Goal: Task Accomplishment & Management: Manage account settings

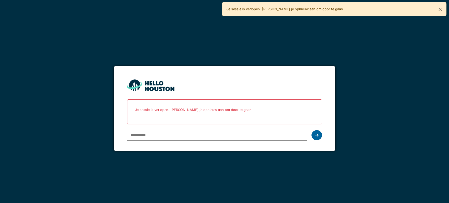
type input "**********"
click at [317, 133] on icon at bounding box center [317, 135] width 4 height 4
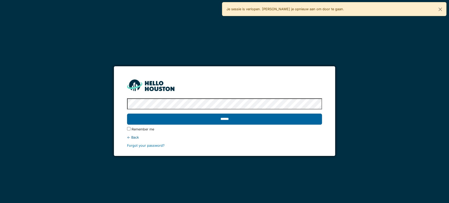
click at [264, 120] on input "******" at bounding box center [224, 119] width 195 height 11
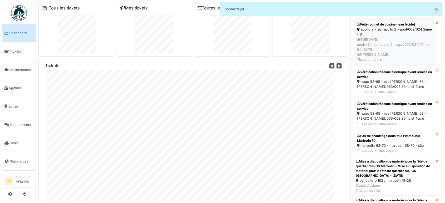
click at [404, 37] on div "4 | 13/09/2025 apollo 2 - sq. apollo 2 - apol/002/024 2ème - 6 | Il y a 3 jour(…" at bounding box center [394, 49] width 75 height 25
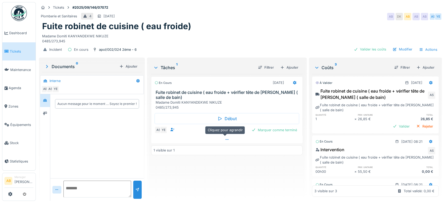
click at [219, 140] on div at bounding box center [226, 140] width 151 height 8
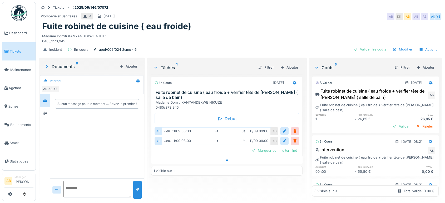
scroll to position [4, 0]
click at [41, 110] on div at bounding box center [45, 113] width 8 height 7
click at [49, 98] on div at bounding box center [45, 100] width 8 height 7
click at [16, 11] on img at bounding box center [19, 13] width 16 height 16
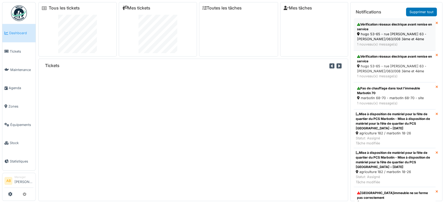
click at [393, 44] on div "1 nouveau(x) message(s)" at bounding box center [394, 44] width 75 height 5
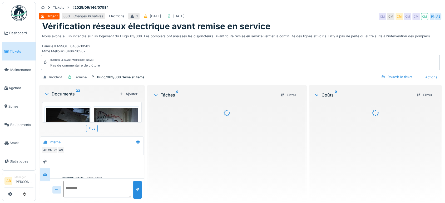
scroll to position [103, 0]
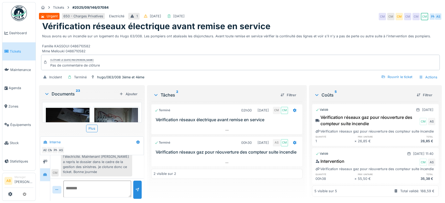
click at [64, 94] on div "Documents 23" at bounding box center [80, 94] width 73 height 6
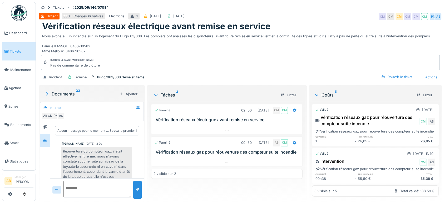
scroll to position [69, 0]
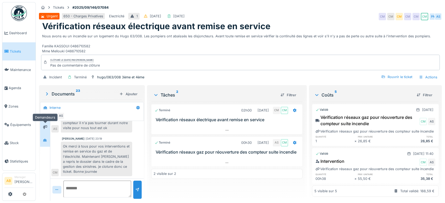
click at [46, 125] on icon at bounding box center [45, 127] width 4 height 4
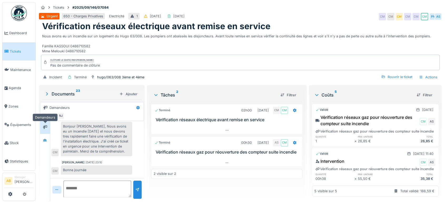
scroll to position [236, 0]
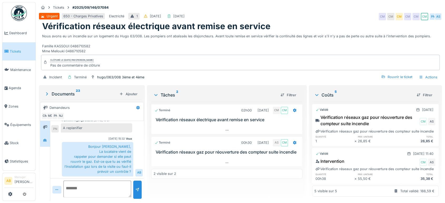
click at [46, 134] on div at bounding box center [45, 140] width 10 height 13
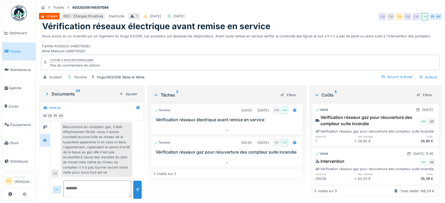
scroll to position [24, 0]
click at [217, 159] on div at bounding box center [226, 163] width 151 height 8
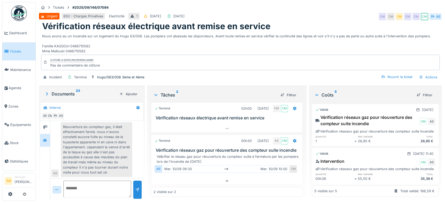
scroll to position [6, 0]
click at [46, 124] on div at bounding box center [45, 127] width 8 height 7
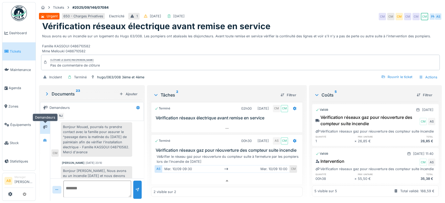
scroll to position [236, 0]
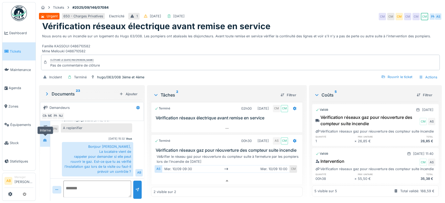
click at [48, 137] on div at bounding box center [45, 140] width 8 height 7
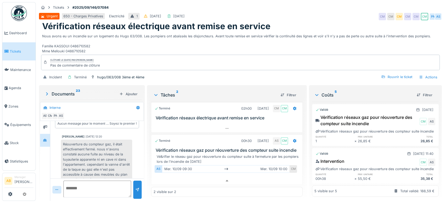
scroll to position [69, 0]
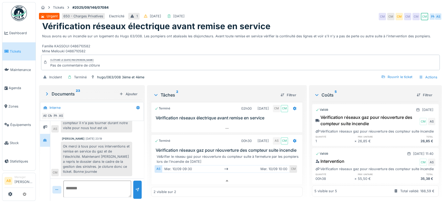
click at [15, 14] on img at bounding box center [19, 13] width 16 height 16
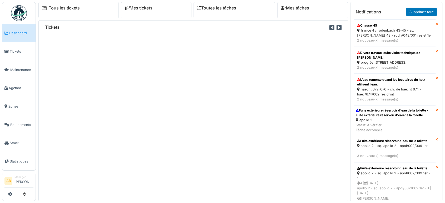
scroll to position [318, 0]
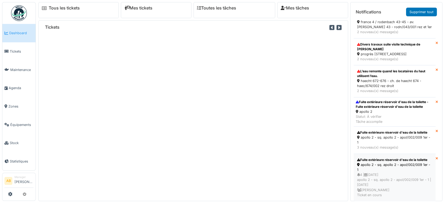
click at [402, 175] on div "4 | 13/09/2025 apollo 2 - sq. apollo 2 - apol/002/009 1er - 1 | Il y a 2 jour(s…" at bounding box center [394, 184] width 75 height 25
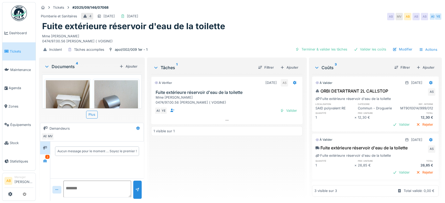
click at [69, 67] on div "Documents 4" at bounding box center [80, 66] width 73 height 6
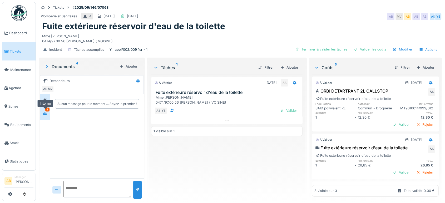
click at [48, 115] on div at bounding box center [45, 113] width 8 height 7
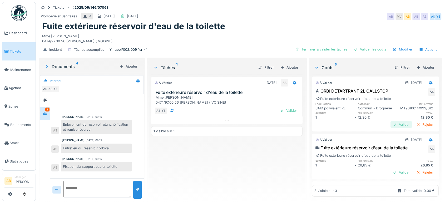
click at [391, 128] on div "Valider" at bounding box center [400, 124] width 21 height 7
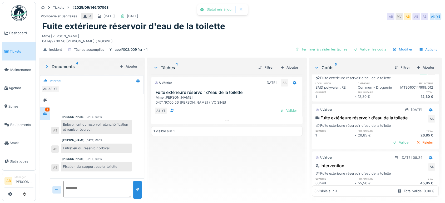
scroll to position [23, 0]
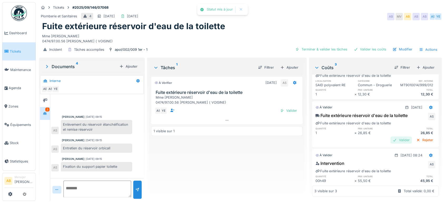
click at [390, 143] on div "Valider" at bounding box center [400, 140] width 21 height 7
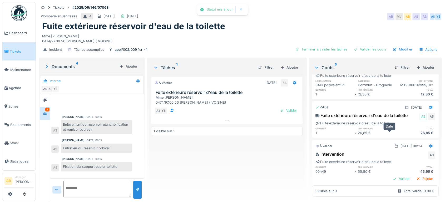
scroll to position [45, 0]
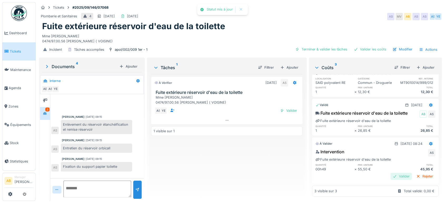
click at [390, 173] on div "Valider" at bounding box center [400, 176] width 21 height 7
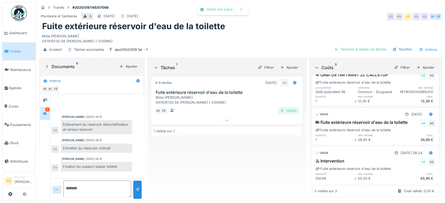
click at [285, 108] on div "Valider" at bounding box center [288, 110] width 21 height 7
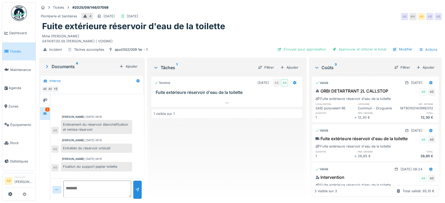
scroll to position [0, 0]
click at [312, 51] on div "Envoyer pour approbation" at bounding box center [301, 49] width 53 height 7
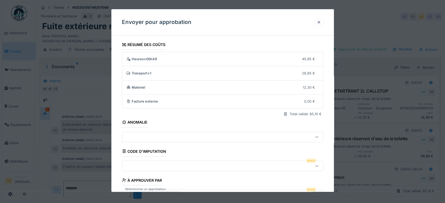
scroll to position [38, 0]
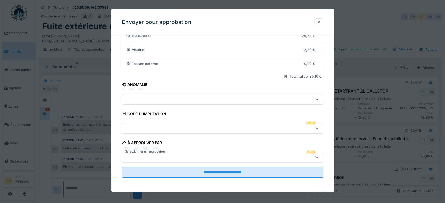
click at [200, 131] on div at bounding box center [222, 128] width 201 height 11
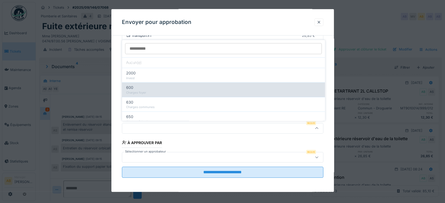
click at [188, 89] on div "600" at bounding box center [223, 88] width 194 height 6
type input "***"
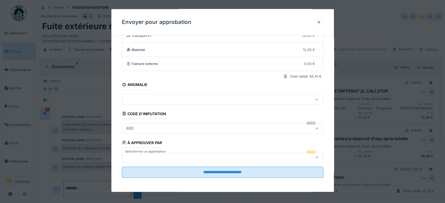
click at [183, 157] on div at bounding box center [210, 157] width 173 height 6
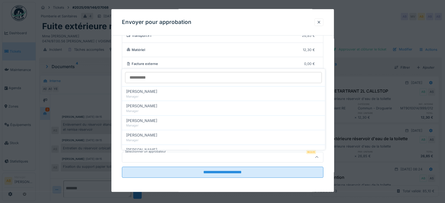
click at [156, 80] on input "Sélectionner un approbateur" at bounding box center [223, 77] width 197 height 11
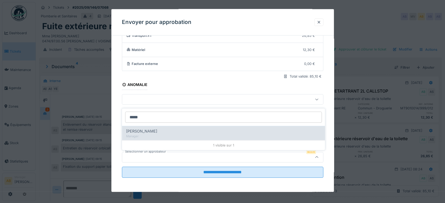
type input "*****"
click at [158, 138] on div "Christian Bassette Manager" at bounding box center [223, 133] width 203 height 14
type input "****"
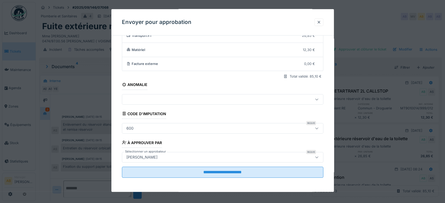
click at [246, 157] on div "Christian Bassette" at bounding box center [210, 157] width 173 height 6
click at [153, 119] on input "*****" at bounding box center [223, 117] width 197 height 11
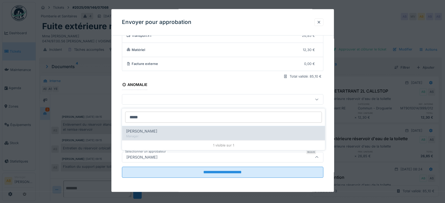
type input "*****"
click at [152, 127] on div "Ahmed Belhajji Manager" at bounding box center [223, 133] width 203 height 14
type input "****"
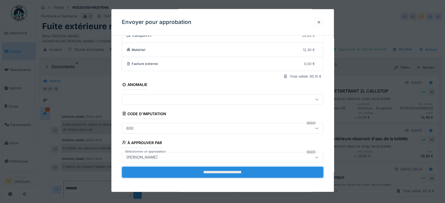
click at [202, 172] on input "**********" at bounding box center [222, 172] width 201 height 11
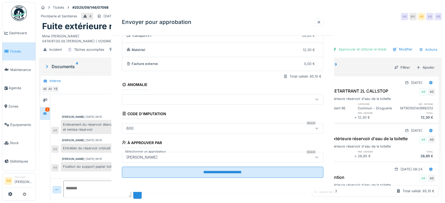
scroll to position [0, 0]
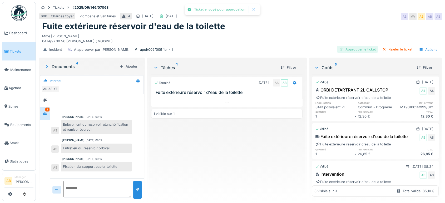
click at [358, 47] on div "Approuver le ticket" at bounding box center [357, 49] width 41 height 7
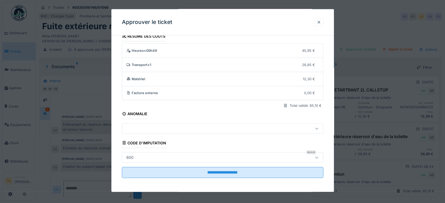
scroll to position [8, 0]
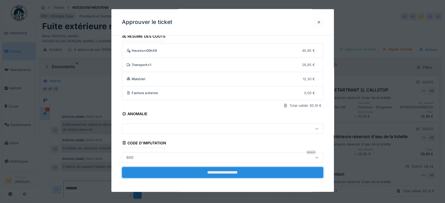
click at [235, 177] on input "**********" at bounding box center [222, 172] width 201 height 11
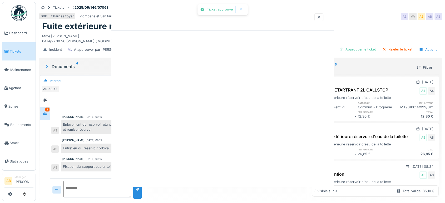
scroll to position [0, 0]
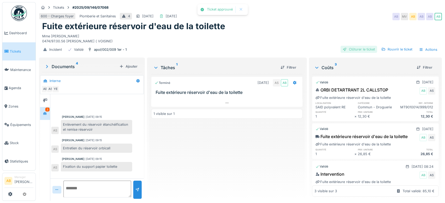
click at [349, 47] on div "Clôturer le ticket" at bounding box center [358, 49] width 37 height 7
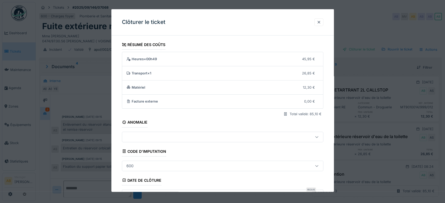
scroll to position [79, 0]
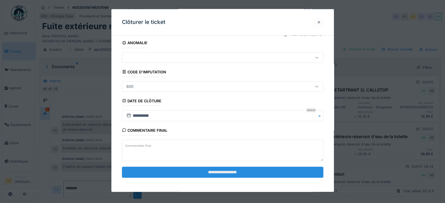
click at [234, 170] on input "**********" at bounding box center [222, 172] width 201 height 11
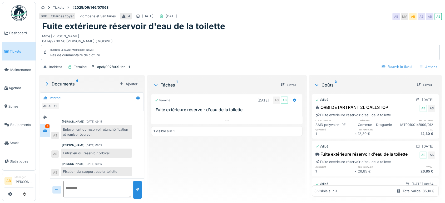
scroll to position [50, 0]
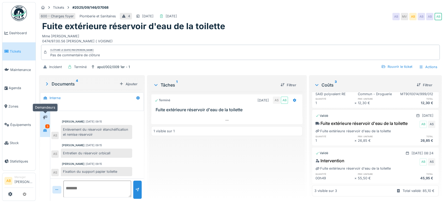
click at [43, 115] on div at bounding box center [45, 117] width 4 height 5
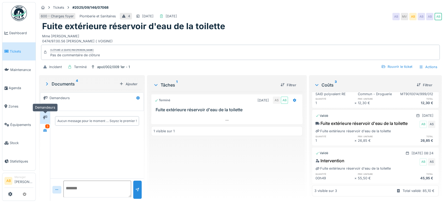
scroll to position [0, 0]
click at [46, 130] on div at bounding box center [45, 130] width 8 height 9
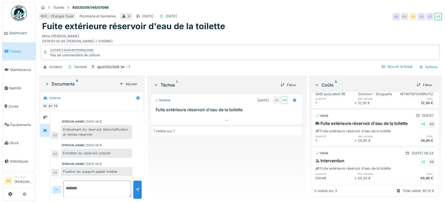
click at [111, 193] on textarea at bounding box center [97, 189] width 68 height 17
click at [22, 15] on img at bounding box center [19, 13] width 16 height 16
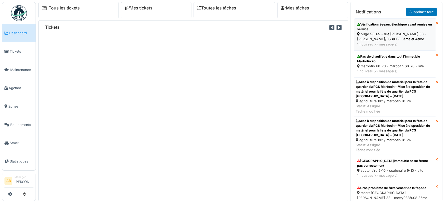
click at [383, 41] on div "hugo 53-65 - rue [PERSON_NAME] 63 - [PERSON_NAME]/063/008 3ème et 4ème" at bounding box center [394, 37] width 75 height 10
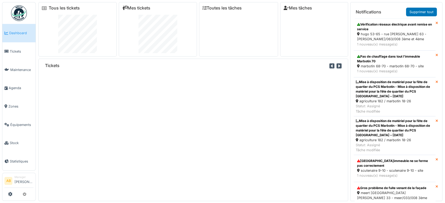
drag, startPoint x: 184, startPoint y: 94, endPoint x: 198, endPoint y: 127, distance: 36.1
click at [198, 127] on div "Tickets" at bounding box center [192, 130] width 309 height 143
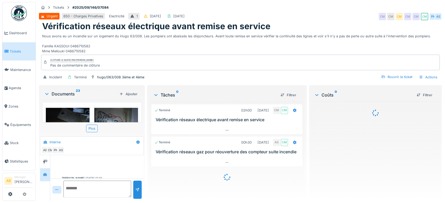
scroll to position [103, 0]
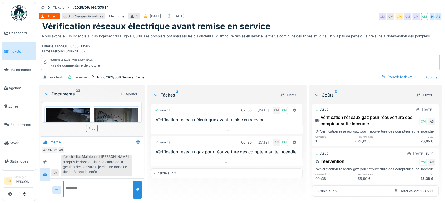
click at [68, 93] on div "Documents 23" at bounding box center [80, 94] width 73 height 6
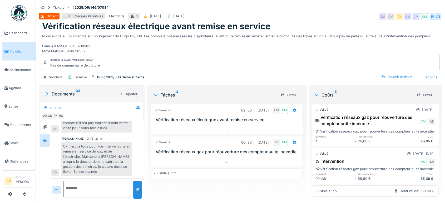
click at [19, 14] on img at bounding box center [19, 13] width 16 height 16
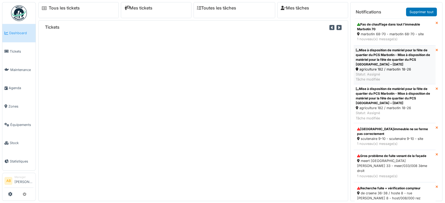
click at [386, 60] on div "Mise à disposition de matériel pour la fête de quartier du PCS Marbotin - Mise …" at bounding box center [394, 57] width 78 height 19
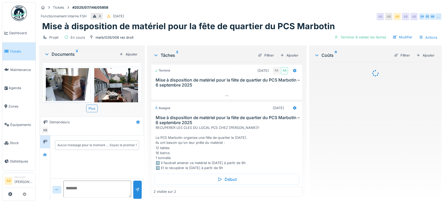
click at [66, 53] on div "Documents 2" at bounding box center [80, 54] width 73 height 6
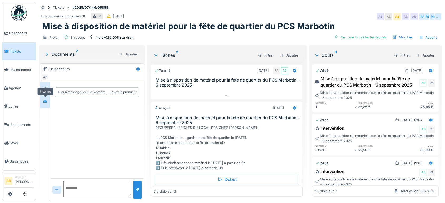
click at [43, 101] on div at bounding box center [45, 101] width 8 height 7
click at [45, 90] on icon at bounding box center [45, 88] width 4 height 3
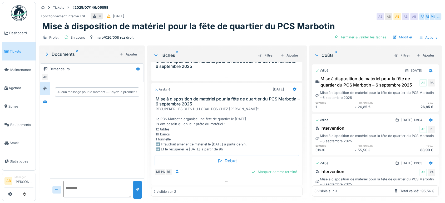
scroll to position [4, 0]
click at [225, 180] on icon at bounding box center [227, 181] width 4 height 3
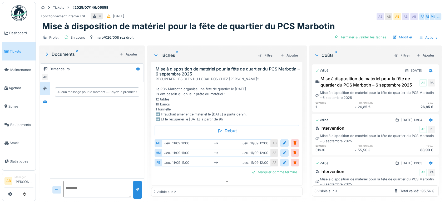
scroll to position [0, 0]
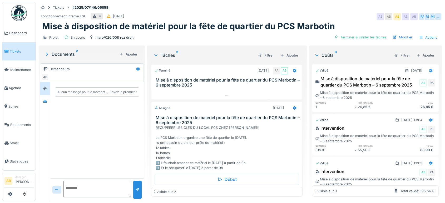
click at [18, 14] on img at bounding box center [19, 13] width 16 height 16
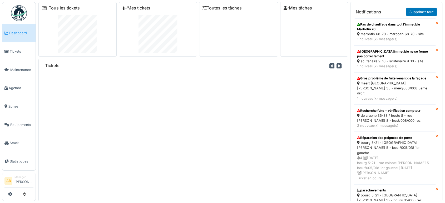
click at [399, 63] on div "scutenaire 9-10 - scutenaire 9-10 - site" at bounding box center [394, 61] width 75 height 5
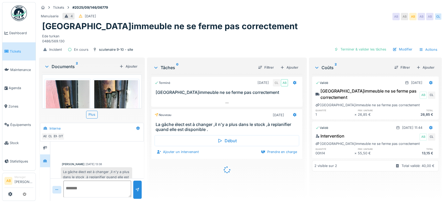
scroll to position [34, 0]
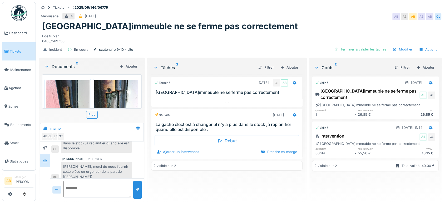
click at [67, 67] on div "Documents 2" at bounding box center [80, 66] width 73 height 6
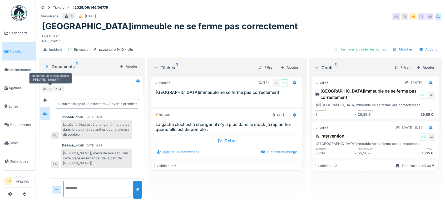
click at [47, 92] on div "CL" at bounding box center [50, 89] width 7 height 7
click at [45, 104] on div at bounding box center [45, 100] width 8 height 9
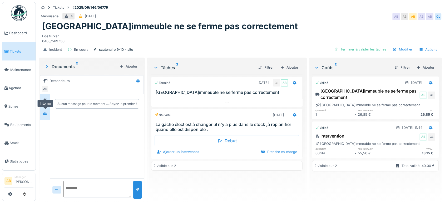
click at [45, 113] on icon at bounding box center [45, 113] width 4 height 3
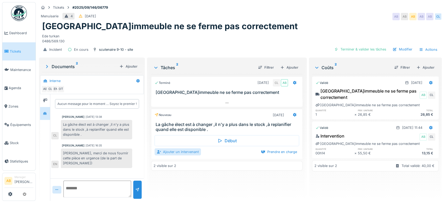
click at [182, 150] on div "Ajouter un intervenant" at bounding box center [177, 151] width 46 height 7
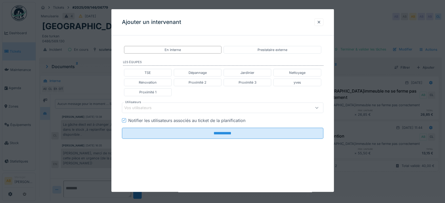
scroll to position [4, 0]
click at [217, 98] on fieldset "**********" at bounding box center [222, 91] width 201 height 103
click at [213, 106] on div "Vos utilisateurs" at bounding box center [210, 108] width 173 height 6
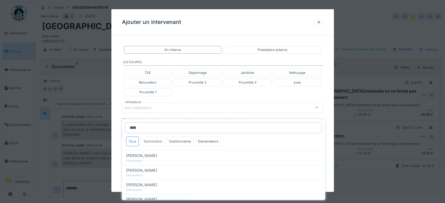
type input "****"
click at [152, 137] on div "Techniciens" at bounding box center [153, 142] width 24 height 10
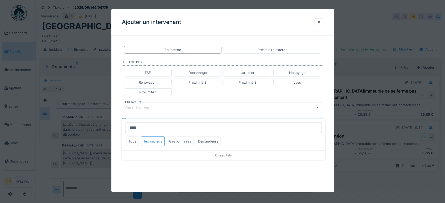
click at [188, 137] on div "Gestionnaires" at bounding box center [180, 142] width 27 height 10
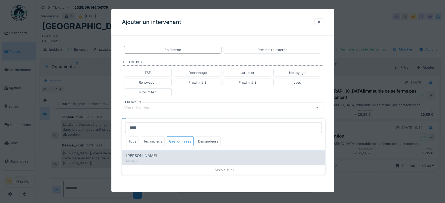
click at [165, 153] on div "Omar Tribeche" at bounding box center [223, 156] width 194 height 6
type input "****"
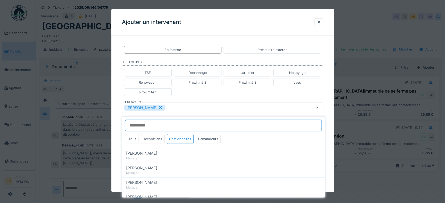
scroll to position [2, 0]
click at [222, 93] on div "TSE Dépannage Jardinier Nettoyage Rénovation Proximité 2 Proximité 3 yves Proxi…" at bounding box center [222, 83] width 201 height 32
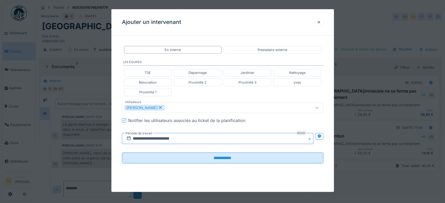
click at [224, 137] on input "**********" at bounding box center [217, 138] width 191 height 11
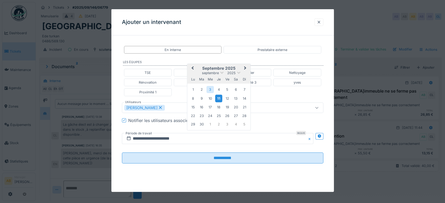
click at [218, 99] on div "11" at bounding box center [218, 99] width 7 height 8
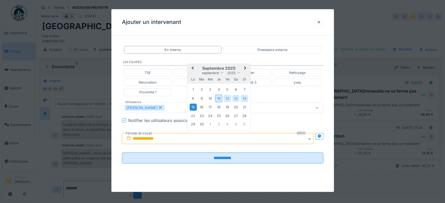
click at [195, 105] on div "15" at bounding box center [192, 107] width 7 height 7
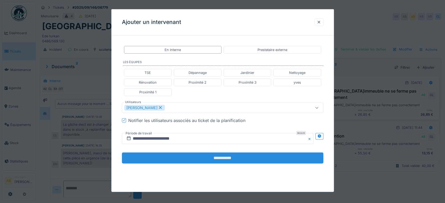
click at [228, 162] on input "**********" at bounding box center [222, 157] width 201 height 11
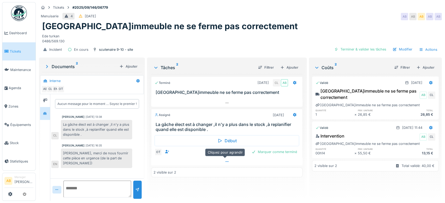
click at [225, 160] on icon at bounding box center [227, 161] width 4 height 3
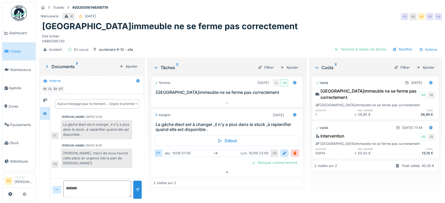
click at [11, 9] on link at bounding box center [18, 12] width 19 height 19
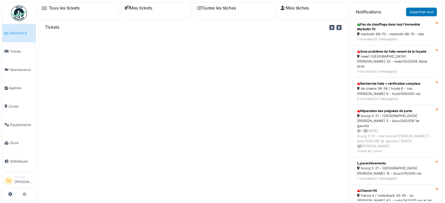
click at [383, 28] on div "Pas de chauffage dans tout l’immeuble Marbotin 70" at bounding box center [394, 26] width 75 height 9
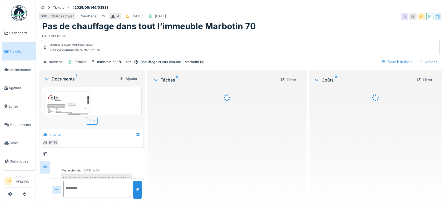
scroll to position [77, 0]
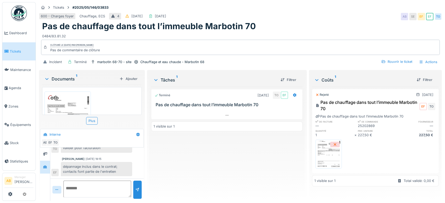
click at [66, 79] on div "Documents 1" at bounding box center [80, 79] width 73 height 6
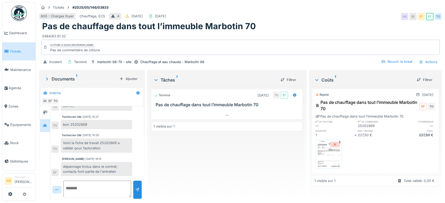
click at [104, 124] on div "bon 25202869" at bounding box center [96, 124] width 71 height 9
drag, startPoint x: 27, startPoint y: 21, endPoint x: 20, endPoint y: 17, distance: 8.0
click at [20, 17] on ul "Dashboard Tickets Maintenance Agenda Zones Équipements Stock Statistiques" at bounding box center [19, 86] width 34 height 169
click at [20, 17] on img at bounding box center [19, 13] width 16 height 16
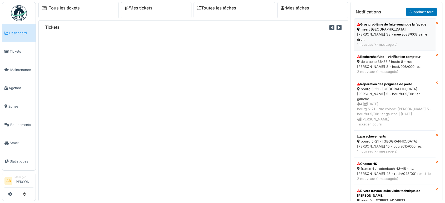
click at [385, 30] on div "meert [GEOGRAPHIC_DATA][PERSON_NAME] 33 - meer/033/008 3ème droit" at bounding box center [394, 34] width 75 height 15
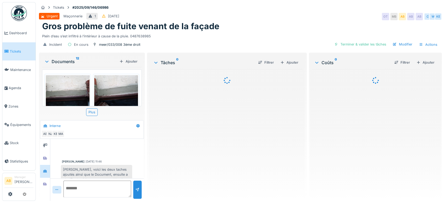
scroll to position [32, 0]
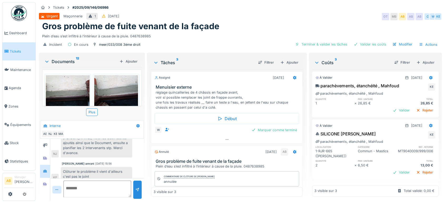
click at [61, 61] on div "Documents 12" at bounding box center [80, 61] width 73 height 6
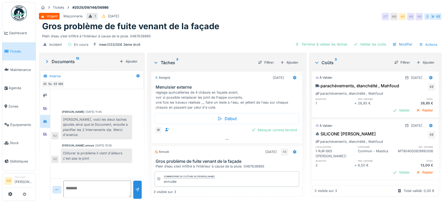
scroll to position [0, 0]
click at [48, 106] on div at bounding box center [45, 108] width 8 height 7
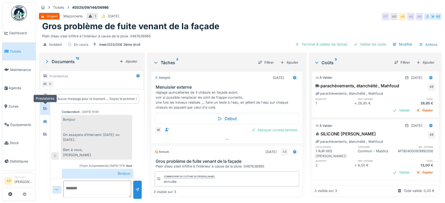
scroll to position [42, 0]
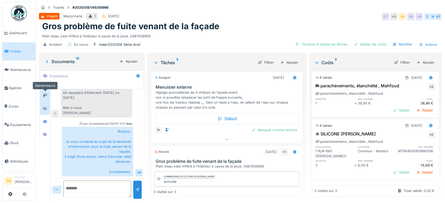
click at [44, 97] on icon at bounding box center [45, 95] width 4 height 3
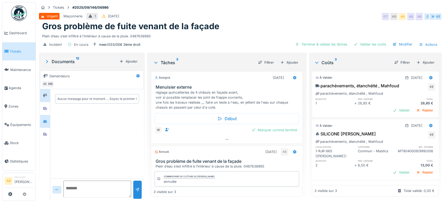
click at [44, 127] on div at bounding box center [45, 121] width 10 height 13
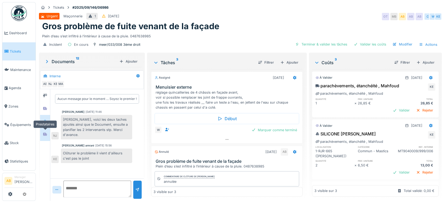
click at [44, 133] on icon at bounding box center [45, 134] width 4 height 3
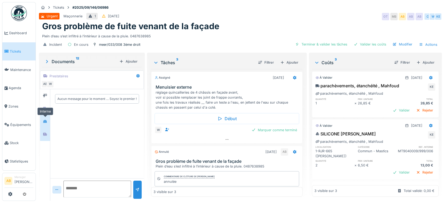
click at [43, 119] on div at bounding box center [45, 121] width 4 height 5
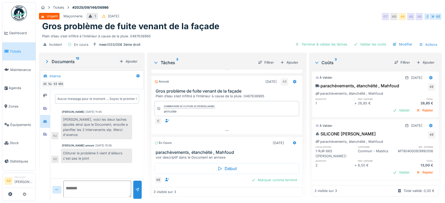
scroll to position [77, 0]
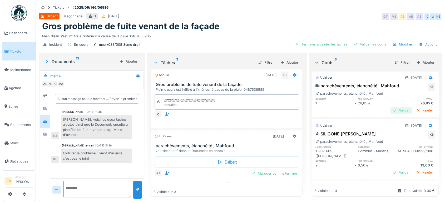
click at [390, 109] on div "Valider" at bounding box center [400, 110] width 21 height 7
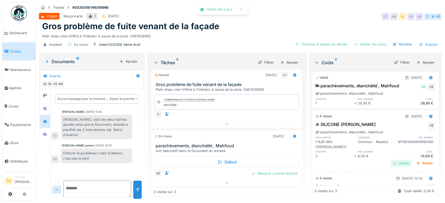
click at [391, 160] on div "Valider" at bounding box center [400, 163] width 21 height 7
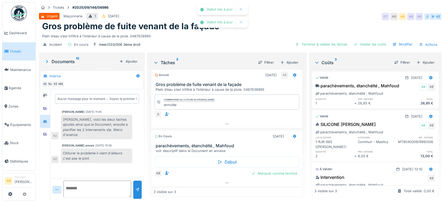
scroll to position [29, 0]
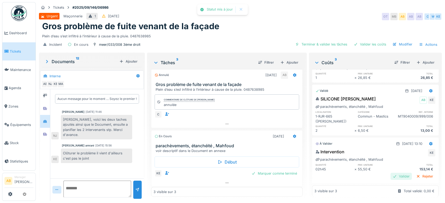
click at [390, 173] on div "Valider" at bounding box center [400, 176] width 21 height 7
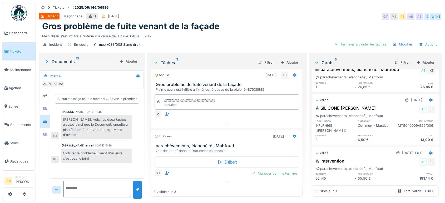
scroll to position [83, 0]
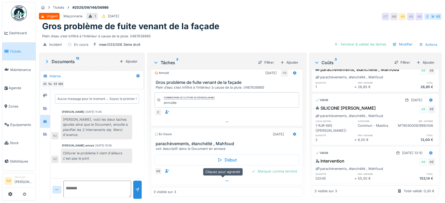
click at [213, 183] on div at bounding box center [226, 181] width 151 height 8
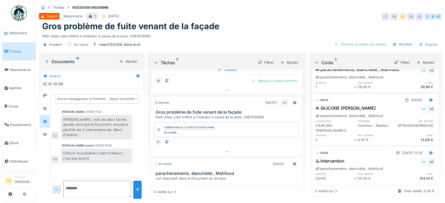
scroll to position [0, 0]
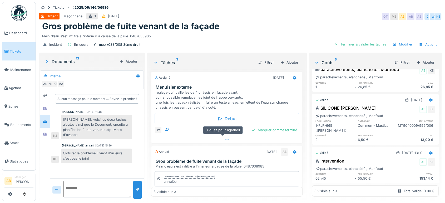
click at [179, 137] on div at bounding box center [226, 140] width 151 height 8
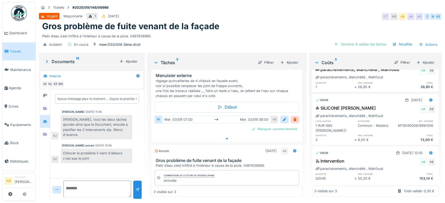
scroll to position [6, 0]
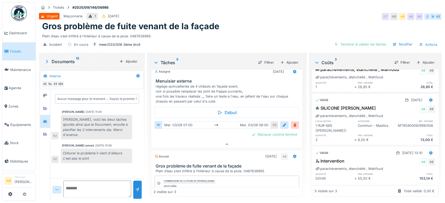
click at [26, 11] on img at bounding box center [19, 13] width 16 height 16
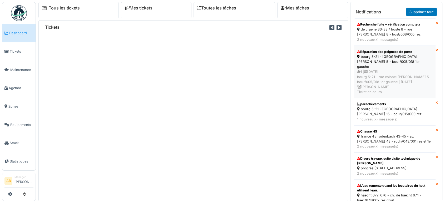
drag, startPoint x: 0, startPoint y: 0, endPoint x: 416, endPoint y: 77, distance: 423.6
click at [416, 77] on ul "Recherche fuite + vérification compteur de craene 36-38 / hoste 8 - rue j. host…" at bounding box center [395, 109] width 85 height 183
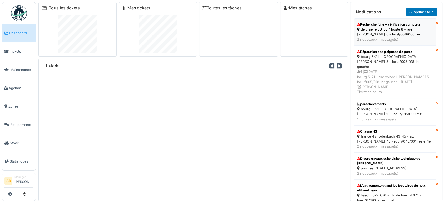
click at [386, 41] on div "2 nouveau(x) message(s)" at bounding box center [394, 39] width 75 height 5
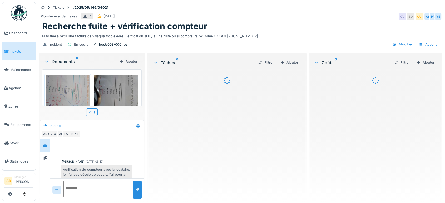
scroll to position [279, 0]
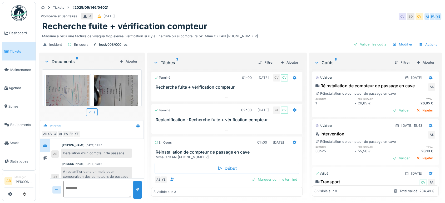
click at [63, 63] on div "Documents 6" at bounding box center [80, 61] width 73 height 6
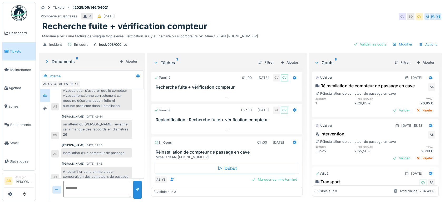
scroll to position [8, 0]
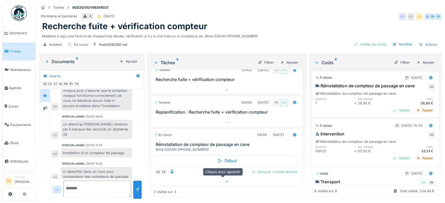
click at [219, 182] on div at bounding box center [226, 182] width 151 height 8
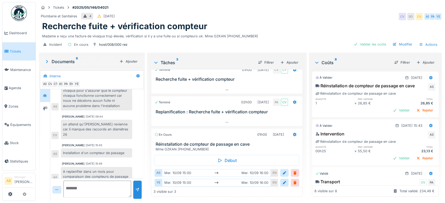
scroll to position [28, 0]
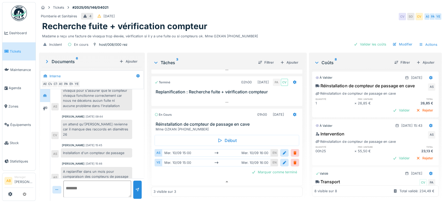
click at [13, 10] on img at bounding box center [19, 13] width 16 height 16
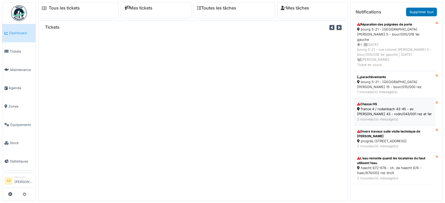
click at [380, 107] on div "france 4 / rodenbach 43-45 - av. [PERSON_NAME] 43 - rodn/043/001 rez et 1er" at bounding box center [394, 112] width 75 height 10
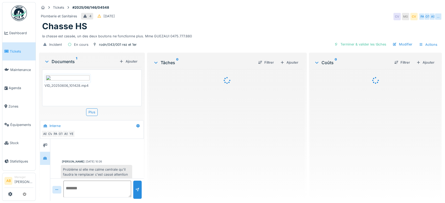
scroll to position [187, 0]
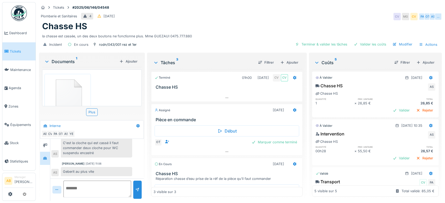
click at [64, 60] on div "Documents 1" at bounding box center [80, 61] width 73 height 6
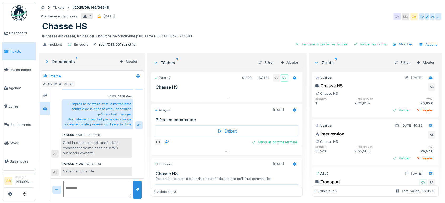
click at [106, 166] on div "[PERSON_NAME] [DATE] 11:06 Geberit au plus vite AS" at bounding box center [96, 169] width 91 height 14
drag, startPoint x: 63, startPoint y: 147, endPoint x: 106, endPoint y: 153, distance: 43.9
click at [106, 153] on div "C'est la cloche qui est cassé il faut commander deux cloche pour WC suspendu en…" at bounding box center [96, 147] width 71 height 19
copy div "commander deux cloche pour WC suspendu encastré"
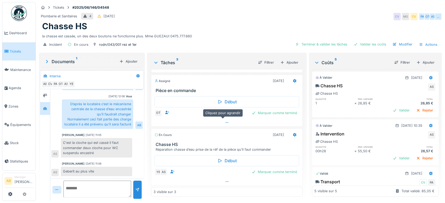
click at [232, 120] on div at bounding box center [226, 123] width 151 height 8
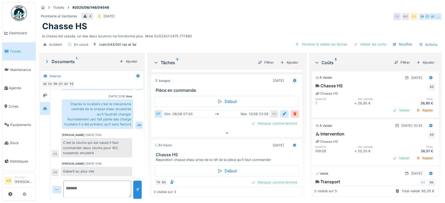
scroll to position [40, 0]
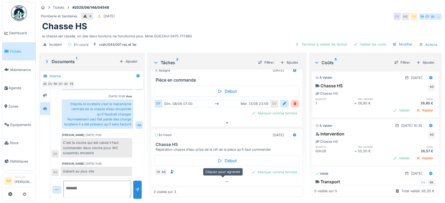
click at [204, 178] on div at bounding box center [226, 182] width 151 height 8
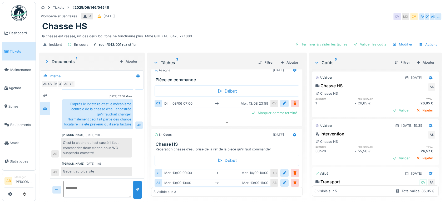
scroll to position [60, 0]
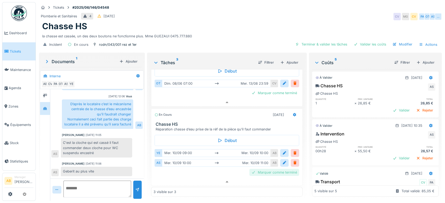
click at [264, 170] on div "Marquer comme terminé" at bounding box center [274, 172] width 50 height 7
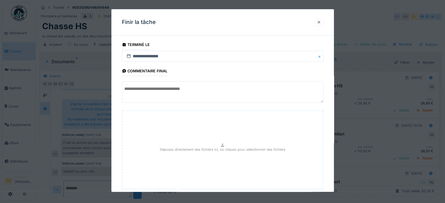
scroll to position [31, 0]
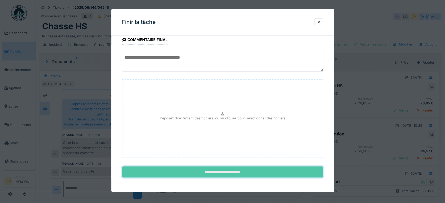
click at [225, 171] on input "**********" at bounding box center [222, 172] width 201 height 11
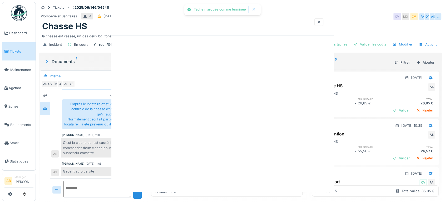
scroll to position [0, 0]
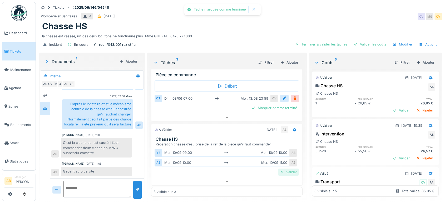
click at [278, 169] on div "Valider" at bounding box center [288, 172] width 21 height 7
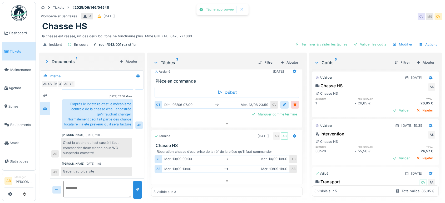
scroll to position [38, 0]
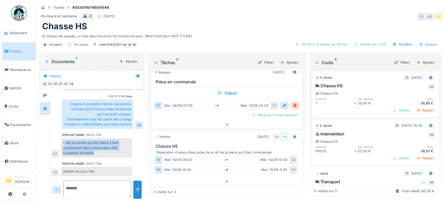
drag, startPoint x: 66, startPoint y: 139, endPoint x: 112, endPoint y: 151, distance: 48.3
click at [112, 151] on div "C'est la cloche qui est cassé il faut commander deux cloche pour WC suspendu en…" at bounding box center [96, 147] width 71 height 19
click at [103, 151] on div "C'est la cloche qui est cassé il faut commander deux cloche pour WC suspendu en…" at bounding box center [96, 147] width 71 height 19
drag, startPoint x: 94, startPoint y: 150, endPoint x: 59, endPoint y: 140, distance: 35.6
click at [59, 140] on div "C'est la cloche qui est cassé il faut commander deux cloche pour WC suspendu en…" at bounding box center [91, 147] width 81 height 19
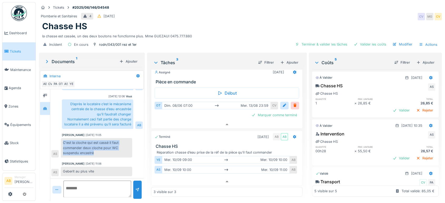
copy div "C'est la cloche qui est cassé il faut commander deux cloche pour WC suspendu en…"
click at [293, 71] on icon at bounding box center [294, 73] width 3 height 4
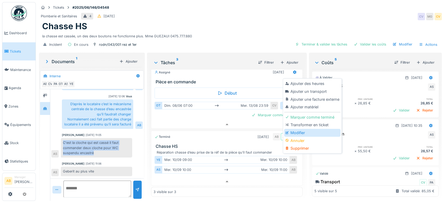
click at [292, 129] on div "Modifier" at bounding box center [312, 133] width 56 height 8
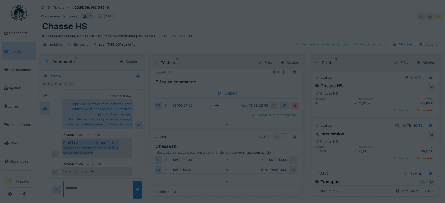
scroll to position [37, 0]
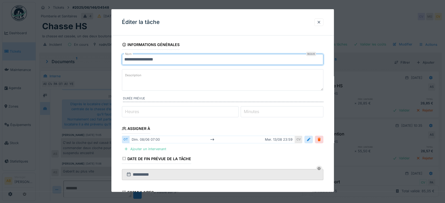
click at [194, 62] on input "**********" at bounding box center [222, 59] width 201 height 11
paste input "**********"
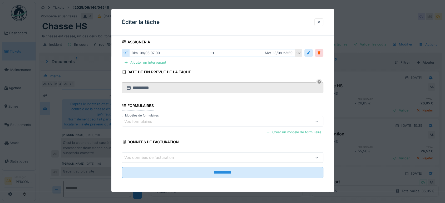
type input "**********"
click at [309, 57] on div "OT dim. 08/06 07:00 mer. 13/08 23:59 CV" at bounding box center [222, 53] width 201 height 10
click at [310, 52] on div at bounding box center [308, 53] width 4 height 5
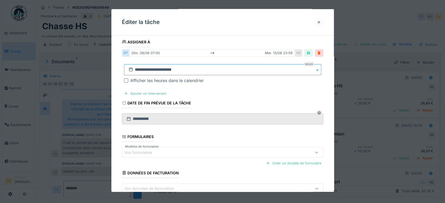
click at [165, 66] on input "**********" at bounding box center [222, 69] width 197 height 11
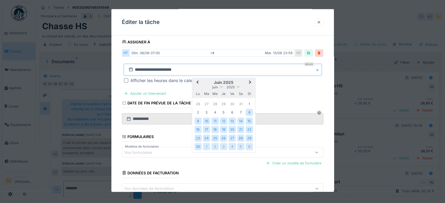
click at [248, 83] on button "Next Month" at bounding box center [250, 83] width 8 height 8
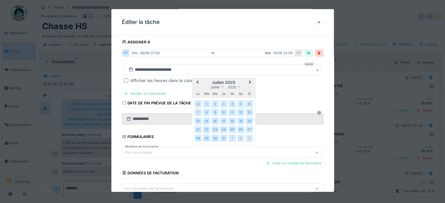
click at [248, 83] on button "Next Month" at bounding box center [250, 83] width 8 height 8
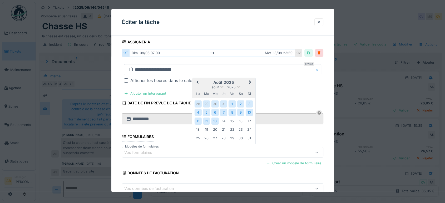
click at [250, 82] on span "Next Month" at bounding box center [250, 82] width 0 height 6
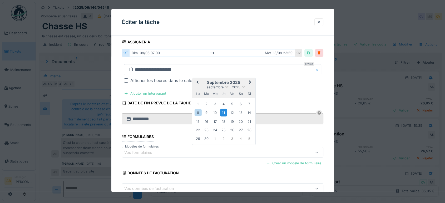
click at [222, 111] on div "11" at bounding box center [223, 113] width 7 height 8
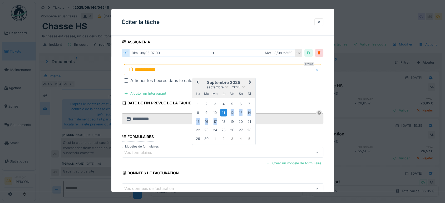
drag, startPoint x: 225, startPoint y: 112, endPoint x: 222, endPoint y: 113, distance: 3.0
click at [222, 113] on div "11" at bounding box center [223, 113] width 7 height 8
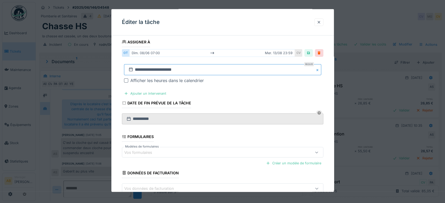
click at [202, 69] on input "**********" at bounding box center [222, 69] width 197 height 11
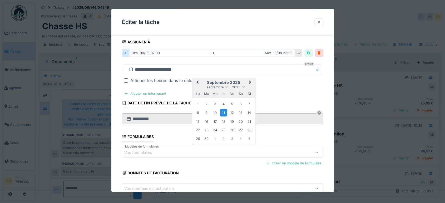
click at [225, 111] on div "11" at bounding box center [223, 113] width 7 height 8
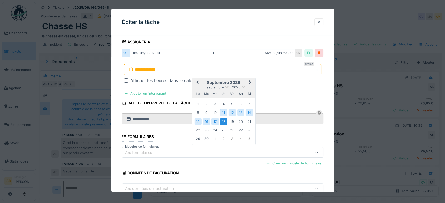
click at [226, 123] on div "18" at bounding box center [223, 121] width 7 height 7
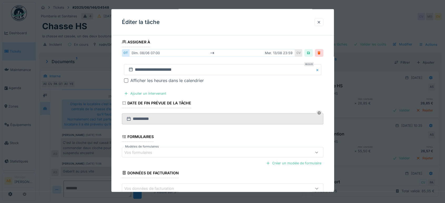
scroll to position [118, 0]
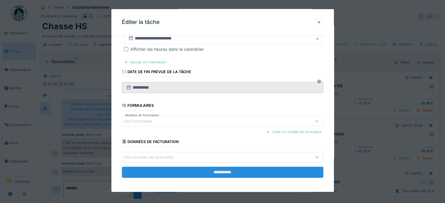
click at [236, 176] on input "**********" at bounding box center [222, 172] width 201 height 11
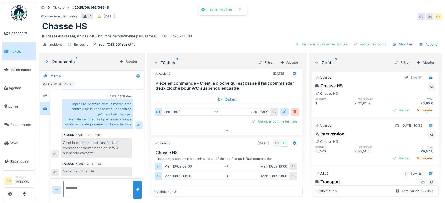
scroll to position [0, 0]
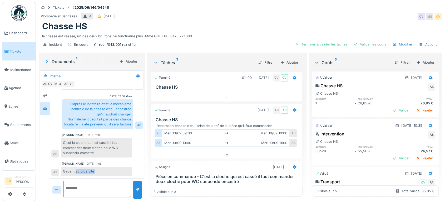
drag, startPoint x: 76, startPoint y: 167, endPoint x: 59, endPoint y: 167, distance: 16.8
click at [59, 167] on div "Geberit au plus vite AS" at bounding box center [91, 171] width 81 height 9
click at [107, 167] on div "Geberit au plus vite" at bounding box center [96, 171] width 71 height 9
drag, startPoint x: 101, startPoint y: 166, endPoint x: 59, endPoint y: 166, distance: 42.1
click at [59, 167] on div "Geberit au plus vite AS" at bounding box center [91, 171] width 81 height 9
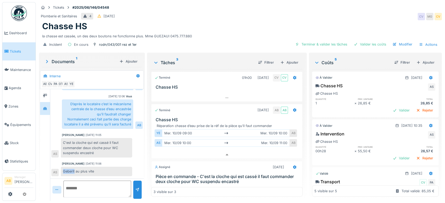
drag, startPoint x: 61, startPoint y: 167, endPoint x: 75, endPoint y: 167, distance: 13.4
click at [75, 167] on div "Geberit au plus vite" at bounding box center [96, 171] width 71 height 9
copy div "Geberit"
click at [292, 165] on icon at bounding box center [294, 166] width 4 height 3
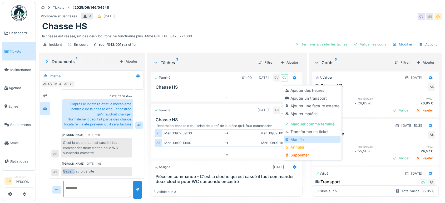
click at [296, 136] on div "Modifier" at bounding box center [312, 140] width 56 height 8
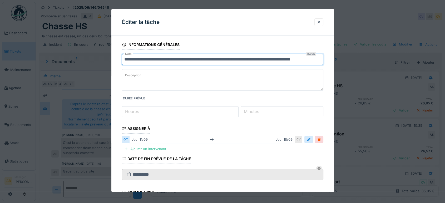
scroll to position [0, 23]
drag, startPoint x: 259, startPoint y: 58, endPoint x: 351, endPoint y: 67, distance: 92.7
click at [351, 67] on div "**********" at bounding box center [240, 101] width 409 height 203
click at [324, 57] on input "**********" at bounding box center [223, 59] width 203 height 11
paste input "********"
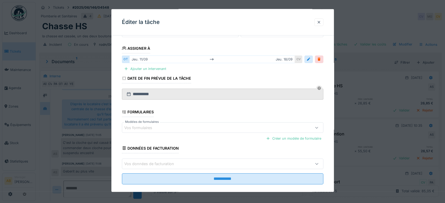
scroll to position [87, 0]
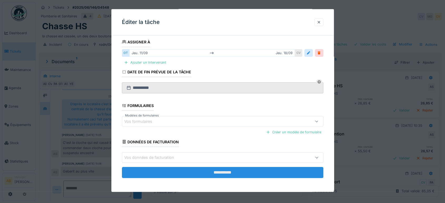
type input "**********"
click at [258, 175] on input "**********" at bounding box center [222, 172] width 201 height 11
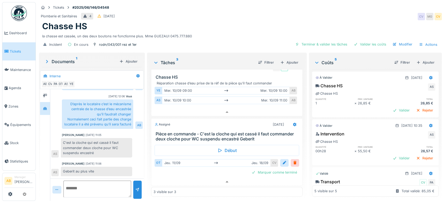
scroll to position [4, 0]
click at [13, 8] on img at bounding box center [19, 13] width 16 height 16
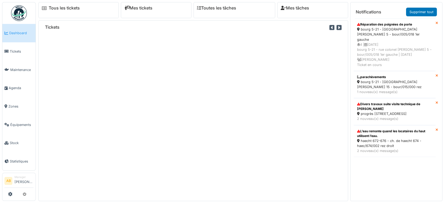
click at [392, 62] on div "4 | [DATE] bourg 5-21 - rue colonel [PERSON_NAME] 5 - bour/005/018 1er gauche |…" at bounding box center [394, 54] width 75 height 25
click at [291, 78] on div "Tickets" at bounding box center [192, 130] width 309 height 143
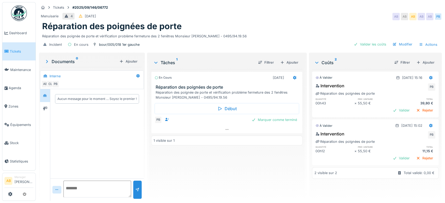
click at [178, 133] on div at bounding box center [226, 130] width 151 height 8
click at [180, 129] on div at bounding box center [226, 130] width 151 height 8
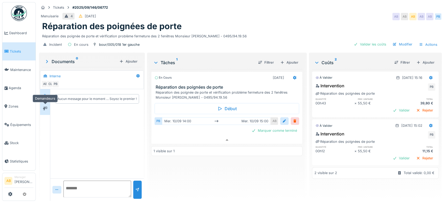
click at [44, 104] on div at bounding box center [45, 108] width 8 height 9
click at [41, 89] on div at bounding box center [45, 95] width 10 height 13
click at [47, 106] on div at bounding box center [45, 108] width 4 height 5
click at [48, 92] on div at bounding box center [45, 95] width 8 height 7
click at [103, 190] on textarea at bounding box center [97, 189] width 68 height 17
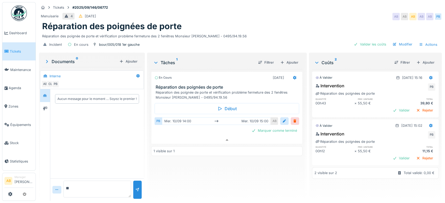
type textarea "*"
click at [21, 12] on img at bounding box center [19, 13] width 16 height 16
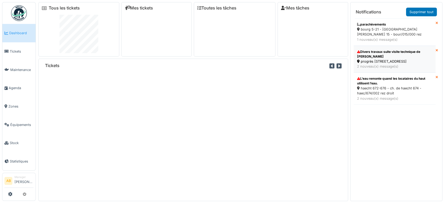
click at [394, 62] on div "progrès [STREET_ADDRESS]" at bounding box center [394, 61] width 75 height 5
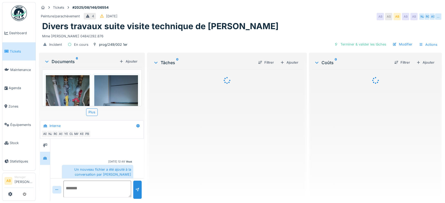
scroll to position [98, 0]
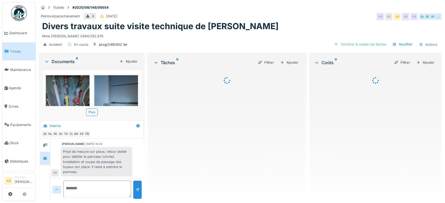
click at [59, 57] on div "Documents 6 Ajouter" at bounding box center [91, 61] width 99 height 11
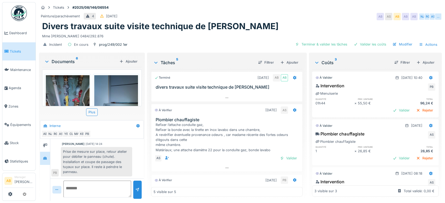
click at [58, 60] on div "Documents 6" at bounding box center [80, 61] width 73 height 6
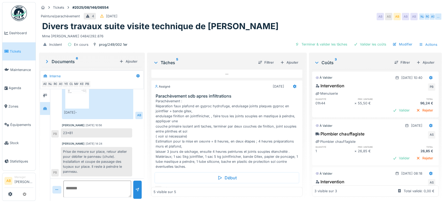
scroll to position [225, 0]
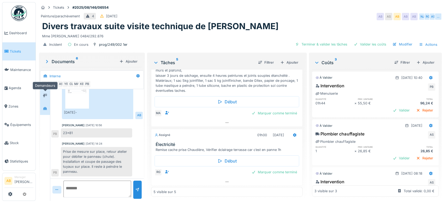
click at [44, 98] on div at bounding box center [45, 95] width 8 height 7
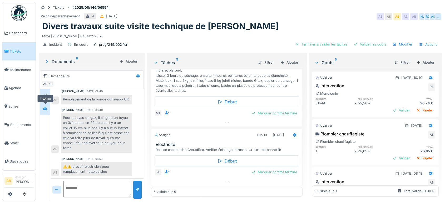
click at [44, 104] on div at bounding box center [45, 108] width 8 height 9
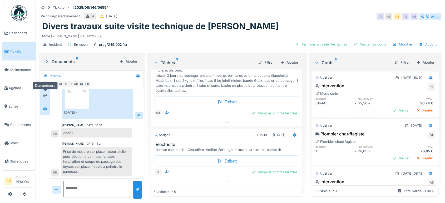
click at [44, 92] on div at bounding box center [45, 95] width 8 height 9
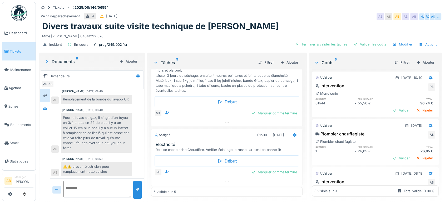
scroll to position [4, 0]
click at [224, 178] on div at bounding box center [226, 182] width 151 height 8
click at [121, 181] on textarea at bounding box center [97, 189] width 68 height 17
click at [14, 12] on img at bounding box center [19, 13] width 16 height 16
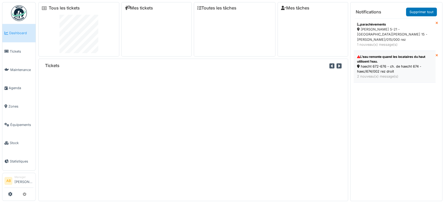
click at [406, 74] on div "L’eau remonte quand les locataires du haut utilisent l’eau. haecht 672-676 - ch…" at bounding box center [394, 66] width 78 height 27
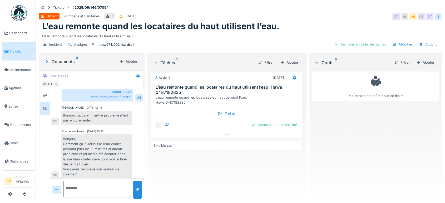
scroll to position [36, 0]
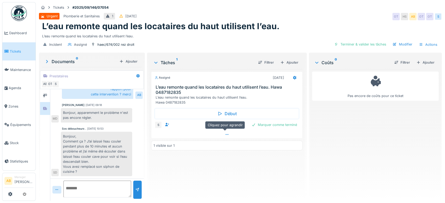
click at [195, 135] on div at bounding box center [226, 135] width 151 height 8
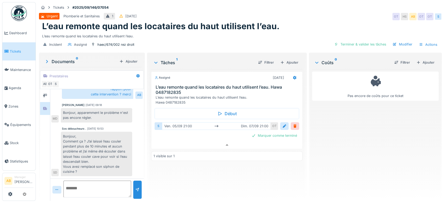
scroll to position [0, 0]
click at [289, 65] on div "Ajouter" at bounding box center [289, 62] width 22 height 7
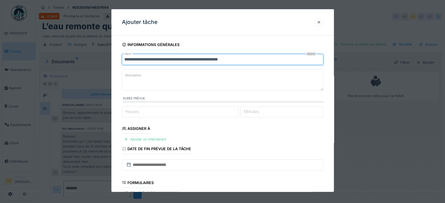
drag, startPoint x: 252, startPoint y: 58, endPoint x: 70, endPoint y: 80, distance: 183.1
click at [70, 80] on div "**********" at bounding box center [240, 101] width 409 height 203
type input "**********"
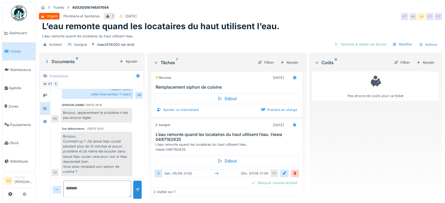
scroll to position [11, 0]
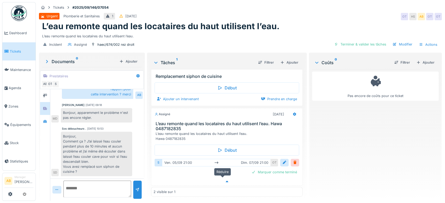
click at [225, 180] on icon at bounding box center [227, 181] width 4 height 3
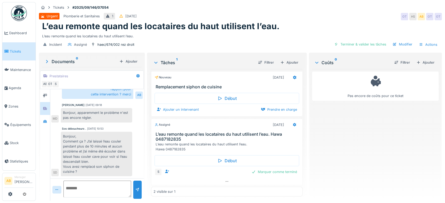
click at [230, 185] on div at bounding box center [226, 182] width 151 height 8
click at [264, 169] on div "Marquer comme terminé" at bounding box center [274, 171] width 50 height 7
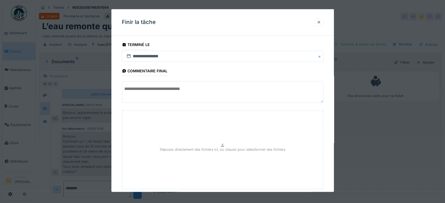
scroll to position [31, 0]
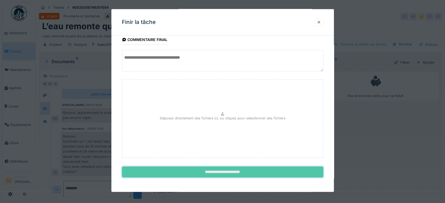
click at [244, 173] on input "**********" at bounding box center [222, 172] width 201 height 11
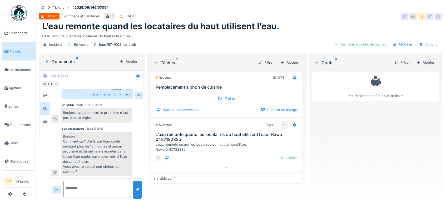
scroll to position [4, 0]
click at [284, 159] on div "S Valider" at bounding box center [226, 158] width 151 height 12
click at [282, 154] on div "Valider" at bounding box center [288, 157] width 21 height 7
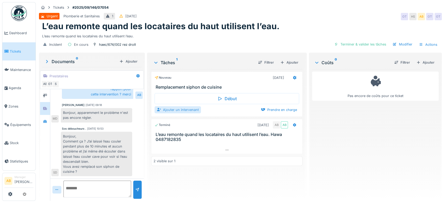
click at [179, 106] on div "Ajouter un intervenant" at bounding box center [177, 109] width 46 height 7
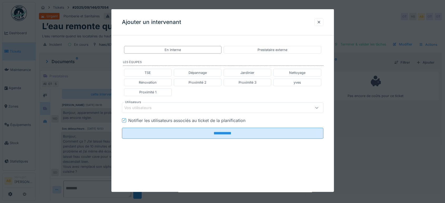
click at [146, 107] on div "Vos utilisateurs" at bounding box center [141, 108] width 35 height 6
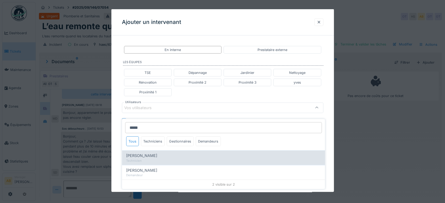
type input "*****"
click at [149, 153] on span "Peter Acheampong" at bounding box center [141, 156] width 31 height 6
type input "****"
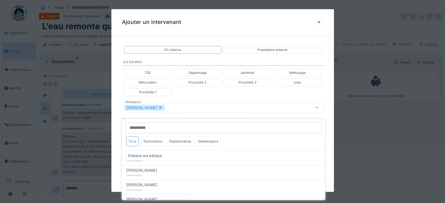
click at [201, 97] on div "TSE Dépannage Jardinier Nettoyage Rénovation Proximité 2 Proximité 3 yves Proxi…" at bounding box center [222, 83] width 201 height 32
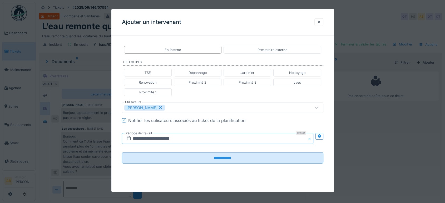
click at [181, 137] on input "**********" at bounding box center [217, 138] width 191 height 11
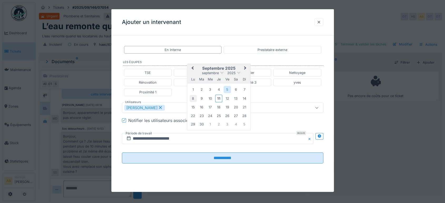
click at [195, 98] on div "8" at bounding box center [192, 98] width 7 height 7
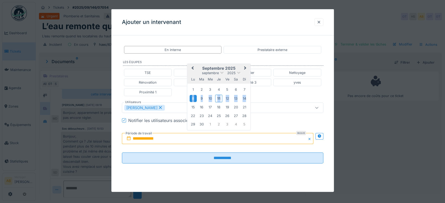
click at [195, 98] on div "8" at bounding box center [192, 98] width 7 height 7
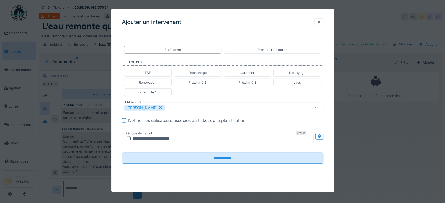
click at [175, 137] on input "**********" at bounding box center [217, 138] width 191 height 11
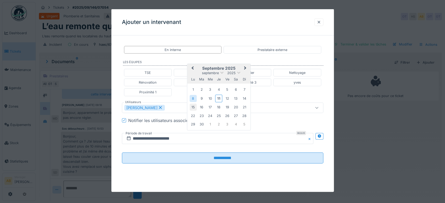
click at [194, 106] on div "15" at bounding box center [192, 107] width 7 height 7
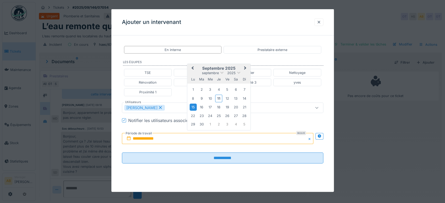
click at [194, 106] on div "15" at bounding box center [192, 107] width 7 height 7
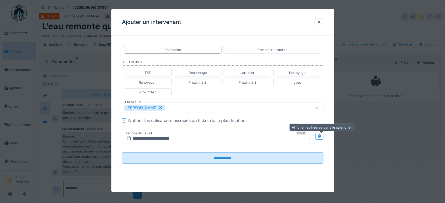
click at [322, 140] on div at bounding box center [319, 138] width 8 height 19
click at [320, 136] on icon at bounding box center [318, 135] width 3 height 3
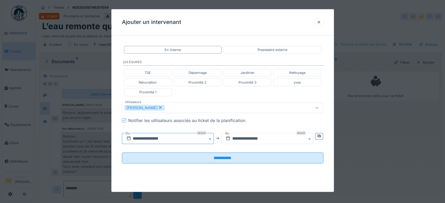
click at [191, 142] on input "**********" at bounding box center [168, 138] width 92 height 11
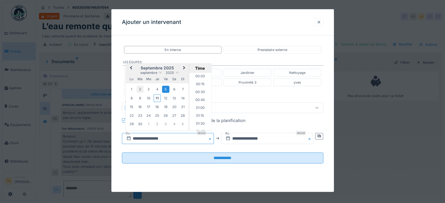
scroll to position [196, 0]
click at [131, 107] on div "15" at bounding box center [131, 106] width 7 height 7
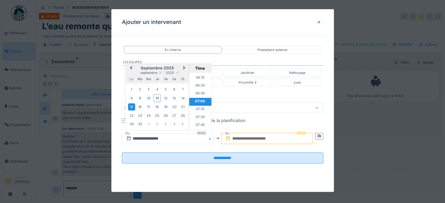
click at [131, 107] on div "15" at bounding box center [131, 106] width 7 height 7
click at [198, 79] on li "08:00" at bounding box center [200, 81] width 22 height 8
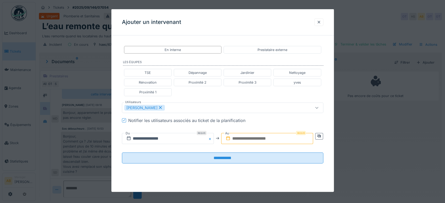
click at [264, 135] on input "text" at bounding box center [267, 138] width 92 height 11
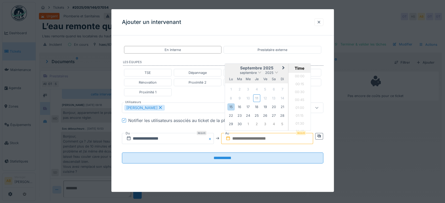
scroll to position [251, 0]
click at [233, 108] on div "15" at bounding box center [230, 106] width 7 height 7
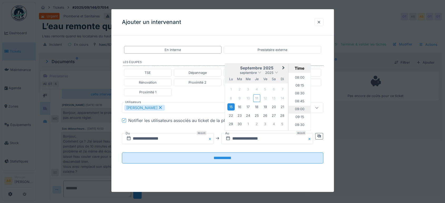
click at [300, 109] on li "09:00" at bounding box center [299, 110] width 22 height 8
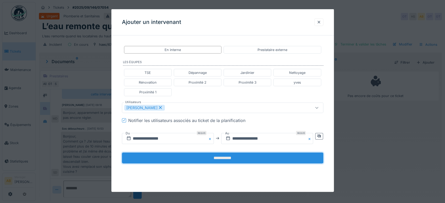
click at [272, 155] on input "**********" at bounding box center [222, 157] width 201 height 11
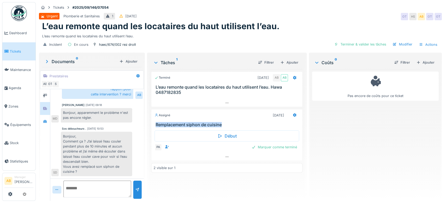
drag, startPoint x: 232, startPoint y: 117, endPoint x: 152, endPoint y: 120, distance: 80.3
click at [152, 120] on div "Assigné 15/09/2025 Remplacement siphon de cuisine" at bounding box center [226, 118] width 151 height 18
click at [143, 39] on div "Incident En cours haec/674/002 rez droit Terminer & valider les tâches Modifier…" at bounding box center [240, 45] width 403 height 12
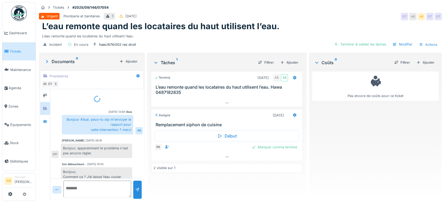
scroll to position [0, 0]
drag, startPoint x: 188, startPoint y: 88, endPoint x: 148, endPoint y: 88, distance: 39.2
click at [149, 88] on div "Tâches 1 Filtrer Ajouter Terminé 07/09/2025 AB AB L’eau remonte quand les locat…" at bounding box center [226, 126] width 155 height 145
copy h3 "0487182835"
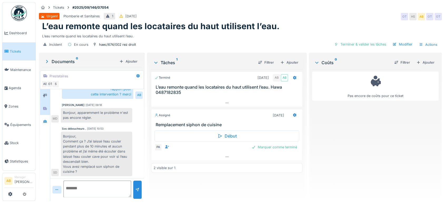
click at [46, 96] on div at bounding box center [45, 95] width 10 height 13
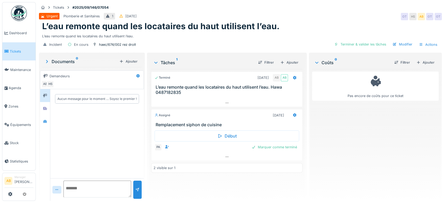
scroll to position [0, 0]
click at [44, 107] on icon at bounding box center [45, 108] width 4 height 3
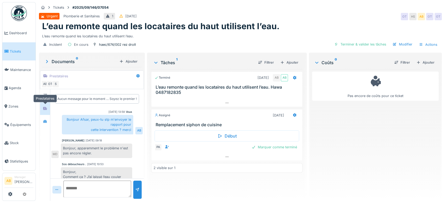
scroll to position [36, 0]
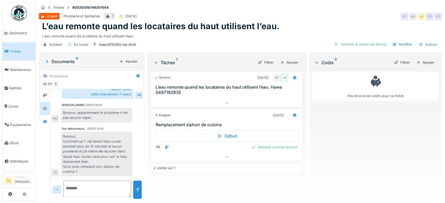
click at [88, 182] on textarea at bounding box center [97, 189] width 68 height 17
drag, startPoint x: 95, startPoint y: 190, endPoint x: 85, endPoint y: 191, distance: 9.8
click at [85, 191] on textarea "**********" at bounding box center [96, 189] width 66 height 17
click at [102, 181] on textarea "**********" at bounding box center [96, 189] width 66 height 17
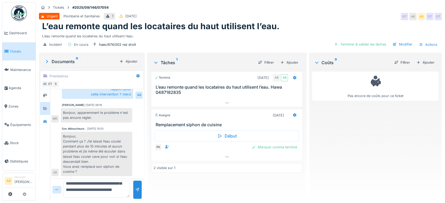
scroll to position [42, 0]
click at [111, 190] on textarea "**********" at bounding box center [96, 189] width 66 height 17
type textarea "**********"
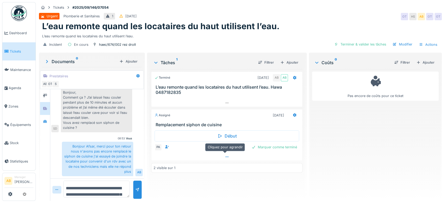
click at [220, 155] on div at bounding box center [226, 157] width 151 height 8
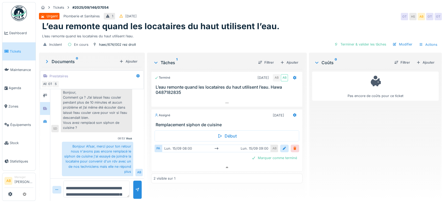
click at [293, 146] on div at bounding box center [295, 148] width 4 height 5
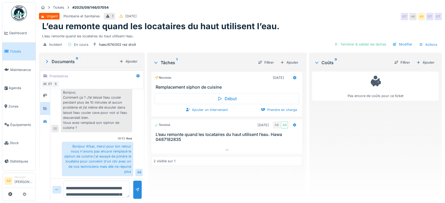
click at [18, 16] on img at bounding box center [19, 13] width 16 height 16
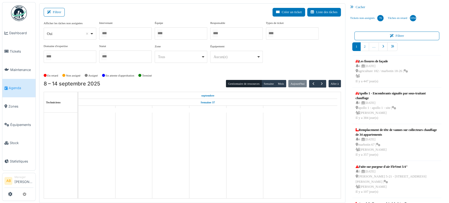
click at [57, 34] on div "Oui Remove item" at bounding box center [68, 34] width 43 height 6
select select "**"
click at [112, 37] on div at bounding box center [125, 33] width 53 height 12
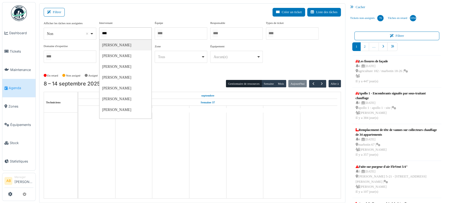
type input "*****"
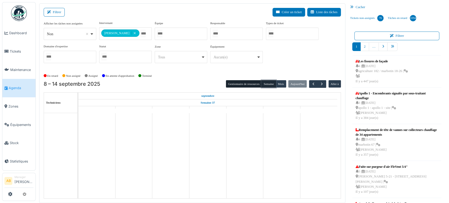
click at [267, 82] on button "Semaine" at bounding box center [269, 83] width 14 height 7
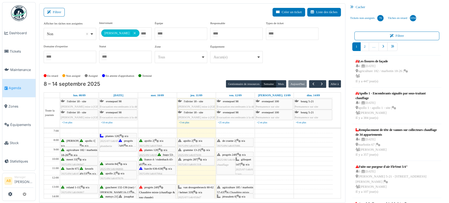
click at [55, 17] on div "Filtrer Créer un ticket Liste des tâches" at bounding box center [192, 14] width 297 height 13
click at [55, 12] on button "Filtrer" at bounding box center [54, 12] width 21 height 9
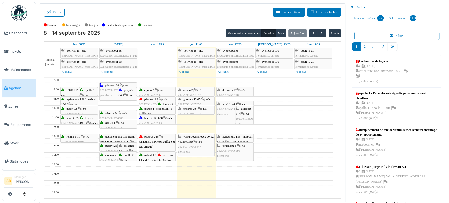
click at [323, 32] on div "Gestionnaire de ressources [PERSON_NAME] Aujourd'[PERSON_NAME] à" at bounding box center [283, 33] width 115 height 8
click at [320, 33] on span "button" at bounding box center [322, 33] width 4 height 4
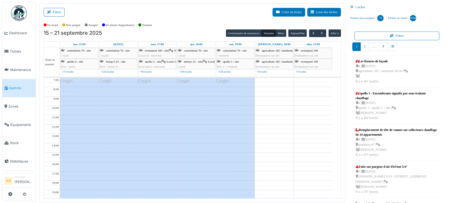
click at [65, 11] on div "Filtrer Créer un ticket Liste des tâches" at bounding box center [192, 14] width 297 height 13
click at [64, 11] on button "Filtrer" at bounding box center [54, 12] width 21 height 9
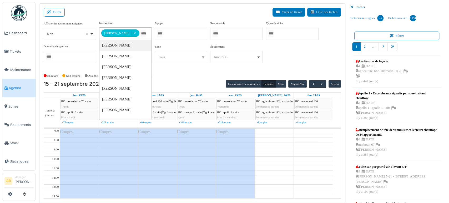
click at [140, 33] on input "Tous" at bounding box center [142, 34] width 5 height 8
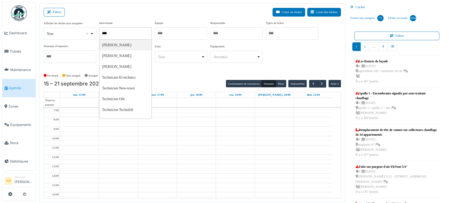
type input "*****"
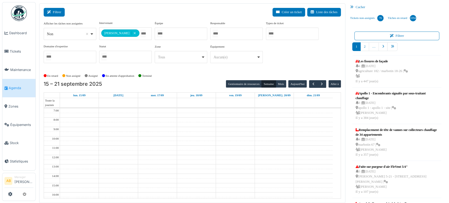
click at [55, 12] on button "Filtrer" at bounding box center [54, 12] width 21 height 9
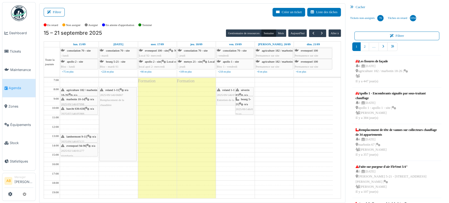
click at [219, 98] on span "Entretien de la chaudière" at bounding box center [231, 99] width 29 height 3
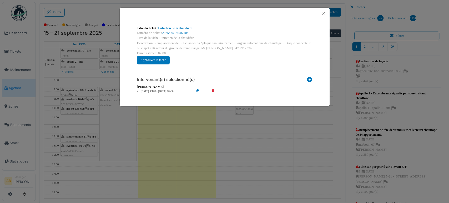
drag, startPoint x: 243, startPoint y: 109, endPoint x: 242, endPoint y: 115, distance: 6.4
click at [242, 115] on div "Titre du ticket : Entretien de la chaudière Numéro de ticket : 2025/09/146/0710…" at bounding box center [224, 101] width 449 height 203
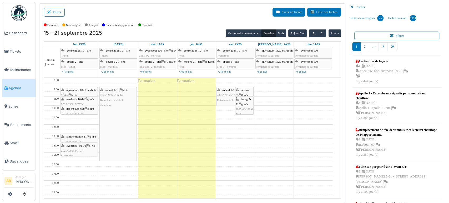
click at [53, 5] on div "**********" at bounding box center [192, 103] width 306 height 200
click at [52, 14] on button "Filtrer" at bounding box center [54, 12] width 21 height 9
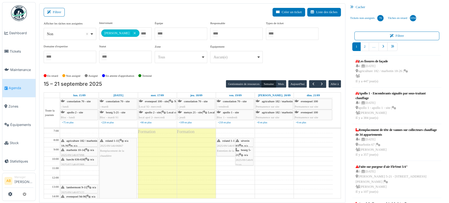
click at [144, 35] on input "Tous" at bounding box center [142, 34] width 5 height 8
click at [183, 85] on div "15 – 21 septembre 2025 Gestionnaire de ressources Semaine Mois Aujourd'hui Alle…" at bounding box center [192, 84] width 297 height 8
click at [59, 12] on button "Filtrer" at bounding box center [54, 12] width 21 height 9
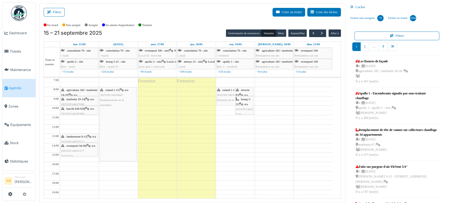
click at [20, 14] on img at bounding box center [19, 13] width 16 height 16
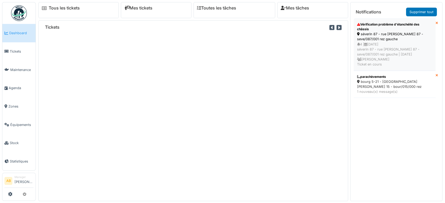
click at [379, 43] on div "4 | [DATE] séverin 87 - rue [PERSON_NAME] 87 - seve/087/001 rez gauche | [DATE]…" at bounding box center [394, 54] width 75 height 25
drag, startPoint x: 240, startPoint y: 57, endPoint x: 189, endPoint y: 101, distance: 67.7
click at [189, 101] on div "Tous les tickets Mes tickets Toutes les tâches Mes tâches Tickets" at bounding box center [192, 101] width 309 height 199
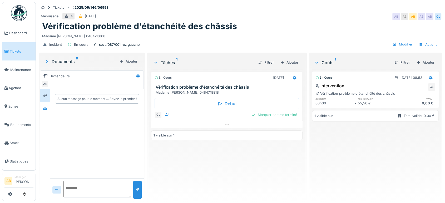
click at [197, 119] on div "Début CL Marquer comme terminé" at bounding box center [226, 108] width 151 height 26
click at [198, 122] on div at bounding box center [226, 125] width 151 height 8
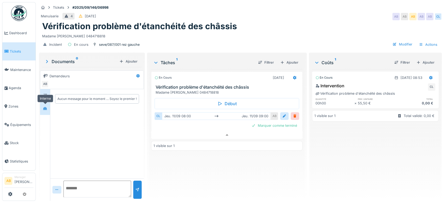
click at [46, 107] on div at bounding box center [45, 108] width 8 height 7
click at [20, 11] on img at bounding box center [19, 13] width 16 height 16
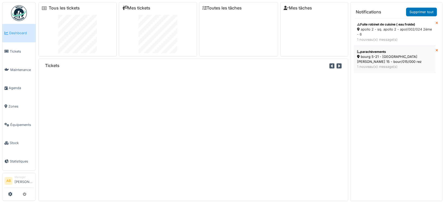
click at [403, 72] on li "parachèvements bourg 5-21 - [GEOGRAPHIC_DATA][PERSON_NAME] 15 - bour/015/000 re…" at bounding box center [394, 59] width 82 height 27
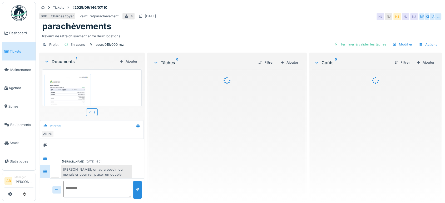
scroll to position [8, 0]
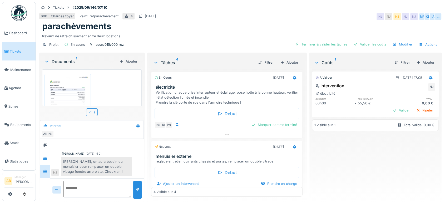
click at [58, 59] on div "Documents 1" at bounding box center [80, 61] width 73 height 6
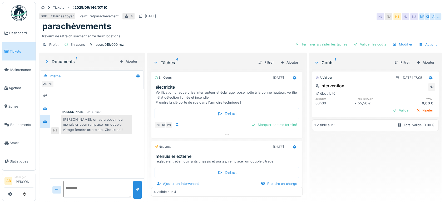
scroll to position [0, 0]
click at [71, 60] on div "Documents 1" at bounding box center [80, 61] width 73 height 6
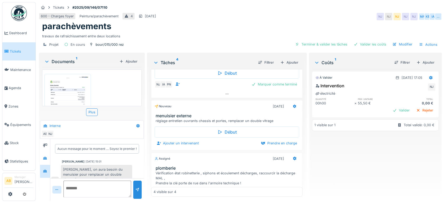
scroll to position [41, 0]
click at [170, 147] on div "Début Ajouter un intervenant Prendre en charge" at bounding box center [226, 136] width 151 height 26
click at [167, 145] on div "Ajouter un intervenant" at bounding box center [177, 142] width 46 height 7
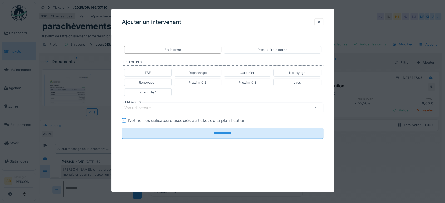
click at [160, 112] on div "Vos utilisateurs" at bounding box center [222, 107] width 201 height 11
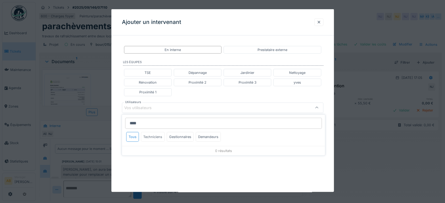
type input "****"
click at [157, 140] on div "Techniciens" at bounding box center [153, 137] width 24 height 10
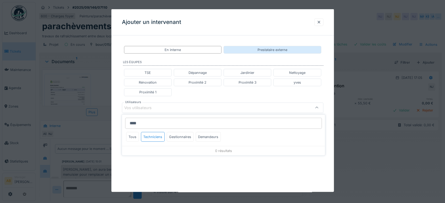
click at [254, 48] on div "Prestataire externe" at bounding box center [272, 50] width 98 height 8
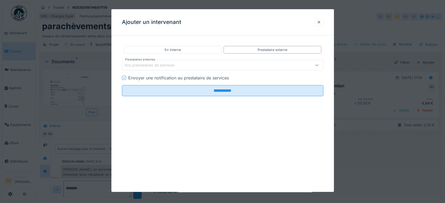
click at [166, 73] on fieldset "**********" at bounding box center [222, 70] width 201 height 61
click at [165, 68] on div "Vos prestataires de services" at bounding box center [153, 65] width 58 height 6
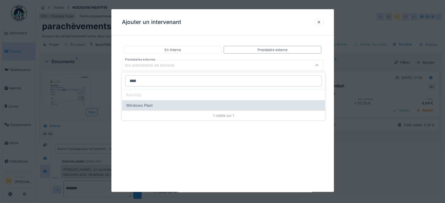
type input "****"
click at [162, 101] on div "Windows Plast" at bounding box center [223, 105] width 203 height 11
type input "****"
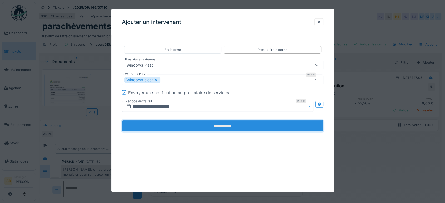
click at [200, 127] on input "**********" at bounding box center [222, 125] width 201 height 11
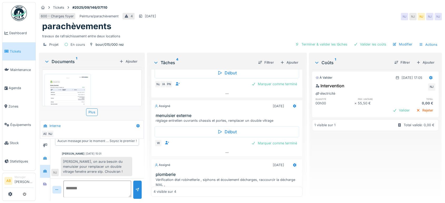
scroll to position [4, 0]
drag, startPoint x: 91, startPoint y: 156, endPoint x: 107, endPoint y: 168, distance: 20.1
click at [107, 168] on div "[PERSON_NAME], on aura besoin du menuisier pour remplacer un double vitrage fen…" at bounding box center [96, 166] width 71 height 19
click at [108, 171] on div "[PERSON_NAME], on aura besoin du menuisier pour remplacer un double vitrage fen…" at bounding box center [96, 166] width 71 height 19
drag, startPoint x: 104, startPoint y: 169, endPoint x: 88, endPoint y: 159, distance: 19.1
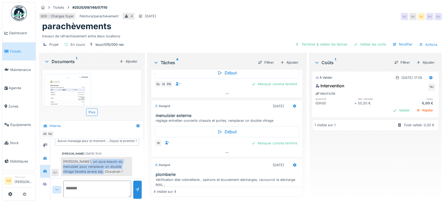
click at [88, 159] on div "[PERSON_NAME], on aura besoin du menuisier pour remplacer un double vitrage fen…" at bounding box center [96, 166] width 71 height 19
copy div "on aura besoin du menuisier pour remplacer un double vitrage fenetre arrere stp."
click at [42, 181] on div at bounding box center [45, 184] width 8 height 7
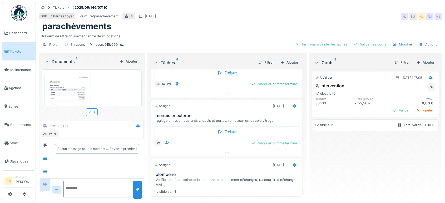
click at [103, 185] on textarea at bounding box center [97, 189] width 68 height 17
paste textarea "**********"
click at [69, 185] on textarea "**********" at bounding box center [96, 189] width 66 height 17
click at [66, 184] on textarea "**********" at bounding box center [96, 189] width 66 height 17
click at [112, 184] on textarea "**********" at bounding box center [96, 189] width 66 height 17
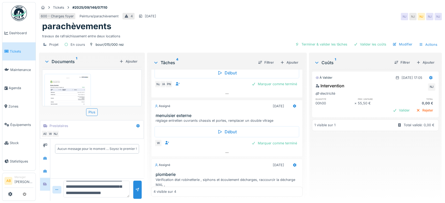
scroll to position [6, 0]
drag, startPoint x: 102, startPoint y: 184, endPoint x: 73, endPoint y: 187, distance: 28.5
click at [73, 187] on textarea "**********" at bounding box center [96, 189] width 66 height 17
click at [103, 186] on textarea "**********" at bounding box center [96, 189] width 66 height 17
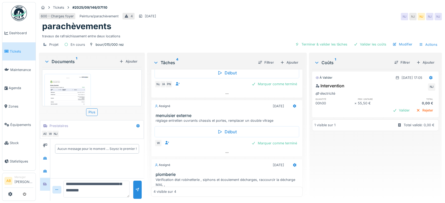
click at [118, 184] on textarea "**********" at bounding box center [96, 189] width 66 height 17
click at [92, 181] on textarea "**********" at bounding box center [96, 189] width 66 height 17
type textarea "**********"
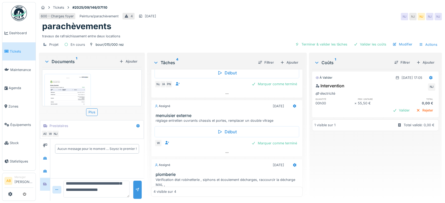
click at [136, 181] on div at bounding box center [137, 190] width 8 height 18
click at [68, 58] on div "Documents 1" at bounding box center [80, 61] width 73 height 6
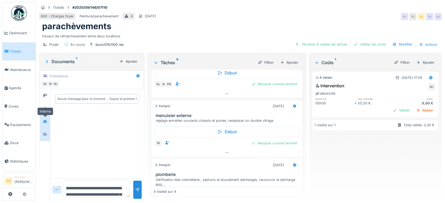
click at [44, 120] on icon at bounding box center [45, 121] width 4 height 3
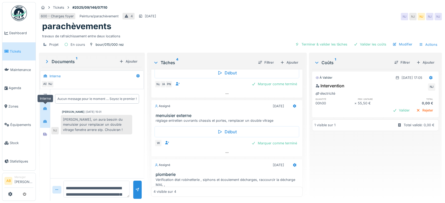
click at [46, 107] on div at bounding box center [45, 108] width 8 height 7
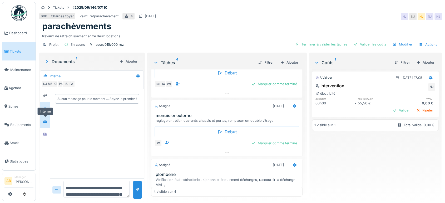
click at [43, 119] on div at bounding box center [45, 121] width 8 height 7
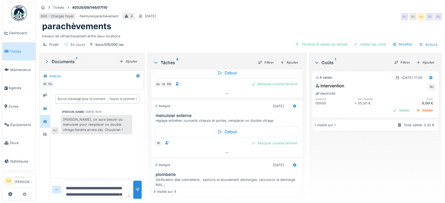
click at [76, 186] on textarea "**********" at bounding box center [96, 189] width 66 height 17
type textarea "**********"
click at [42, 132] on div at bounding box center [45, 134] width 8 height 7
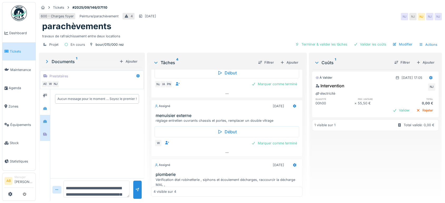
click at [40, 116] on div at bounding box center [45, 121] width 10 height 13
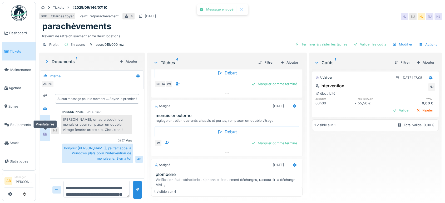
click at [47, 131] on div at bounding box center [45, 134] width 8 height 7
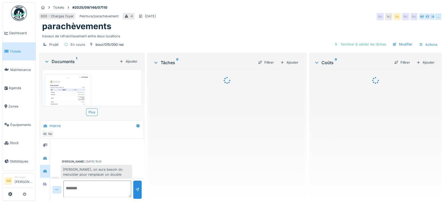
scroll to position [36, 0]
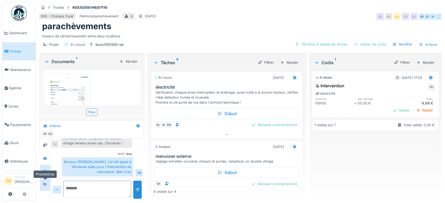
click at [46, 188] on div at bounding box center [45, 184] width 8 height 9
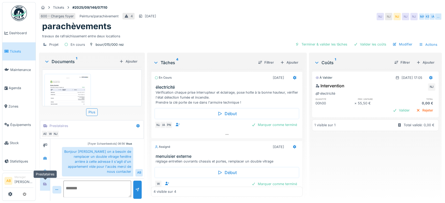
scroll to position [13, 0]
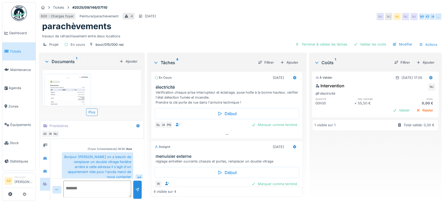
click at [62, 62] on div "Documents 1" at bounding box center [80, 61] width 73 height 6
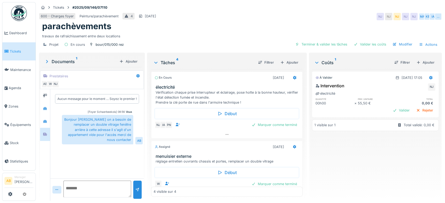
click at [16, 19] on img at bounding box center [19, 13] width 16 height 16
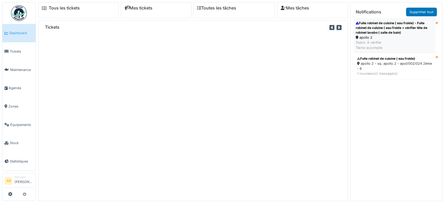
click at [376, 31] on div "Fuite robinet de cuisine ( eau froide) - Fuite robinet de cuisine ( eau froide …" at bounding box center [394, 28] width 78 height 14
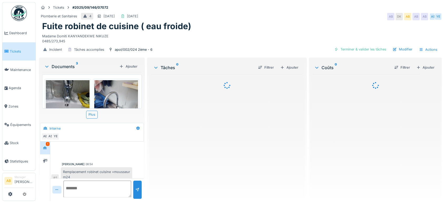
scroll to position [5, 0]
click at [59, 68] on div "Documents 3" at bounding box center [80, 66] width 73 height 6
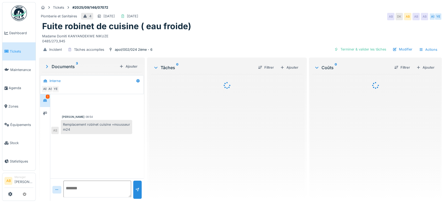
scroll to position [0, 0]
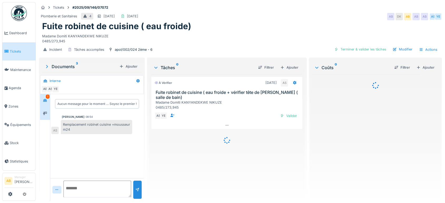
click at [46, 108] on div at bounding box center [45, 113] width 10 height 13
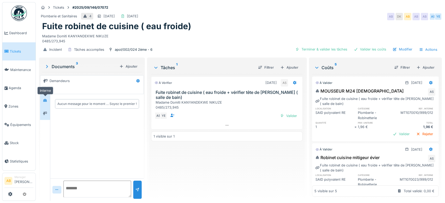
click at [46, 103] on div at bounding box center [45, 100] width 8 height 7
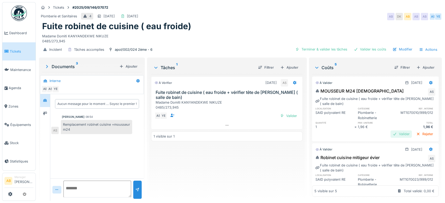
click at [390, 134] on div "Valider" at bounding box center [400, 133] width 21 height 7
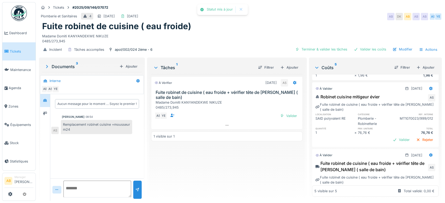
scroll to position [53, 0]
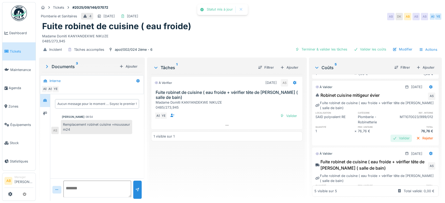
click at [390, 138] on div "Valider" at bounding box center [400, 138] width 21 height 7
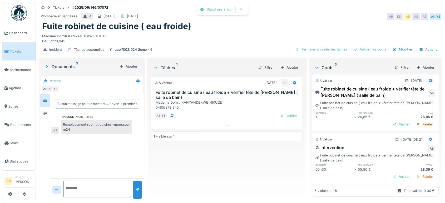
scroll to position [122, 0]
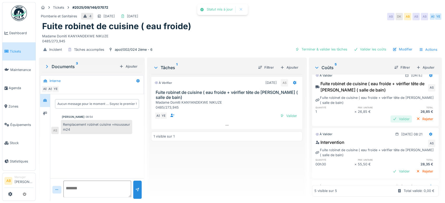
click at [390, 122] on div "Valider" at bounding box center [400, 118] width 21 height 7
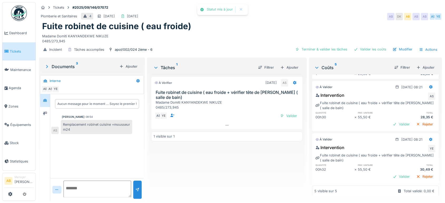
scroll to position [160, 0]
click at [390, 128] on div "Valider" at bounding box center [400, 124] width 21 height 7
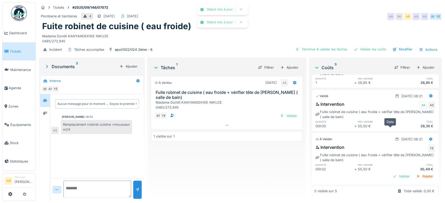
scroll to position [165, 0]
click at [390, 173] on div "Valider" at bounding box center [400, 176] width 21 height 7
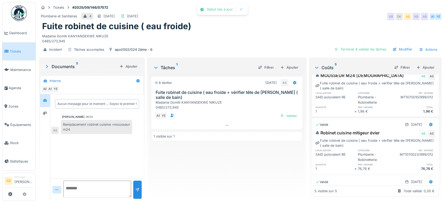
scroll to position [0, 0]
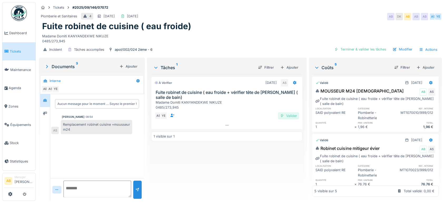
click at [289, 114] on div "Valider" at bounding box center [288, 115] width 21 height 7
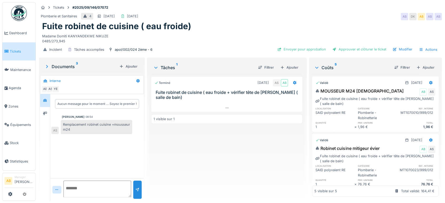
scroll to position [156, 0]
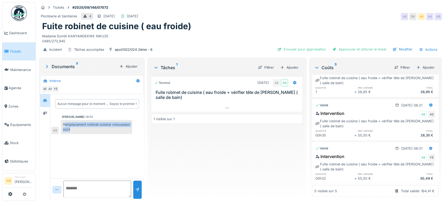
drag, startPoint x: 65, startPoint y: 125, endPoint x: 98, endPoint y: 130, distance: 33.6
click at [98, 130] on div "Remplacement robinet cuisine +mousseur m24" at bounding box center [96, 127] width 71 height 14
click at [99, 147] on div "Aucun message pour le moment … Soyez le premier ! Anouar Serifi 08:54 Remplacem…" at bounding box center [96, 136] width 93 height 84
click at [309, 49] on div "Envoyer pour approbation" at bounding box center [301, 49] width 53 height 7
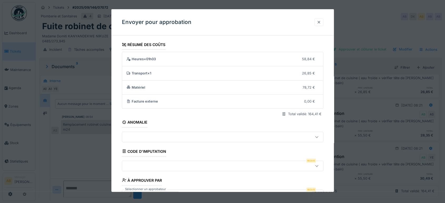
click at [321, 22] on div at bounding box center [319, 22] width 4 height 5
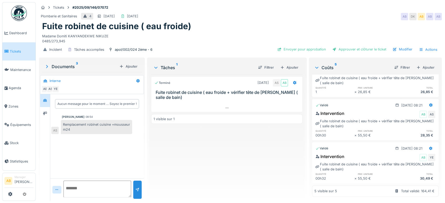
click at [348, 42] on div "Madame Domiti KANYANDEKWE NIKUZE 0485/273,945" at bounding box center [240, 38] width 396 height 12
click at [347, 46] on div "Approuver et clôturer le ticket" at bounding box center [359, 49] width 58 height 7
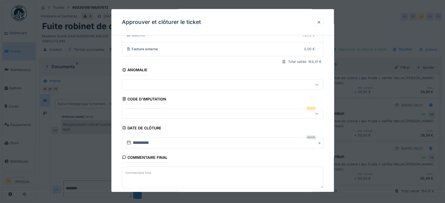
scroll to position [79, 0]
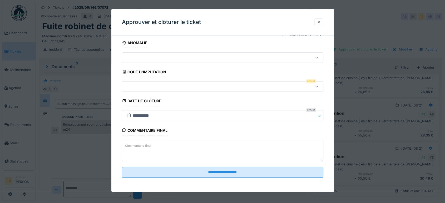
click at [320, 23] on div at bounding box center [319, 22] width 4 height 5
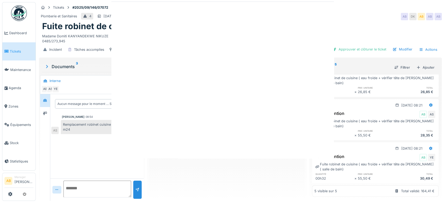
scroll to position [0, 0]
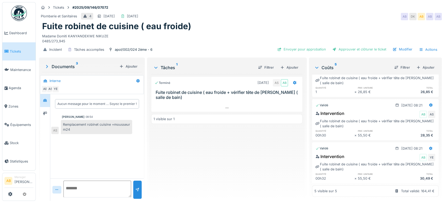
click at [346, 45] on div "Incident Tâches accomplies apol/002/024 2ème - 6 Envoyer pour approbation Appro…" at bounding box center [240, 50] width 403 height 12
click at [345, 47] on div "Approuver et clôturer le ticket" at bounding box center [359, 49] width 58 height 7
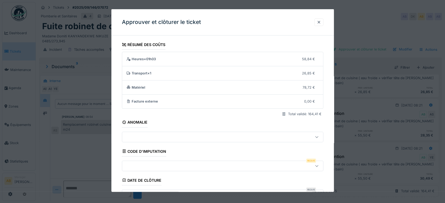
scroll to position [79, 0]
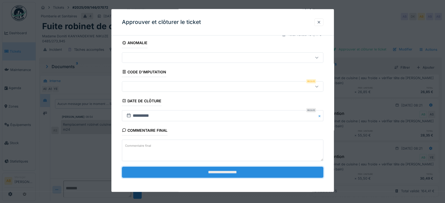
click at [245, 170] on input "**********" at bounding box center [222, 172] width 201 height 11
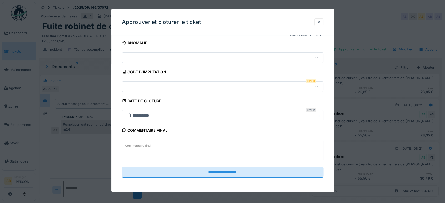
click at [257, 82] on div at bounding box center [222, 86] width 201 height 11
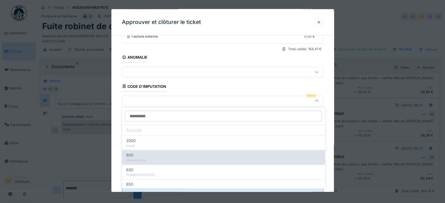
click at [185, 162] on div "Charges foyer" at bounding box center [223, 160] width 194 height 4
type input "***"
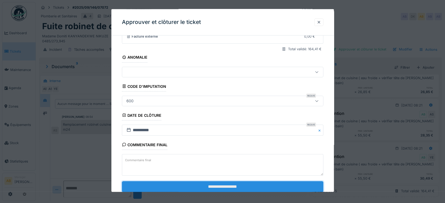
click at [214, 190] on input "**********" at bounding box center [222, 186] width 201 height 11
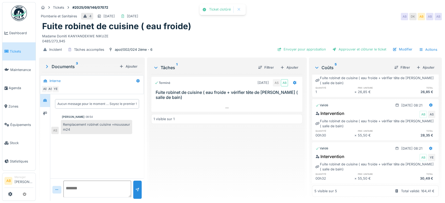
scroll to position [153, 0]
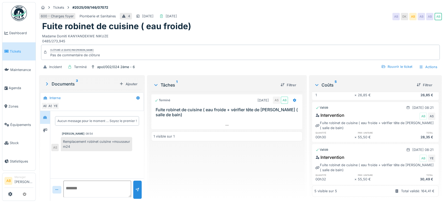
click at [12, 12] on img at bounding box center [19, 13] width 16 height 16
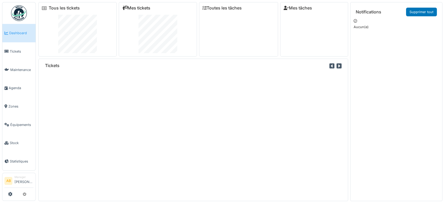
click at [141, 8] on link "Mes tickets" at bounding box center [136, 8] width 28 height 5
click at [144, 9] on link "Mes tickets" at bounding box center [138, 8] width 28 height 5
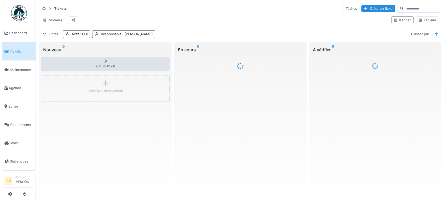
click at [250, 64] on div at bounding box center [240, 65] width 128 height 13
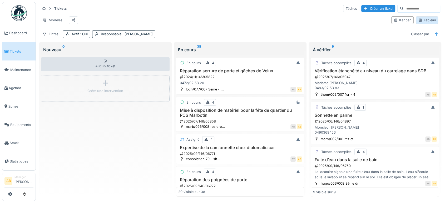
click at [422, 23] on div "Tableau" at bounding box center [427, 20] width 18 height 5
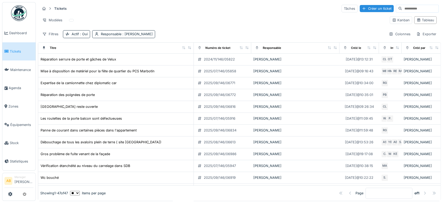
click at [330, 46] on div "Responsable" at bounding box center [295, 48] width 84 height 7
click at [330, 46] on icon at bounding box center [329, 47] width 4 height 3
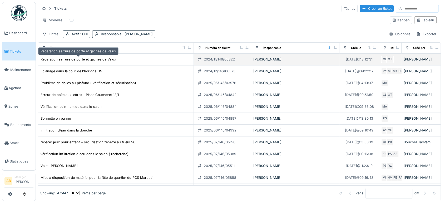
click at [107, 57] on div "Réparation serrure de porte et gâches de Velux" at bounding box center [79, 59] width 76 height 5
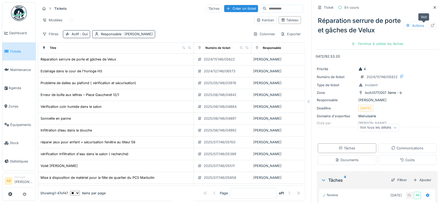
click at [428, 23] on div at bounding box center [432, 25] width 8 height 7
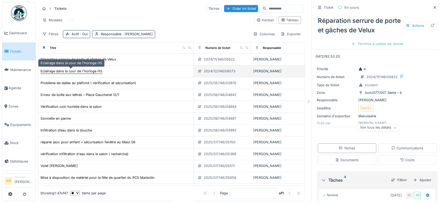
click at [101, 69] on div "Eclairage dans la cour de l'horloge HS" at bounding box center [71, 71] width 62 height 6
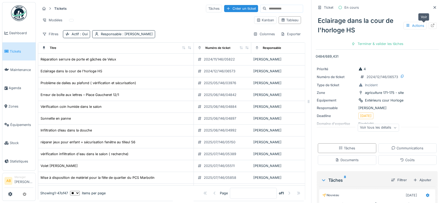
click at [431, 26] on icon at bounding box center [432, 25] width 3 height 3
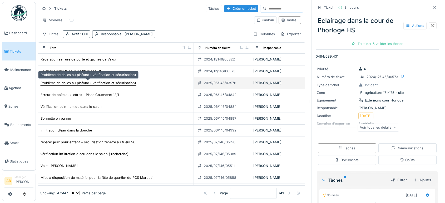
click at [113, 84] on div "Problème de dalles au plafond ( vérification et sécurisation)" at bounding box center [89, 83] width 96 height 5
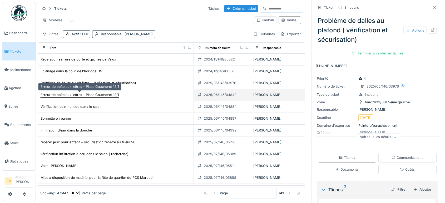
click at [99, 93] on div "Erreur de boîte aux lettres – Place Gaucheret 12/1" at bounding box center [80, 94] width 78 height 5
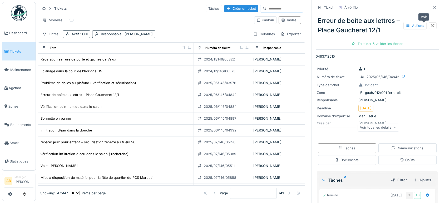
click at [428, 28] on div at bounding box center [432, 25] width 8 height 7
click at [432, 6] on icon at bounding box center [434, 7] width 4 height 3
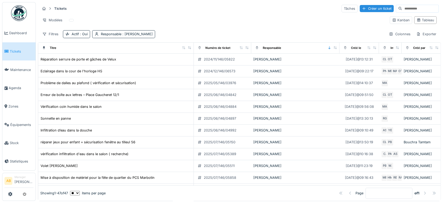
click at [18, 14] on img at bounding box center [19, 13] width 16 height 16
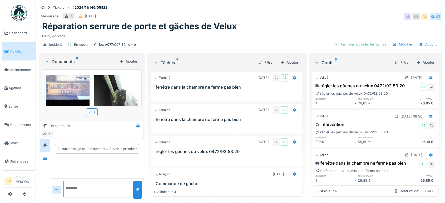
scroll to position [35, 0]
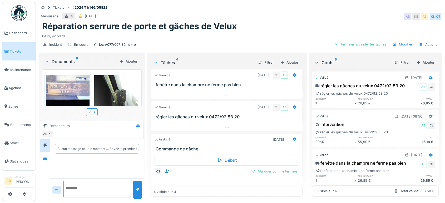
click at [67, 63] on div "Documents 6" at bounding box center [80, 61] width 73 height 6
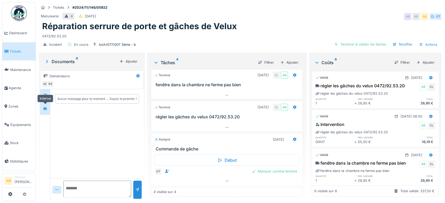
click at [46, 105] on div at bounding box center [45, 108] width 8 height 7
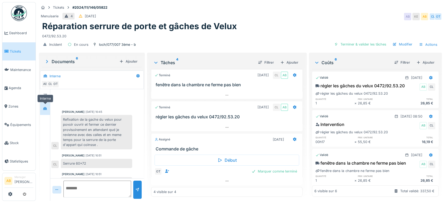
scroll to position [140, 0]
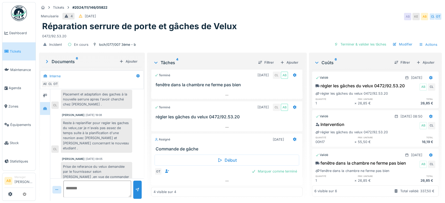
click at [66, 61] on div "Documents 6" at bounding box center [80, 61] width 73 height 6
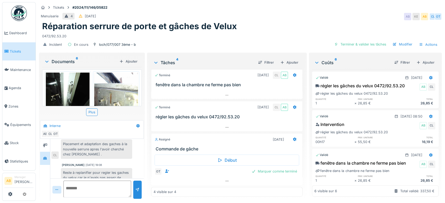
scroll to position [77, 0]
click at [90, 112] on div "Plus" at bounding box center [92, 112] width 12 height 8
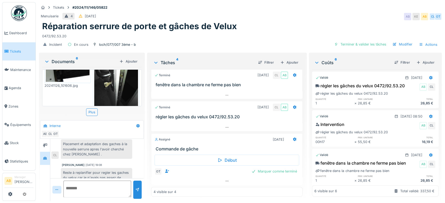
scroll to position [4, 0]
click at [91, 109] on div "Plus" at bounding box center [92, 112] width 12 height 8
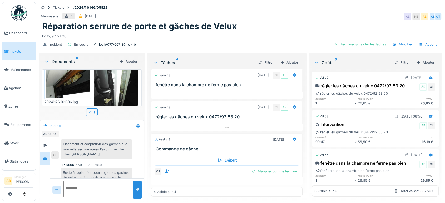
scroll to position [190, 0]
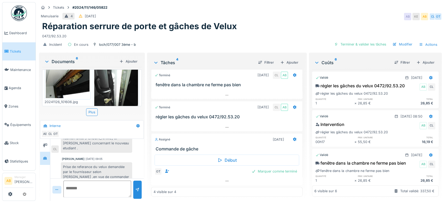
click at [269, 95] on div "Terminé [DATE] CL AB fenêtre dans la chambre ne ferme pas bien Terminé [DATE] C…" at bounding box center [226, 133] width 151 height 128
click at [379, 4] on div "Tickets #2024/11/146/05822" at bounding box center [240, 7] width 403 height 7
click at [90, 108] on div "Plus" at bounding box center [92, 112] width 12 height 8
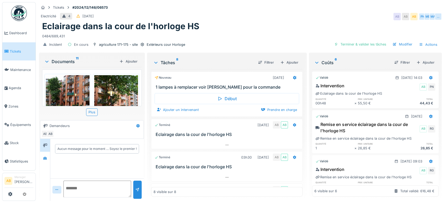
click at [70, 58] on div "Documents 11 Ajouter" at bounding box center [91, 61] width 99 height 11
drag, startPoint x: 66, startPoint y: 62, endPoint x: 70, endPoint y: 58, distance: 5.8
click at [70, 58] on div "Documents 11 Ajouter" at bounding box center [91, 61] width 99 height 11
click at [65, 61] on div "Documents 11" at bounding box center [80, 61] width 73 height 6
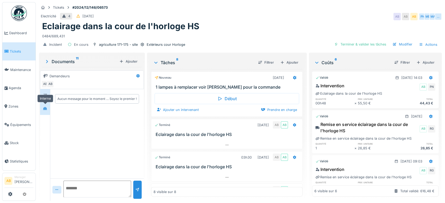
click at [47, 112] on div at bounding box center [45, 108] width 8 height 9
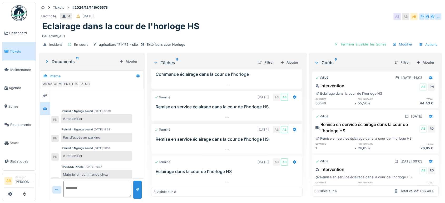
scroll to position [46, 0]
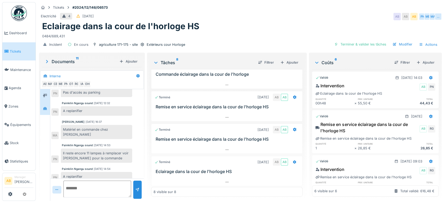
click at [43, 89] on div at bounding box center [45, 95] width 10 height 13
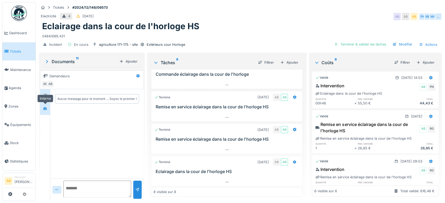
click at [45, 106] on div at bounding box center [45, 108] width 4 height 5
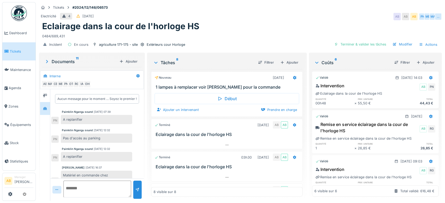
scroll to position [46, 0]
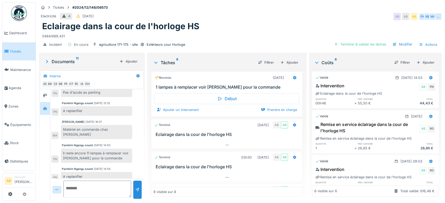
click at [89, 181] on textarea at bounding box center [97, 189] width 68 height 17
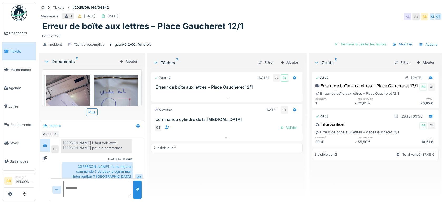
scroll to position [4, 0]
click at [220, 134] on div at bounding box center [226, 138] width 151 height 8
click at [17, 14] on img at bounding box center [19, 13] width 16 height 16
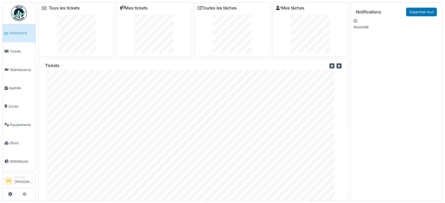
click at [17, 13] on img at bounding box center [19, 13] width 16 height 16
click at [128, 6] on link "Mes tickets" at bounding box center [133, 8] width 28 height 5
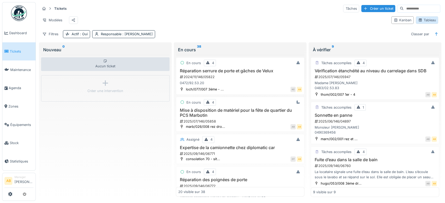
click at [426, 19] on div "Tableau" at bounding box center [426, 20] width 22 height 8
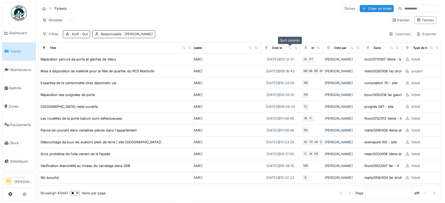
click at [288, 46] on icon at bounding box center [290, 47] width 4 height 3
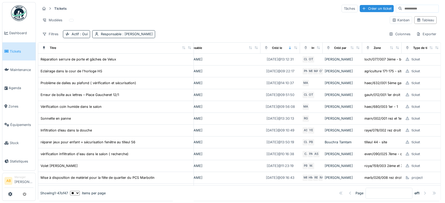
click at [21, 11] on img at bounding box center [19, 13] width 16 height 16
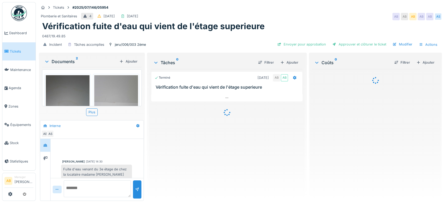
scroll to position [139, 0]
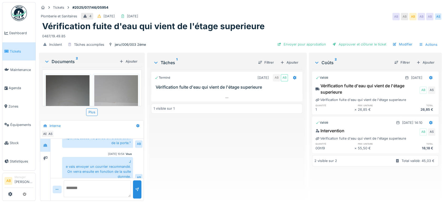
click at [21, 14] on img at bounding box center [19, 13] width 16 height 16
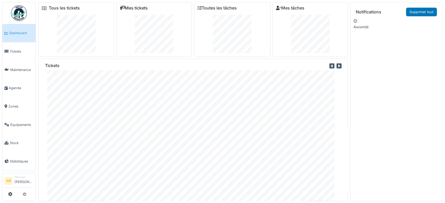
click at [137, 9] on link "Mes tickets" at bounding box center [133, 8] width 28 height 5
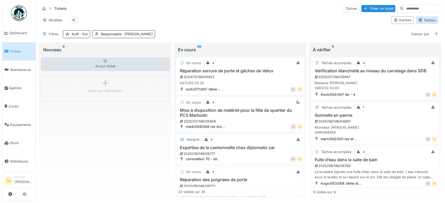
click at [421, 23] on div "Tableau" at bounding box center [427, 20] width 18 height 5
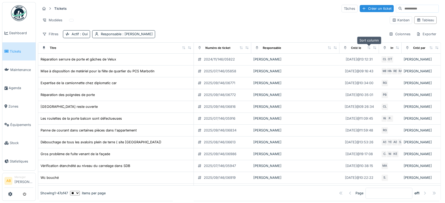
click at [368, 50] on div at bounding box center [369, 48] width 4 height 4
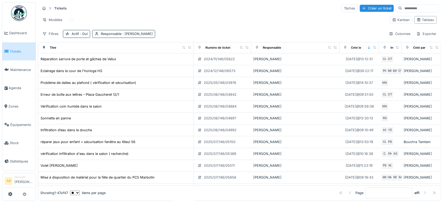
click at [263, 8] on div "Tickets Tâches Créer un ticket" at bounding box center [239, 8] width 398 height 9
click at [16, 14] on img at bounding box center [19, 13] width 16 height 16
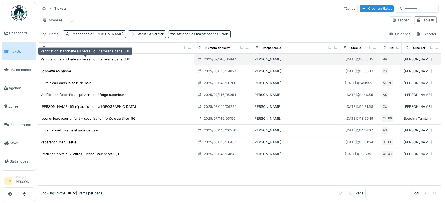
click at [79, 59] on div "Vérification étanchéité au niveau du carrelage dans SDB" at bounding box center [85, 59] width 89 height 5
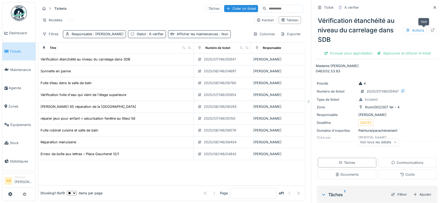
click at [430, 31] on icon at bounding box center [432, 29] width 4 height 3
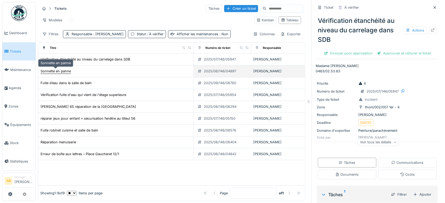
click at [64, 70] on div "Sonnette en panne" at bounding box center [56, 71] width 30 height 5
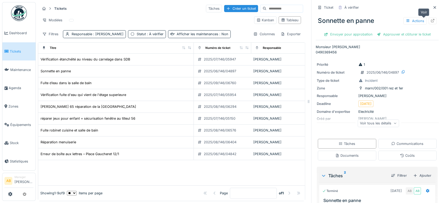
click at [431, 19] on icon at bounding box center [432, 20] width 3 height 3
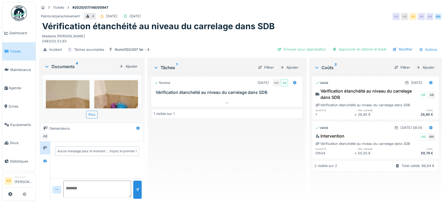
click at [58, 66] on div "Documents 4" at bounding box center [80, 66] width 73 height 6
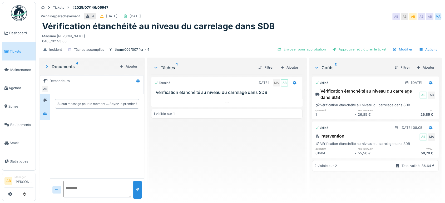
click at [42, 117] on div at bounding box center [45, 113] width 10 height 13
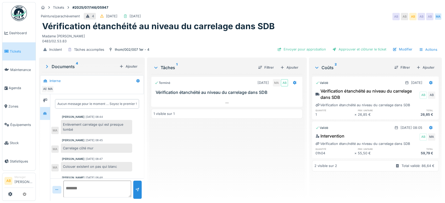
scroll to position [98, 0]
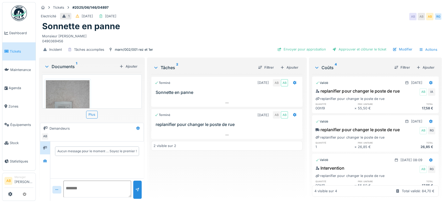
click at [60, 67] on div "Documents 1" at bounding box center [80, 66] width 73 height 6
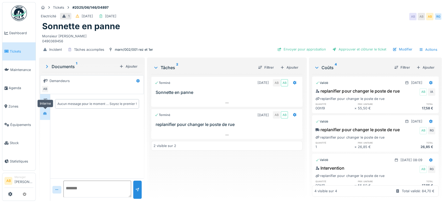
click at [43, 115] on div at bounding box center [45, 113] width 4 height 5
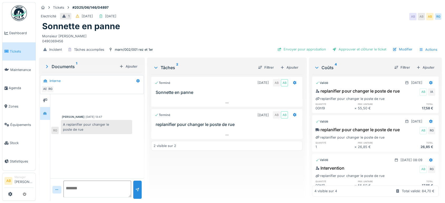
scroll to position [54, 0]
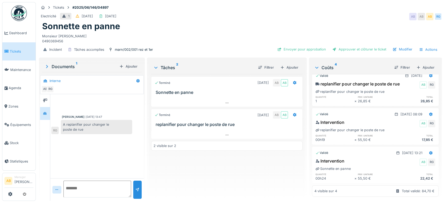
click at [12, 17] on img at bounding box center [19, 13] width 16 height 16
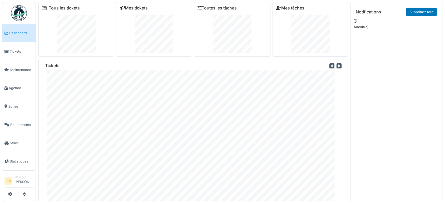
click at [12, 17] on img at bounding box center [19, 13] width 16 height 16
click at [17, 16] on img at bounding box center [19, 13] width 16 height 16
click at [143, 7] on link "Mes tickets" at bounding box center [133, 8] width 28 height 5
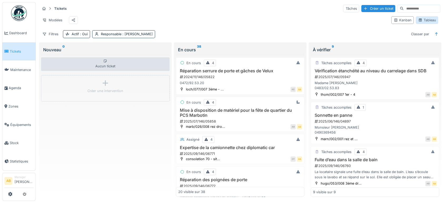
click at [419, 21] on div "Tableau" at bounding box center [427, 20] width 18 height 5
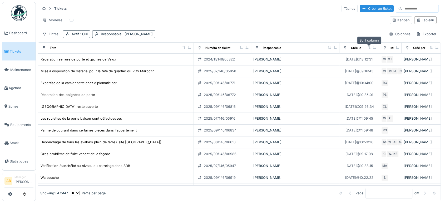
click at [369, 48] on icon at bounding box center [368, 47] width 3 height 3
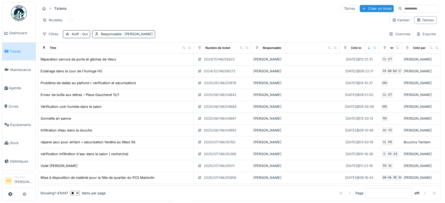
click at [236, 102] on td "2025/06/146/04884" at bounding box center [222, 107] width 57 height 12
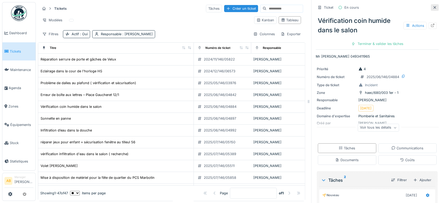
click at [432, 6] on icon at bounding box center [434, 7] width 4 height 3
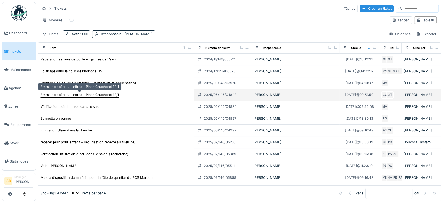
click at [99, 97] on div "Erreur de boîte aux lettres – Place Gaucheret 12/1" at bounding box center [80, 94] width 78 height 5
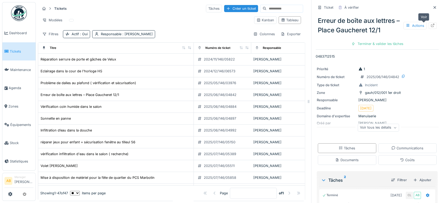
click at [431, 27] on icon at bounding box center [432, 25] width 3 height 3
click at [25, 15] on img at bounding box center [19, 13] width 16 height 16
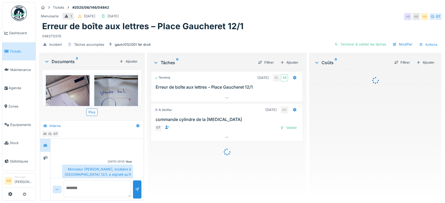
scroll to position [217, 0]
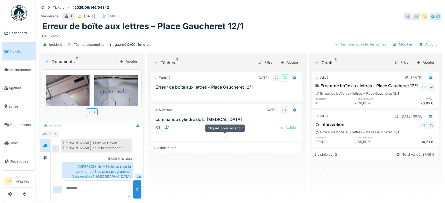
click at [219, 136] on div at bounding box center [226, 138] width 151 height 8
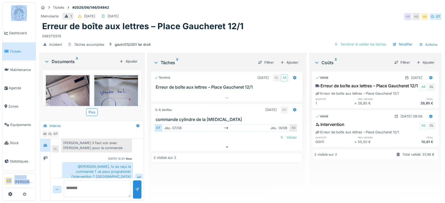
drag, startPoint x: 28, startPoint y: 2, endPoint x: 22, endPoint y: 12, distance: 11.7
click at [22, 12] on body "Dashboard Tickets Maintenance [GEOGRAPHIC_DATA] Zones Équipements Stock Statist…" at bounding box center [222, 101] width 445 height 203
click at [22, 12] on img at bounding box center [19, 13] width 16 height 16
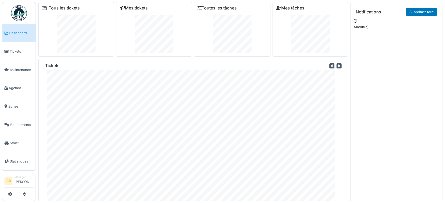
click at [25, 11] on img at bounding box center [19, 13] width 16 height 16
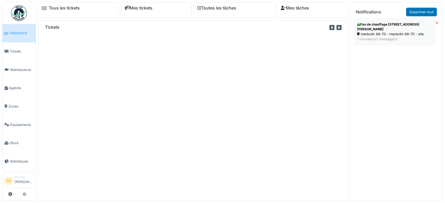
click at [380, 22] on div "Pas de chauffage [STREET_ADDRESS][PERSON_NAME]" at bounding box center [394, 26] width 75 height 9
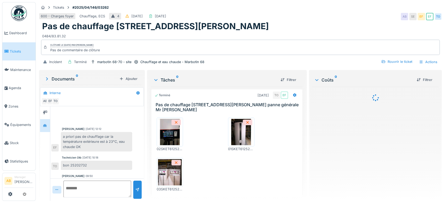
scroll to position [12, 0]
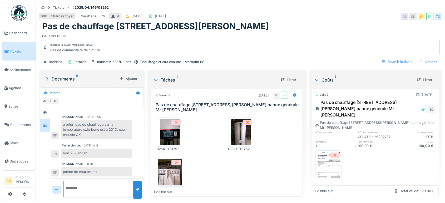
click at [18, 15] on img at bounding box center [19, 13] width 16 height 16
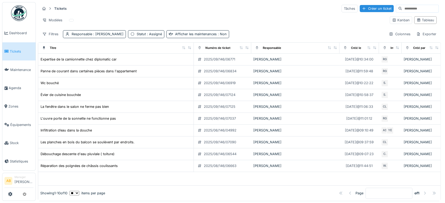
click at [24, 9] on img at bounding box center [19, 13] width 16 height 16
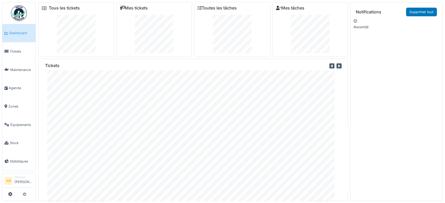
click at [117, 49] on div "Mes tickets" at bounding box center [154, 29] width 76 height 54
click at [20, 10] on img at bounding box center [19, 13] width 16 height 16
click at [166, 63] on div "Tickets" at bounding box center [193, 66] width 296 height 7
click at [21, 11] on img at bounding box center [19, 13] width 16 height 16
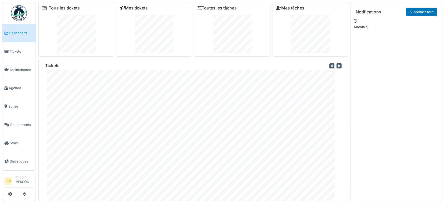
click at [14, 12] on img at bounding box center [19, 13] width 16 height 16
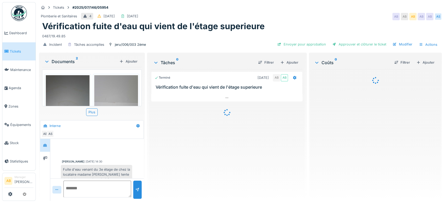
scroll to position [139, 0]
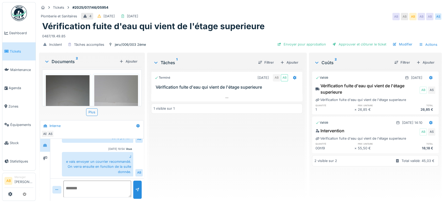
click at [16, 12] on img at bounding box center [19, 13] width 16 height 16
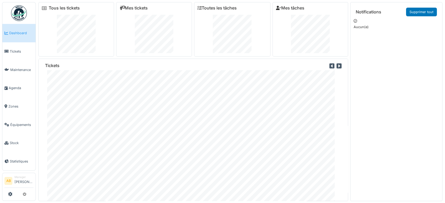
click at [21, 8] on img at bounding box center [19, 13] width 16 height 16
click at [25, 14] on img at bounding box center [19, 13] width 16 height 16
click at [177, 1] on div "Tous les tickets Mes tickets Toutes les tâches Mes tâches Tickets Notifications…" at bounding box center [240, 100] width 409 height 201
click at [22, 11] on img at bounding box center [19, 13] width 16 height 16
click at [25, 16] on img at bounding box center [19, 13] width 16 height 16
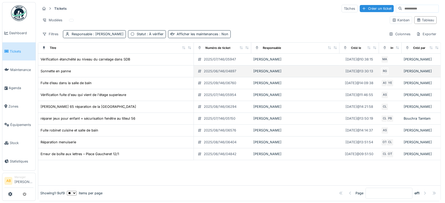
click at [61, 67] on td "Sonnette en panne" at bounding box center [115, 72] width 155 height 12
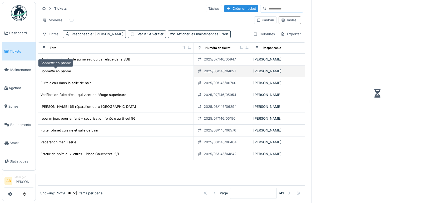
click at [63, 69] on div "Sonnette en panne" at bounding box center [56, 71] width 30 height 5
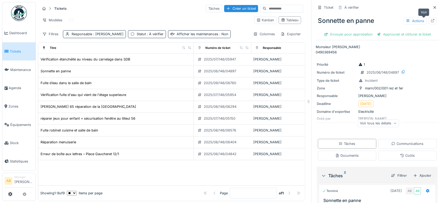
click at [430, 21] on icon at bounding box center [432, 20] width 4 height 3
click at [14, 14] on img at bounding box center [19, 13] width 16 height 16
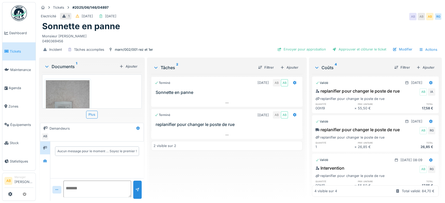
click at [61, 64] on div "Documents 1" at bounding box center [80, 66] width 73 height 6
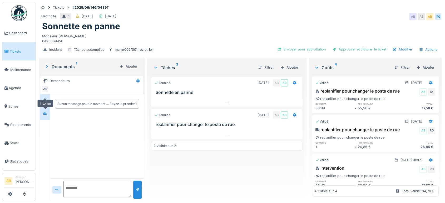
click at [48, 116] on div at bounding box center [45, 113] width 8 height 9
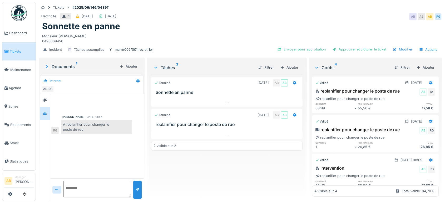
scroll to position [54, 0]
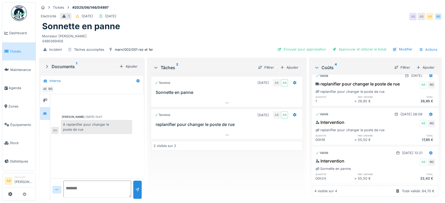
drag, startPoint x: 29, startPoint y: 7, endPoint x: 21, endPoint y: 11, distance: 9.8
click at [21, 11] on ul "Dashboard Tickets Maintenance Agenda Zones Équipements Stock Statistiques" at bounding box center [19, 86] width 34 height 169
click at [21, 11] on img at bounding box center [19, 13] width 16 height 16
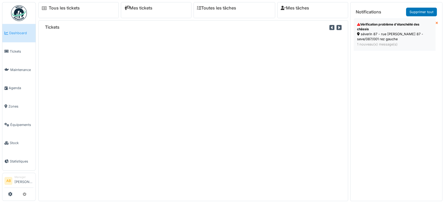
click at [369, 39] on div "séverin 87 - rue f. séverin 87 - seve/087/001 rez gauche" at bounding box center [394, 37] width 75 height 10
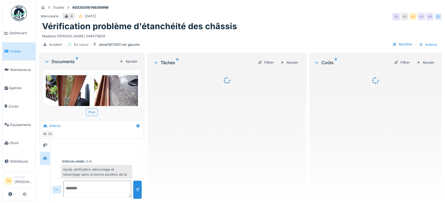
scroll to position [18, 0]
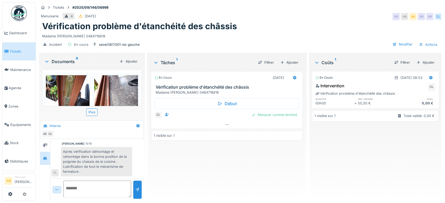
click at [61, 64] on div "Documents 9" at bounding box center [80, 61] width 73 height 6
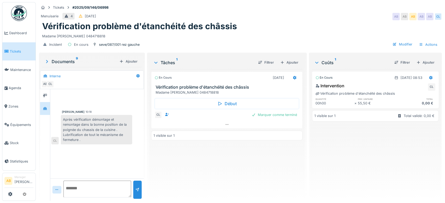
scroll to position [0, 0]
click at [26, 9] on img at bounding box center [19, 13] width 16 height 16
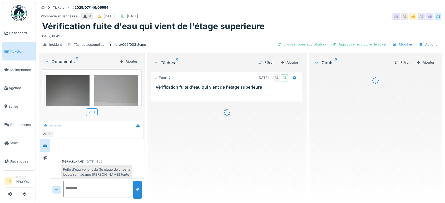
scroll to position [139, 0]
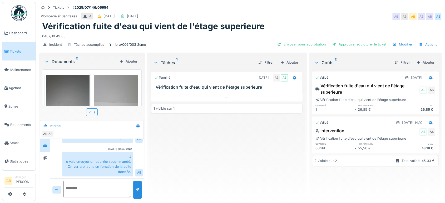
click at [66, 59] on div "Documents 2" at bounding box center [80, 61] width 73 height 6
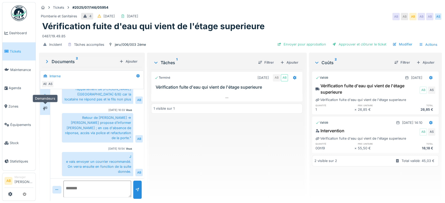
click at [42, 105] on div at bounding box center [45, 108] width 8 height 7
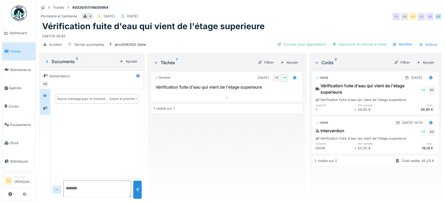
drag, startPoint x: 42, startPoint y: 103, endPoint x: 44, endPoint y: 92, distance: 11.6
click at [44, 92] on div at bounding box center [45, 145] width 10 height 112
click at [44, 92] on div at bounding box center [45, 95] width 8 height 9
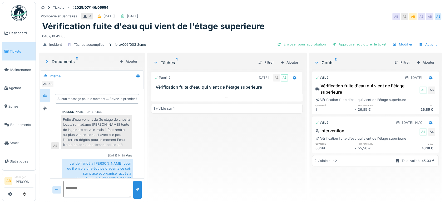
scroll to position [89, 0]
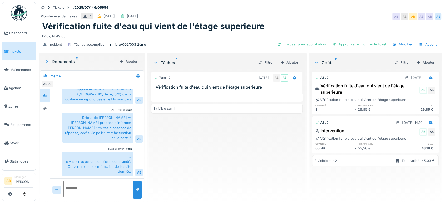
click at [24, 20] on img at bounding box center [19, 13] width 16 height 16
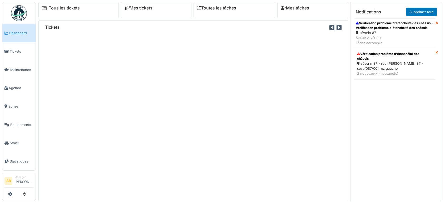
click at [375, 35] on div "séverin 87" at bounding box center [394, 32] width 78 height 5
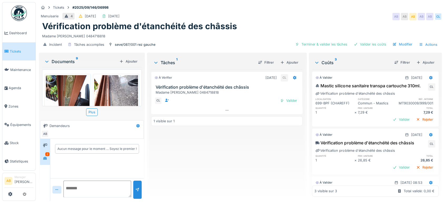
click at [44, 153] on div "2" at bounding box center [45, 158] width 10 height 13
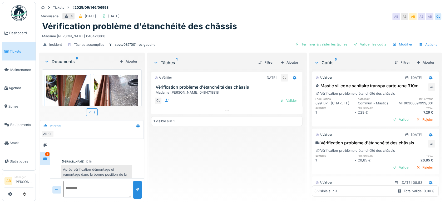
scroll to position [80, 0]
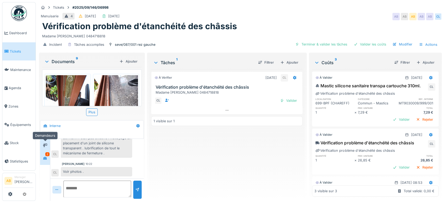
click at [46, 144] on icon at bounding box center [45, 145] width 4 height 4
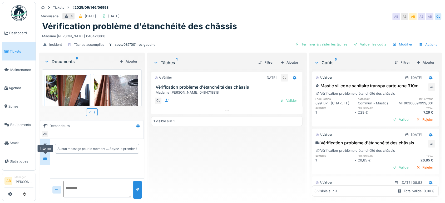
click at [44, 156] on div at bounding box center [45, 158] width 4 height 5
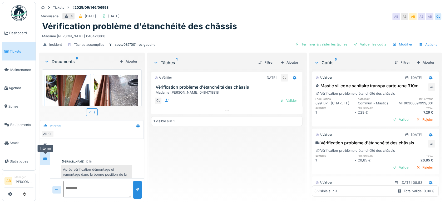
scroll to position [80, 0]
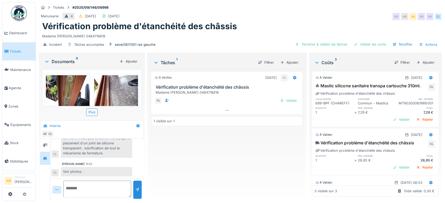
click at [62, 63] on div "Documents 9" at bounding box center [80, 61] width 73 height 6
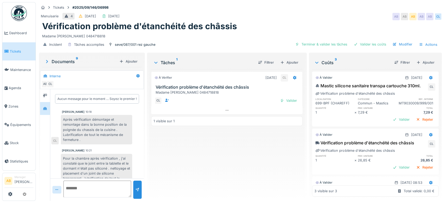
scroll to position [31, 0]
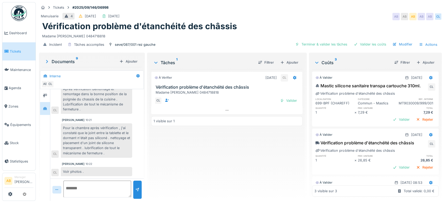
click at [16, 13] on img at bounding box center [19, 13] width 16 height 16
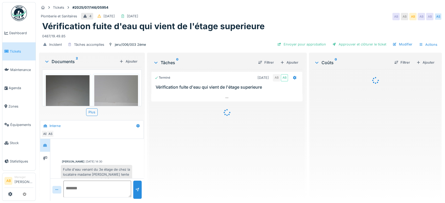
scroll to position [139, 0]
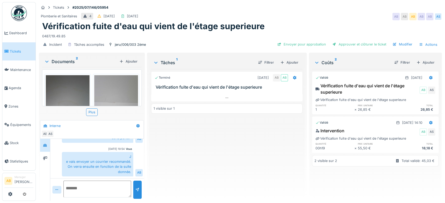
click at [64, 59] on div "Documents 2" at bounding box center [80, 61] width 73 height 6
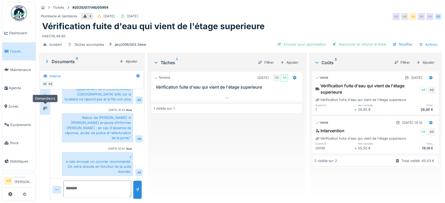
click at [46, 109] on icon at bounding box center [45, 108] width 4 height 3
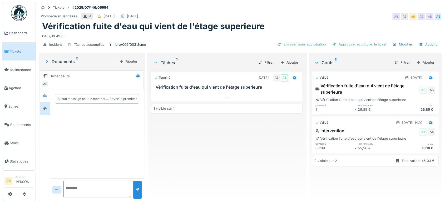
click at [71, 62] on div "Documents 2" at bounding box center [80, 61] width 73 height 6
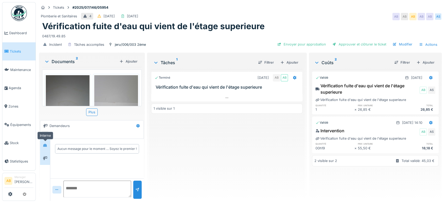
click at [47, 142] on div at bounding box center [45, 145] width 8 height 7
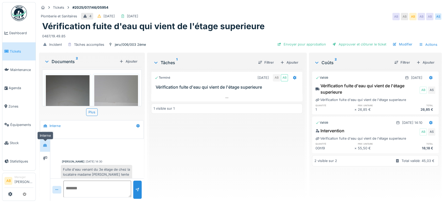
scroll to position [139, 0]
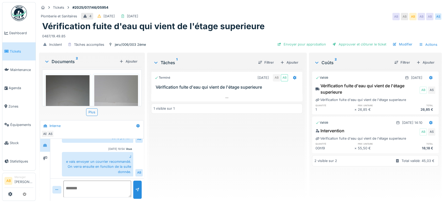
click at [66, 62] on div "Documents 2" at bounding box center [80, 61] width 73 height 6
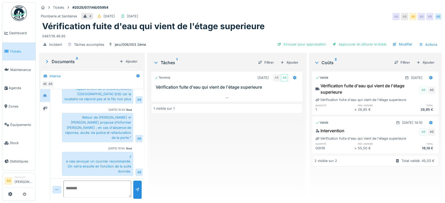
scroll to position [89, 0]
click at [27, 11] on link at bounding box center [18, 12] width 19 height 19
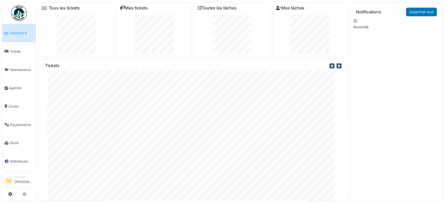
click at [8, 19] on ul "Dashboard Tickets Maintenance Agenda Zones Équipements Stock Statistiques" at bounding box center [19, 86] width 34 height 169
click at [25, 10] on img at bounding box center [19, 13] width 16 height 16
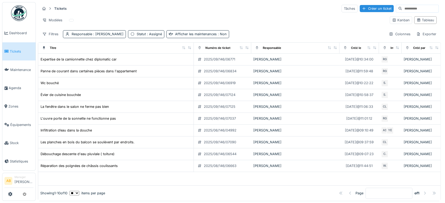
click at [19, 14] on img at bounding box center [19, 13] width 16 height 16
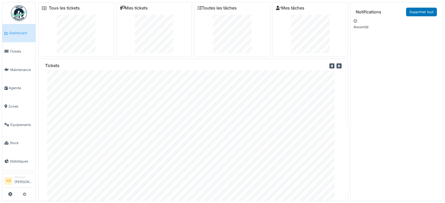
drag, startPoint x: 133, startPoint y: 22, endPoint x: 195, endPoint y: -36, distance: 84.5
click at [195, 0] on html "Dashboard Tickets Maintenance [GEOGRAPHIC_DATA] Zones Équipements Stock Statist…" at bounding box center [222, 101] width 445 height 203
click at [16, 7] on img at bounding box center [19, 13] width 16 height 16
click at [20, 10] on img at bounding box center [19, 13] width 16 height 16
click at [19, 12] on img at bounding box center [19, 13] width 16 height 16
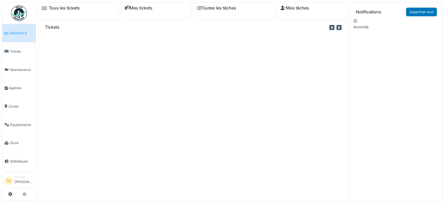
scroll to position [6, 0]
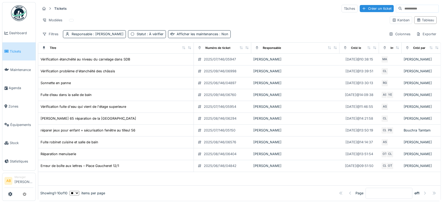
click at [18, 7] on img at bounding box center [19, 13] width 16 height 16
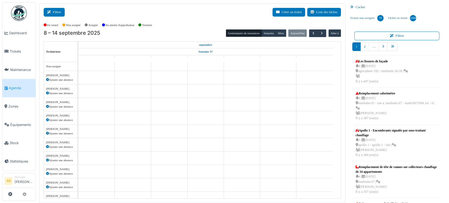
click at [57, 13] on button "Filtrer" at bounding box center [54, 12] width 21 height 9
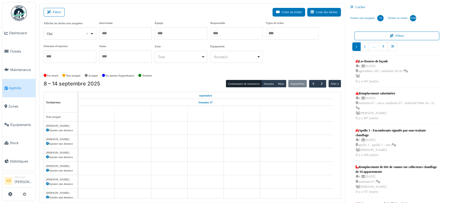
drag, startPoint x: 78, startPoint y: 43, endPoint x: 66, endPoint y: 37, distance: 13.4
click at [66, 37] on div "Afficher les tâches non assignées *** Oui Remove item Oui Non Intervenant [PERS…" at bounding box center [192, 44] width 297 height 46
click at [66, 37] on div "Oui Remove item" at bounding box center [70, 34] width 48 height 8
select select "**"
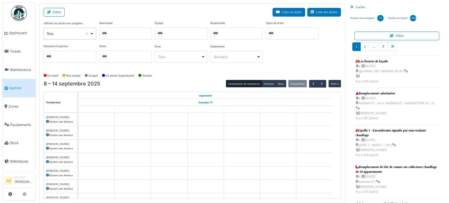
click at [132, 29] on div at bounding box center [125, 33] width 53 height 12
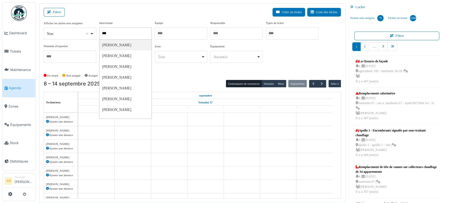
type input "****"
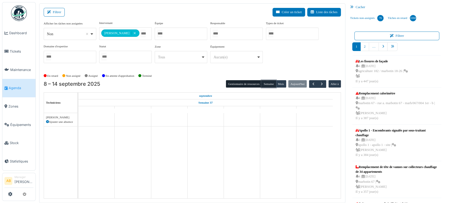
click at [272, 82] on button "Semaine" at bounding box center [269, 83] width 14 height 7
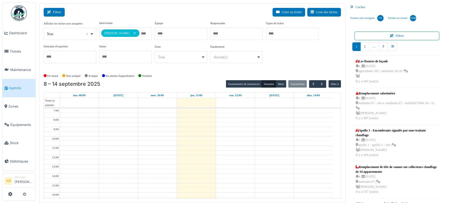
click at [63, 9] on button "Filtrer" at bounding box center [54, 12] width 21 height 9
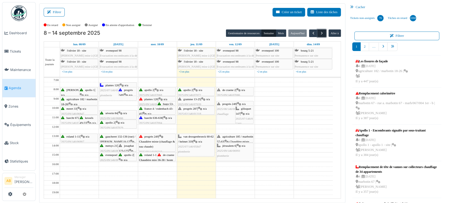
click at [322, 31] on button "button" at bounding box center [322, 33] width 9 height 8
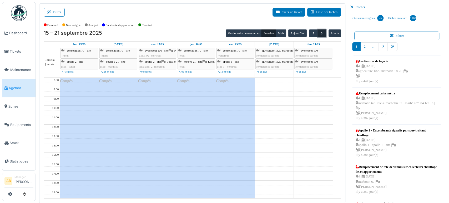
click at [322, 31] on button "button" at bounding box center [322, 33] width 9 height 8
click at [18, 9] on img at bounding box center [19, 13] width 16 height 16
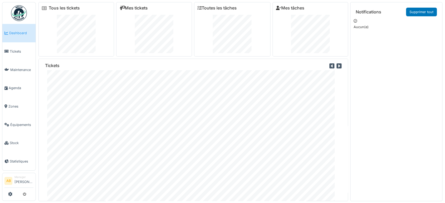
drag, startPoint x: 145, startPoint y: 4, endPoint x: 143, endPoint y: 5, distance: 3.1
click at [143, 5] on div "Mes tickets" at bounding box center [154, 29] width 76 height 54
click at [143, 6] on link "Mes tickets" at bounding box center [133, 8] width 28 height 5
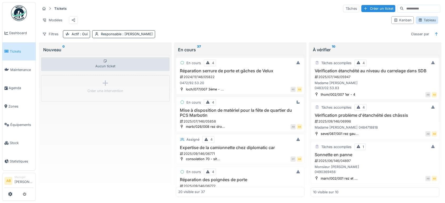
click at [426, 23] on div "Tableau" at bounding box center [427, 20] width 18 height 5
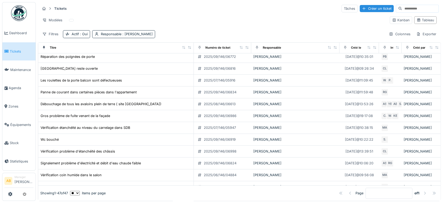
scroll to position [37, 0]
click at [367, 50] on div at bounding box center [369, 48] width 4 height 4
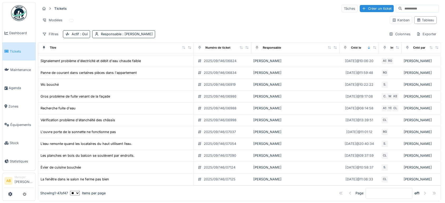
scroll to position [4, 0]
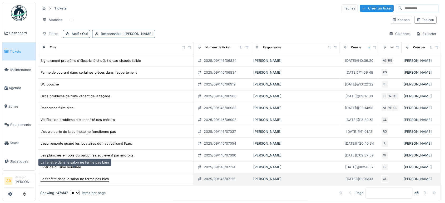
click at [93, 177] on div "La fenêtre dans le salon ne ferme pas bien" at bounding box center [75, 179] width 68 height 5
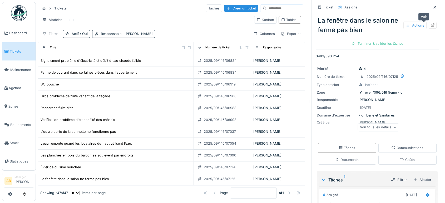
click at [430, 23] on icon at bounding box center [432, 24] width 4 height 3
click at [432, 5] on div at bounding box center [434, 7] width 4 height 5
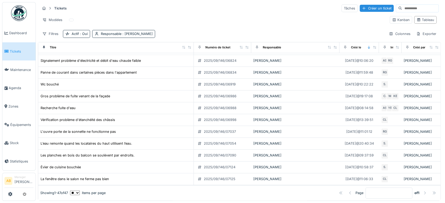
click at [16, 14] on img at bounding box center [19, 13] width 16 height 16
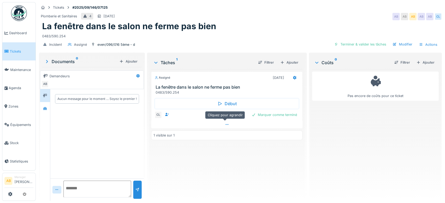
click at [212, 126] on div at bounding box center [226, 125] width 151 height 8
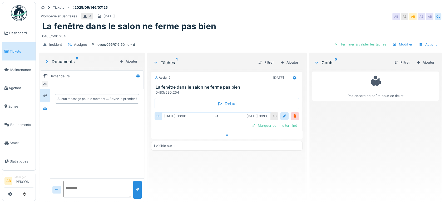
scroll to position [4, 0]
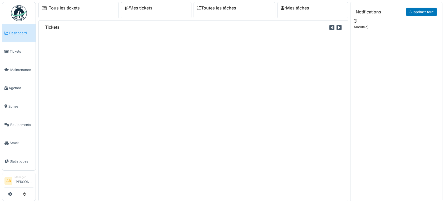
click at [117, 103] on div "Tickets" at bounding box center [192, 110] width 309 height 181
click at [20, 109] on link "Zones" at bounding box center [18, 106] width 33 height 18
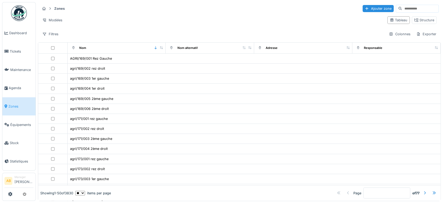
click at [411, 10] on input at bounding box center [420, 8] width 36 height 7
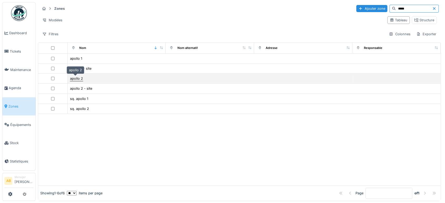
type input "*****"
click at [72, 80] on div "apollo 2" at bounding box center [76, 78] width 13 height 5
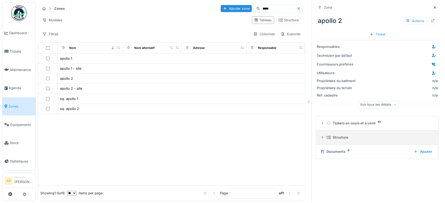
click at [339, 138] on div "Structure" at bounding box center [379, 137] width 106 height 5
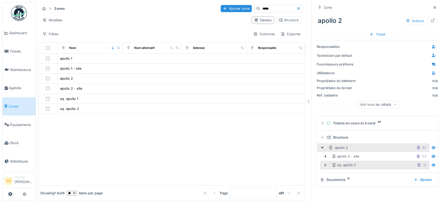
click at [323, 166] on icon at bounding box center [325, 165] width 4 height 3
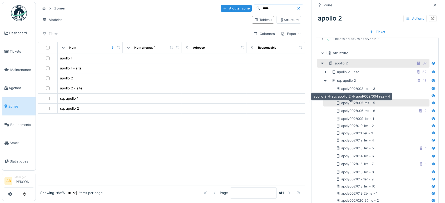
scroll to position [68, 0]
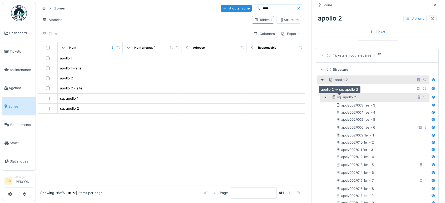
click at [343, 95] on div "sq. apollo 2" at bounding box center [344, 97] width 24 height 5
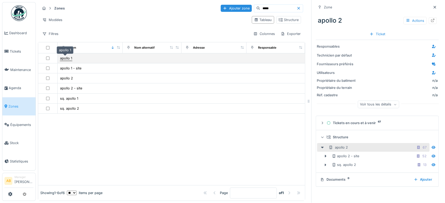
click at [62, 56] on div "apollo 1" at bounding box center [66, 58] width 12 height 5
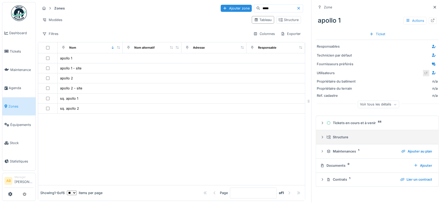
click at [342, 135] on div "Structure" at bounding box center [379, 137] width 106 height 5
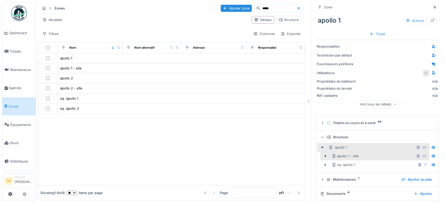
scroll to position [17, 0]
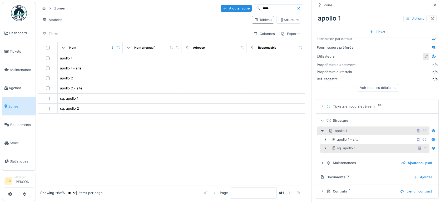
click at [323, 147] on icon at bounding box center [325, 148] width 4 height 3
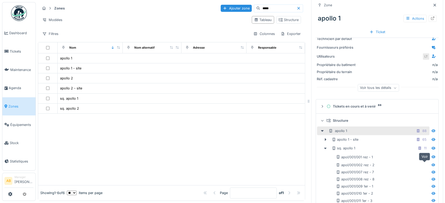
click at [431, 163] on icon at bounding box center [433, 164] width 4 height 3
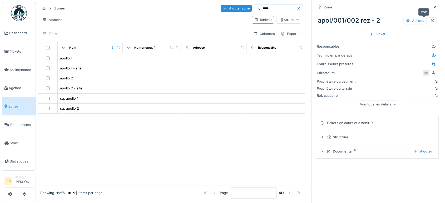
click at [430, 19] on icon at bounding box center [432, 20] width 4 height 3
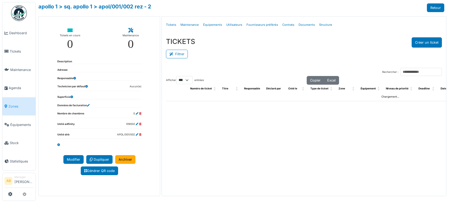
select select "***"
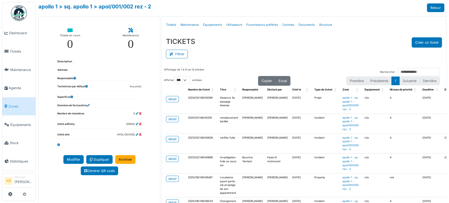
scroll to position [32, 0]
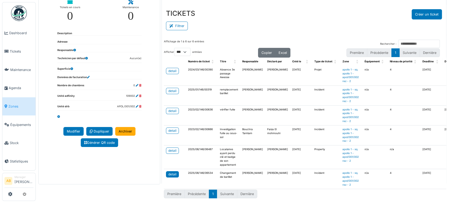
click at [171, 173] on link "detail" at bounding box center [172, 174] width 13 height 6
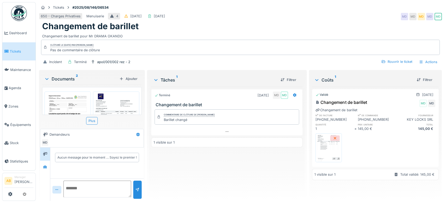
click at [107, 98] on img at bounding box center [116, 124] width 44 height 62
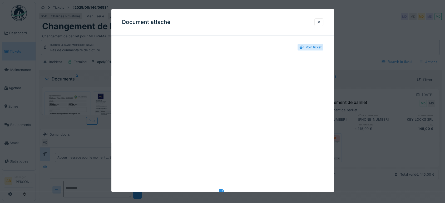
click at [220, 188] on div "Accéder au fichier" at bounding box center [222, 198] width 201 height 20
click at [320, 22] on div at bounding box center [319, 22] width 4 height 5
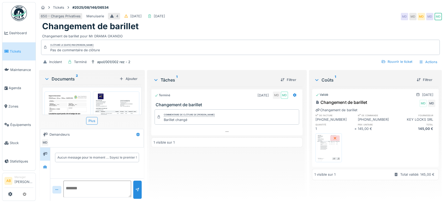
click at [80, 100] on img at bounding box center [68, 124] width 44 height 62
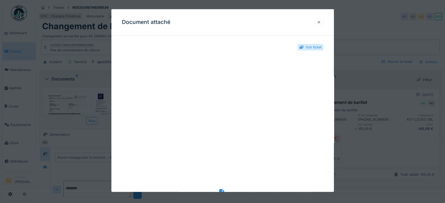
click at [321, 21] on div at bounding box center [319, 22] width 4 height 5
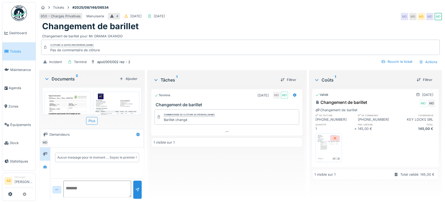
click at [67, 77] on div "Documents 2" at bounding box center [80, 79] width 73 height 6
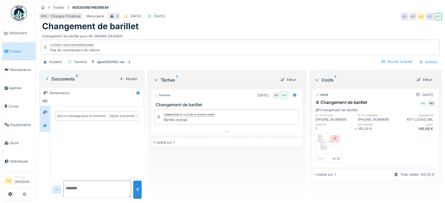
click at [45, 130] on div at bounding box center [45, 125] width 10 height 13
click at [69, 77] on div "Documents 2" at bounding box center [80, 79] width 73 height 6
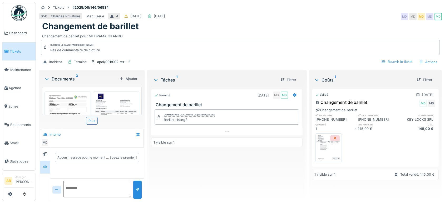
click at [118, 105] on img at bounding box center [116, 124] width 44 height 62
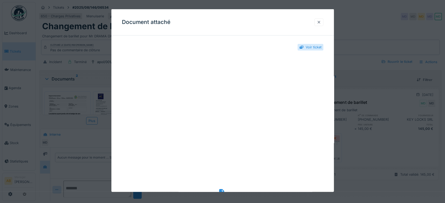
click at [321, 22] on div at bounding box center [319, 22] width 4 height 5
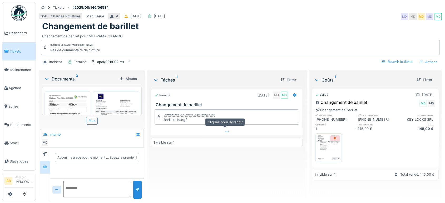
click at [210, 134] on div at bounding box center [226, 132] width 151 height 8
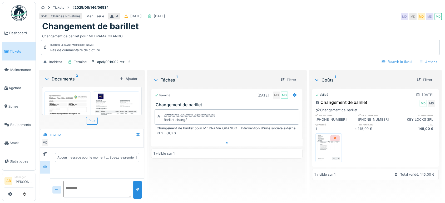
scroll to position [4, 0]
click at [202, 141] on div at bounding box center [226, 143] width 151 height 8
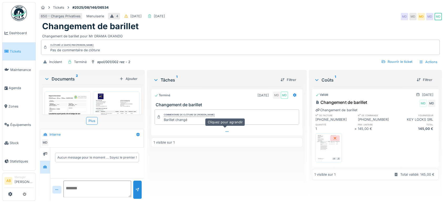
click at [221, 128] on div at bounding box center [226, 132] width 151 height 8
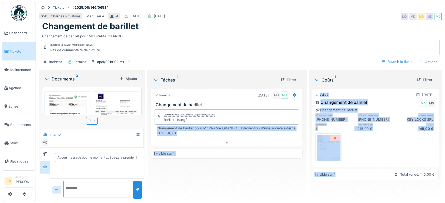
drag, startPoint x: 273, startPoint y: 116, endPoint x: 251, endPoint y: 53, distance: 67.1
click at [251, 53] on div "Tickets #2025/08/146/06534 650 - Charges Privatives Menuiserie 4 24/08/2025 19/…" at bounding box center [240, 101] width 409 height 203
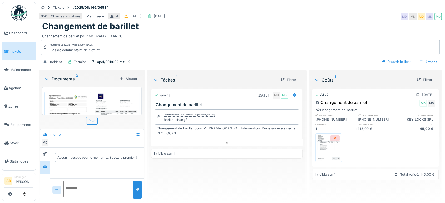
click at [240, 174] on div "Terminé 14/08/2025 MD MD Changement de barillet Commentaire de clôture de Mouad…" at bounding box center [226, 142] width 151 height 110
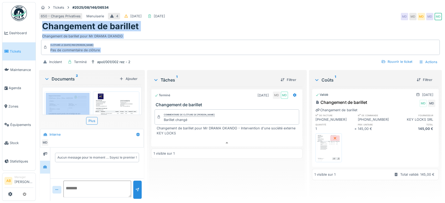
drag, startPoint x: 137, startPoint y: 56, endPoint x: 207, endPoint y: -13, distance: 98.8
click at [207, 0] on html "Dashboard Tickets Maintenance Agenda Zones Équipements Stock Statistiques AB Ma…" at bounding box center [222, 101] width 445 height 203
click at [14, 17] on img at bounding box center [19, 13] width 16 height 16
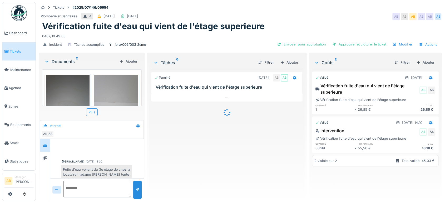
scroll to position [139, 0]
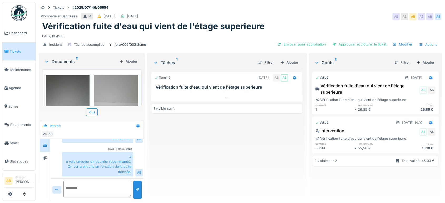
click at [14, 13] on img at bounding box center [19, 13] width 16 height 16
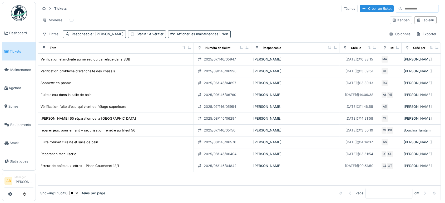
click at [402, 9] on input at bounding box center [420, 8] width 36 height 7
paste input "**********"
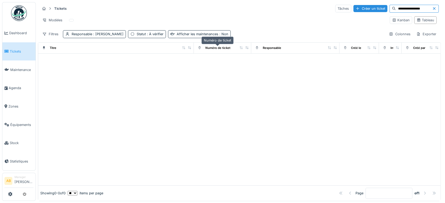
type input "**********"
click at [224, 47] on div "Numéro de ticket" at bounding box center [217, 48] width 25 height 4
click at [21, 21] on img at bounding box center [19, 13] width 16 height 16
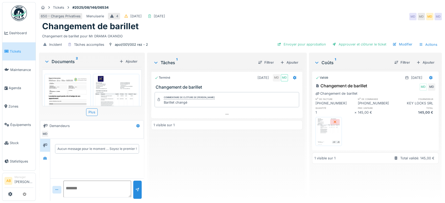
click at [324, 134] on img at bounding box center [329, 131] width 24 height 26
drag, startPoint x: 113, startPoint y: 6, endPoint x: 75, endPoint y: 7, distance: 37.9
click at [75, 7] on div "Tickets #2025/08/146/06534" at bounding box center [240, 7] width 403 height 7
copy strong "2025/08/146/06534"
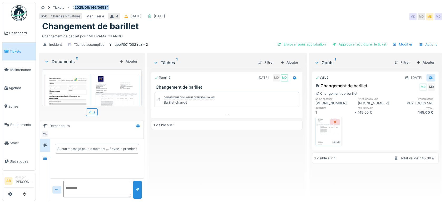
click at [428, 75] on div at bounding box center [430, 77] width 4 height 5
click at [405, 98] on div "Modifier" at bounding box center [403, 97] width 26 height 8
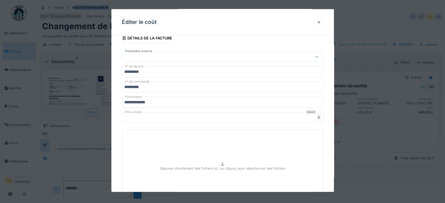
scroll to position [99, 0]
click at [165, 114] on input "***" at bounding box center [222, 117] width 201 height 11
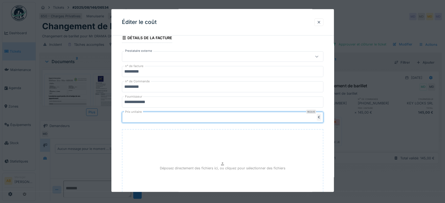
type input "*"
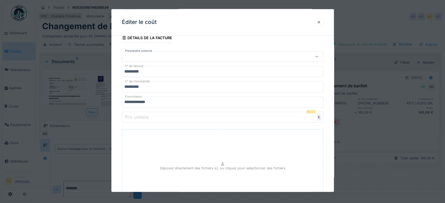
paste input "******"
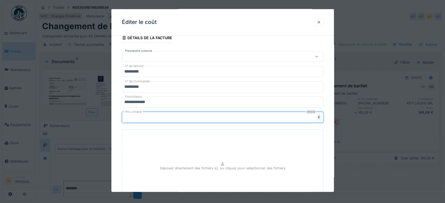
drag, startPoint x: 165, startPoint y: 114, endPoint x: 228, endPoint y: 37, distance: 99.4
click at [228, 37] on fieldset "**********" at bounding box center [222, 105] width 201 height 330
type input "******"
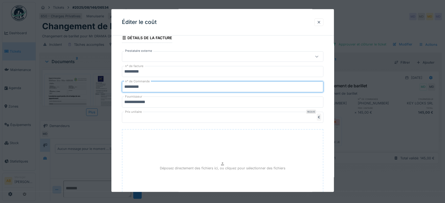
click at [177, 87] on input "*********" at bounding box center [222, 86] width 201 height 11
drag, startPoint x: 177, startPoint y: 87, endPoint x: 45, endPoint y: 91, distance: 131.6
click at [45, 91] on div "**********" at bounding box center [240, 101] width 409 height 203
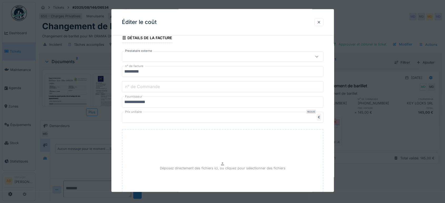
paste input "**********"
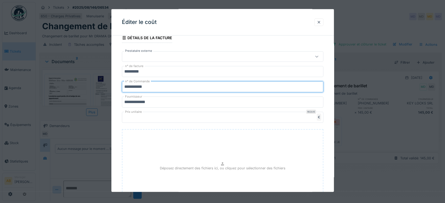
click at [134, 87] on input "**********" at bounding box center [222, 86] width 201 height 11
type input "**********"
click at [177, 73] on input "*********" at bounding box center [222, 71] width 201 height 11
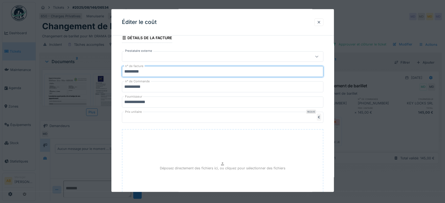
drag, startPoint x: 177, startPoint y: 73, endPoint x: 90, endPoint y: 62, distance: 87.5
click at [90, 62] on div "**********" at bounding box center [240, 101] width 409 height 203
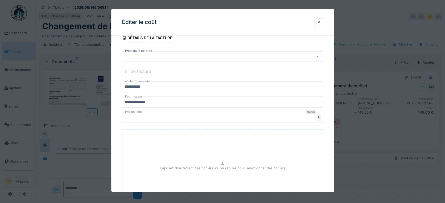
scroll to position [187, 0]
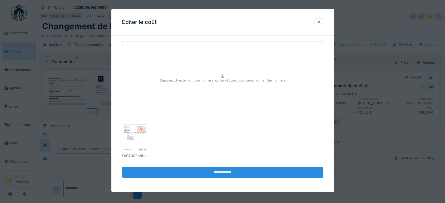
click at [286, 171] on input "**********" at bounding box center [222, 172] width 201 height 11
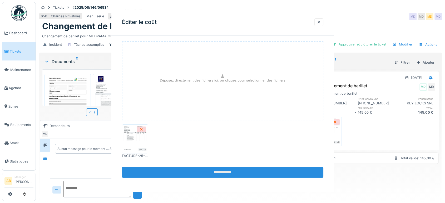
scroll to position [0, 0]
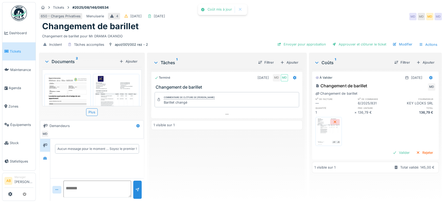
click at [390, 64] on div "Filtrer" at bounding box center [402, 62] width 24 height 9
click at [390, 152] on div "Valider" at bounding box center [400, 152] width 21 height 7
click at [354, 44] on div "Approuver et clôturer le ticket" at bounding box center [359, 44] width 58 height 7
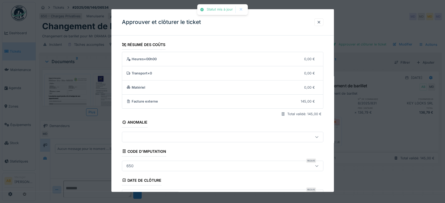
scroll to position [79, 0]
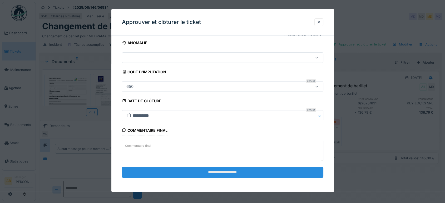
click at [262, 170] on input "**********" at bounding box center [222, 172] width 201 height 11
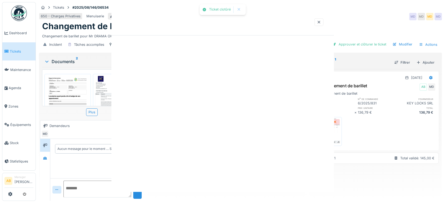
scroll to position [0, 0]
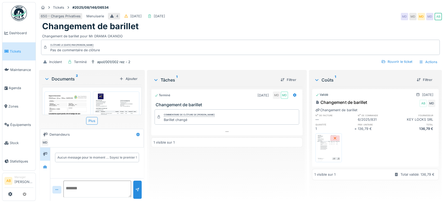
click at [64, 77] on div "Documents 2" at bounding box center [80, 79] width 73 height 6
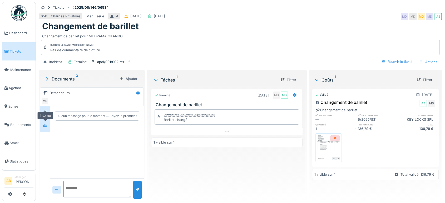
click at [45, 129] on div at bounding box center [45, 125] width 8 height 9
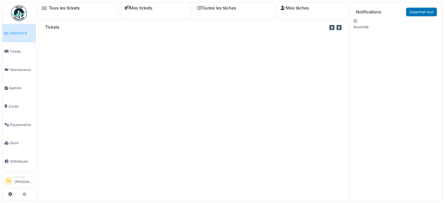
click at [57, 6] on link "Tous les tickets" at bounding box center [64, 8] width 31 height 5
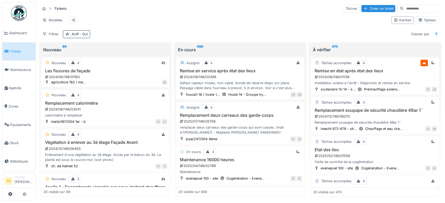
click at [407, 10] on input at bounding box center [421, 8] width 36 height 7
paste input "**********"
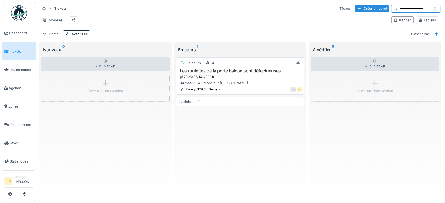
type input "**********"
click at [239, 79] on div "2025/07/146/05916" at bounding box center [240, 76] width 123 height 5
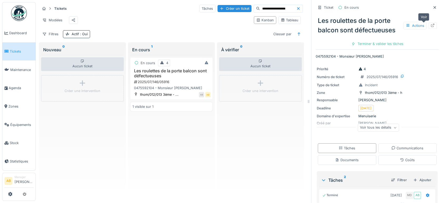
click at [430, 23] on div at bounding box center [432, 25] width 4 height 5
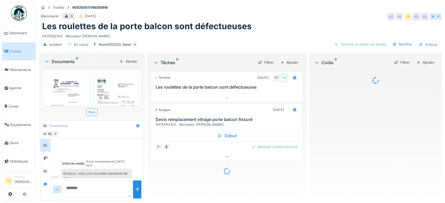
scroll to position [188, 0]
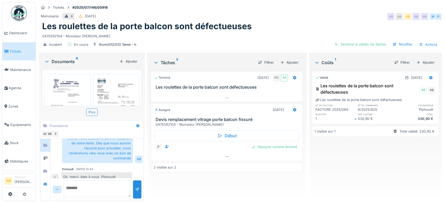
click at [61, 57] on div "Documents 6 Ajouter" at bounding box center [91, 61] width 99 height 11
click at [61, 60] on div "Documents 6" at bounding box center [80, 61] width 73 height 6
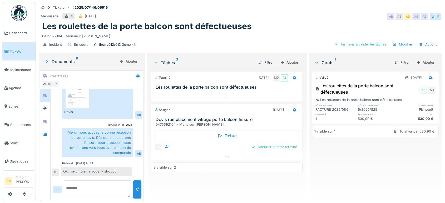
scroll to position [138, 0]
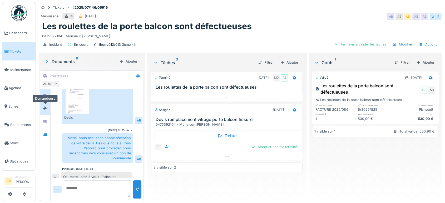
click at [46, 108] on icon at bounding box center [45, 108] width 4 height 3
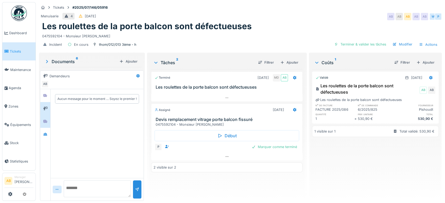
click at [45, 126] on div at bounding box center [45, 121] width 10 height 13
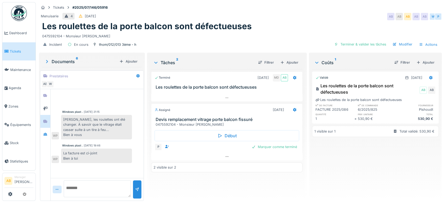
click at [21, 9] on img at bounding box center [19, 13] width 16 height 16
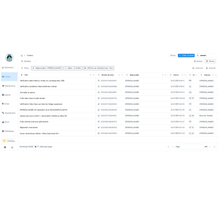
scroll to position [0, 132]
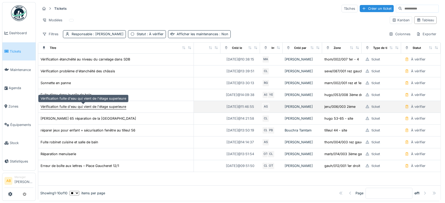
drag, startPoint x: 77, startPoint y: 110, endPoint x: 72, endPoint y: 105, distance: 7.8
click at [72, 105] on td "Vérification fuite d'eau qui vient de l'étage superieure" at bounding box center [115, 107] width 155 height 12
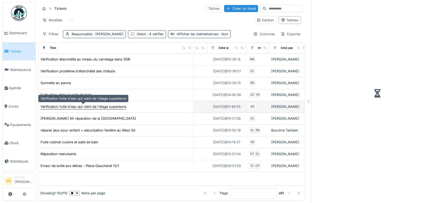
click at [72, 105] on div "Vérification fuite d'eau qui vient de l'étage superieure" at bounding box center [84, 106] width 86 height 5
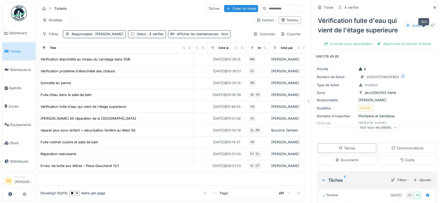
click at [431, 27] on icon at bounding box center [432, 25] width 3 height 3
click at [432, 8] on icon at bounding box center [434, 7] width 4 height 3
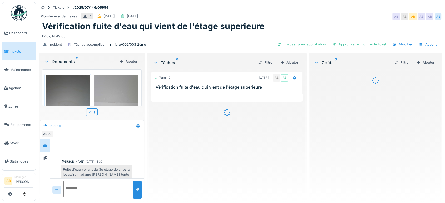
scroll to position [139, 0]
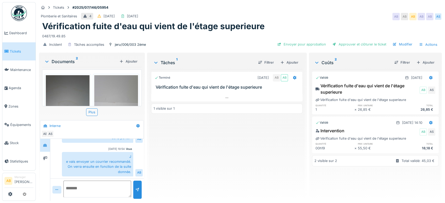
click at [62, 61] on div "Documents 2" at bounding box center [80, 61] width 73 height 6
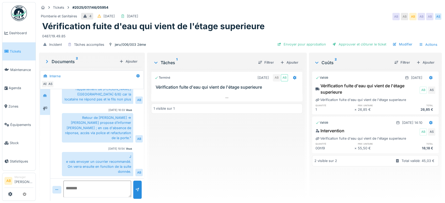
click at [46, 114] on div at bounding box center [45, 108] width 10 height 13
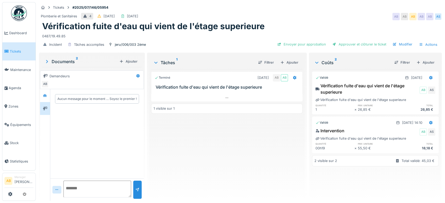
scroll to position [0, 0]
click at [48, 95] on div at bounding box center [45, 95] width 8 height 7
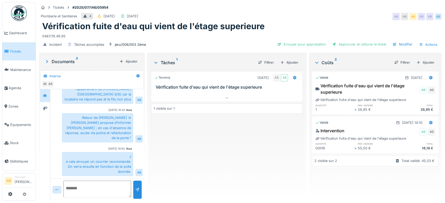
click at [22, 10] on img at bounding box center [19, 13] width 16 height 16
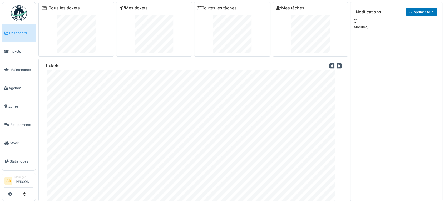
click at [15, 14] on img at bounding box center [19, 13] width 16 height 16
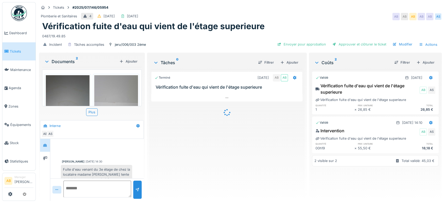
scroll to position [139, 0]
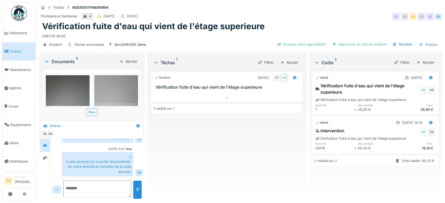
click at [14, 6] on img at bounding box center [19, 13] width 16 height 16
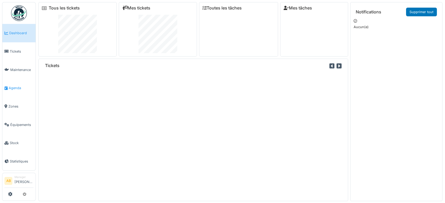
click at [20, 86] on span "Agenda" at bounding box center [21, 88] width 25 height 5
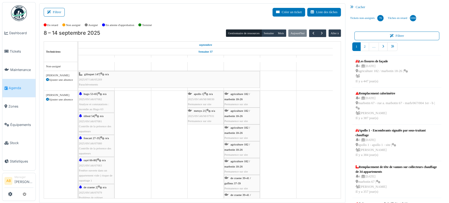
click at [43, 16] on div "Filtrer Créer un ticket Liste des tâches Afficher les tâches non assignées *** …" at bounding box center [192, 103] width 306 height 200
click at [60, 13] on button "Filtrer" at bounding box center [54, 12] width 21 height 9
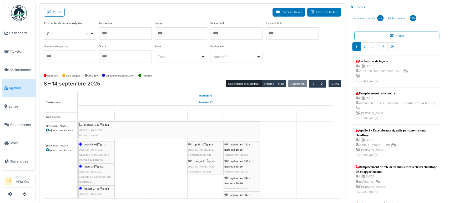
click at [67, 30] on div "Oui Remove item" at bounding box center [70, 34] width 48 height 8
select select "**"
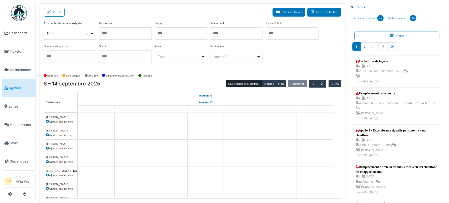
drag, startPoint x: 127, startPoint y: 23, endPoint x: 123, endPoint y: 31, distance: 9.3
click at [123, 31] on div "Intervenant Abdelkader Ouriachi Abdelkader Talbi abdelkarim Agouzoul Ahmed Belh…" at bounding box center [125, 30] width 53 height 19
click at [123, 31] on div at bounding box center [125, 33] width 53 height 12
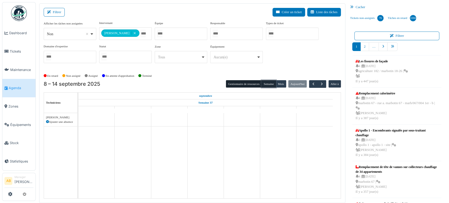
click at [270, 82] on button "Semaine" at bounding box center [269, 83] width 14 height 7
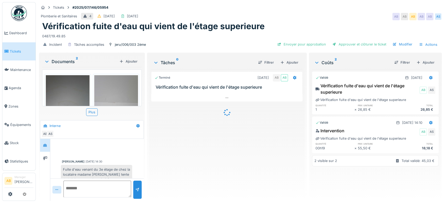
scroll to position [139, 0]
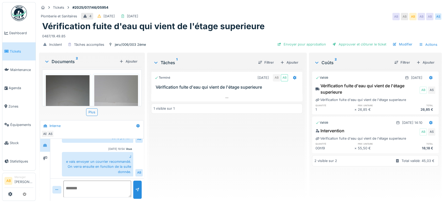
click at [66, 58] on div "Documents 2 Ajouter" at bounding box center [91, 61] width 99 height 11
click at [63, 61] on div "Documents 2" at bounding box center [80, 61] width 73 height 6
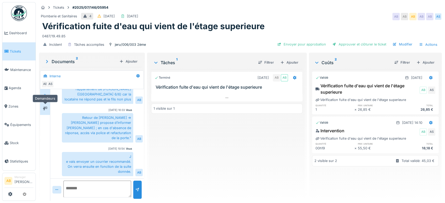
click at [46, 107] on icon at bounding box center [45, 108] width 4 height 3
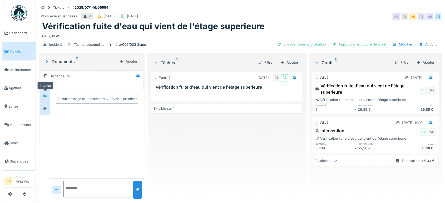
click at [44, 97] on div at bounding box center [45, 95] width 4 height 5
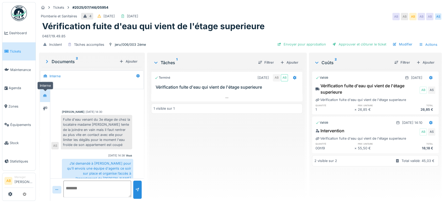
scroll to position [89, 0]
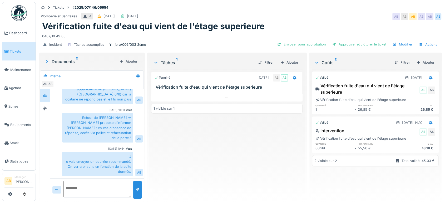
click at [57, 63] on div "Documents 2" at bounding box center [80, 61] width 73 height 6
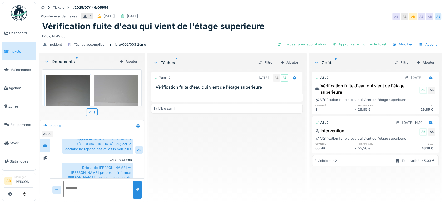
click at [16, 10] on img at bounding box center [19, 13] width 16 height 16
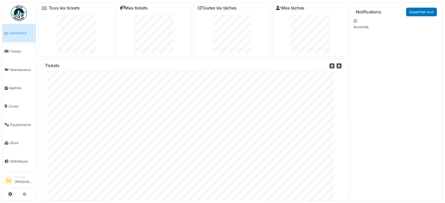
click at [138, 10] on link "Mes tickets" at bounding box center [133, 8] width 28 height 5
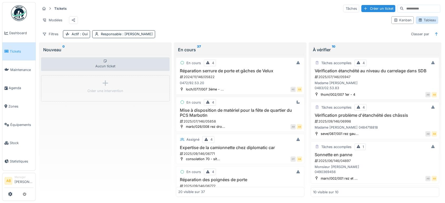
drag, startPoint x: 418, startPoint y: 27, endPoint x: 416, endPoint y: 23, distance: 4.4
click at [416, 23] on div "Kanban Tableau" at bounding box center [414, 20] width 51 height 12
click at [418, 22] on icon at bounding box center [420, 19] width 4 height 3
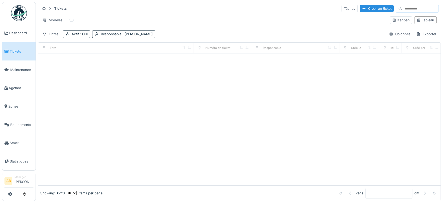
click at [139, 80] on div at bounding box center [239, 120] width 402 height 132
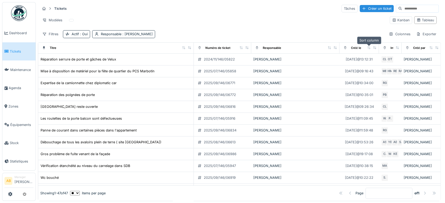
click at [368, 46] on icon at bounding box center [368, 47] width 3 height 3
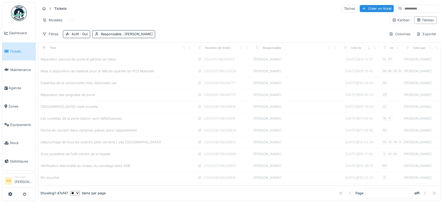
click at [239, 11] on div "Tickets Tâches Créer un ticket" at bounding box center [239, 8] width 398 height 9
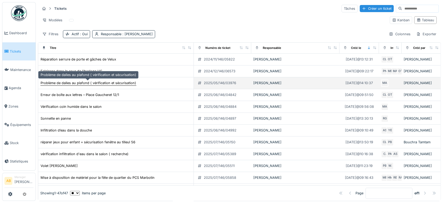
click at [94, 82] on div "Problème de dalles au plafond ( vérification et sécurisation)" at bounding box center [89, 83] width 96 height 5
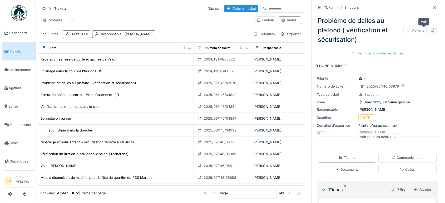
click at [428, 33] on div at bounding box center [432, 30] width 8 height 7
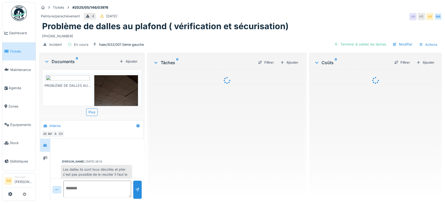
scroll to position [42, 0]
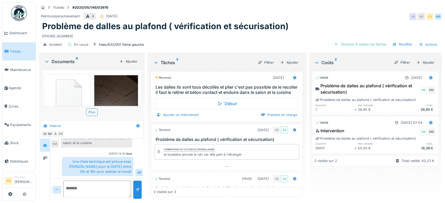
click at [66, 60] on div "Documents 6" at bounding box center [80, 61] width 73 height 6
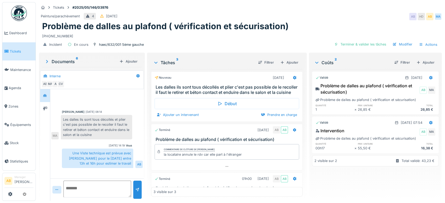
scroll to position [0, 0]
click at [45, 109] on icon at bounding box center [45, 108] width 4 height 3
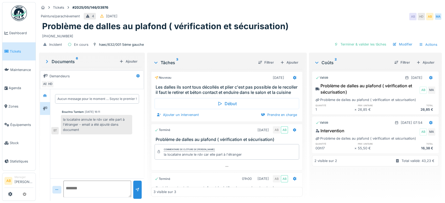
click at [195, 128] on div "Nouveau [DATE] Les dalles ils sont tous décollés et plier c'est pas possible de…" at bounding box center [226, 133] width 151 height 128
click at [19, 19] on img at bounding box center [19, 13] width 16 height 16
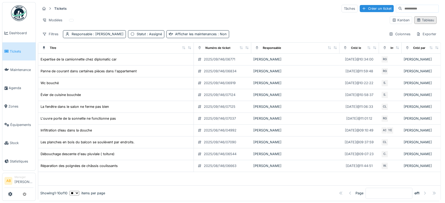
click at [414, 17] on div "Tableau" at bounding box center [425, 20] width 22 height 8
click at [22, 10] on img at bounding box center [19, 13] width 16 height 16
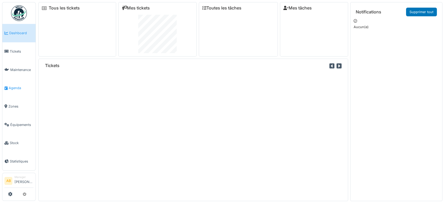
click at [23, 86] on span "Agenda" at bounding box center [21, 88] width 25 height 5
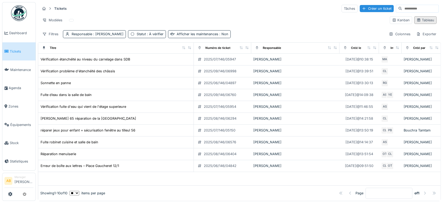
click at [417, 18] on div "Tableau" at bounding box center [425, 20] width 18 height 5
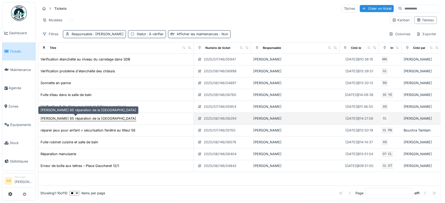
click at [80, 120] on div "[PERSON_NAME] 65 réparation de la [GEOGRAPHIC_DATA]" at bounding box center [89, 118] width 96 height 5
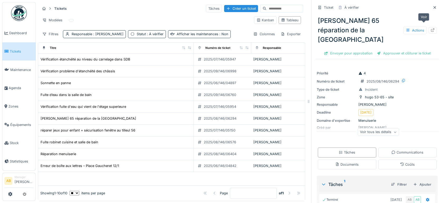
click at [430, 28] on icon at bounding box center [432, 29] width 4 height 3
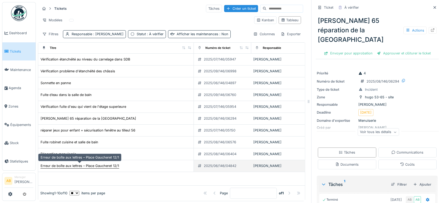
click at [107, 167] on div "Erreur de boîte aux lettres – Place Gaucheret 12/1" at bounding box center [80, 165] width 78 height 5
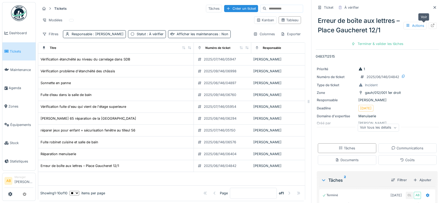
click at [430, 26] on icon at bounding box center [432, 25] width 4 height 3
click at [23, 86] on span "Agenda" at bounding box center [21, 88] width 25 height 5
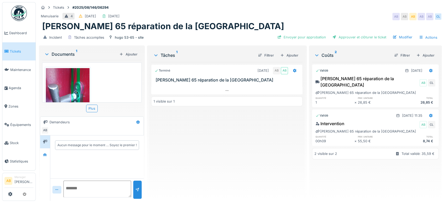
click at [76, 55] on sup "1" at bounding box center [76, 54] width 1 height 6
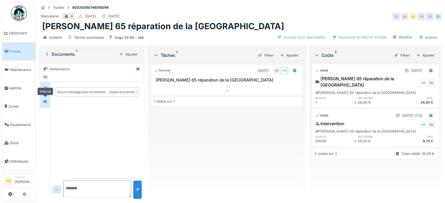
click at [44, 100] on icon at bounding box center [45, 101] width 4 height 3
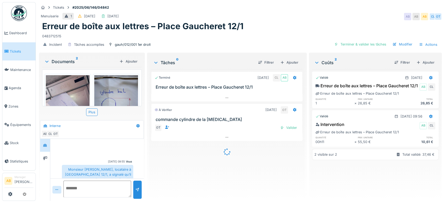
scroll to position [217, 0]
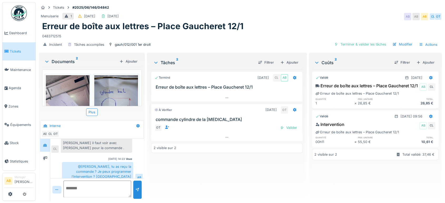
click at [73, 62] on div "Documents 2" at bounding box center [80, 61] width 73 height 6
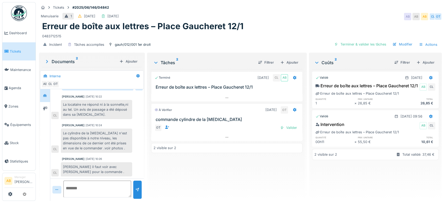
scroll to position [150, 0]
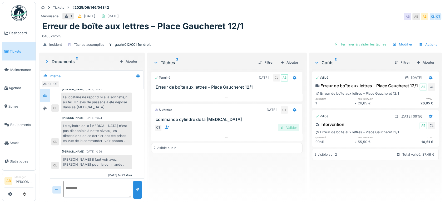
click at [288, 129] on div "Valider" at bounding box center [288, 127] width 21 height 7
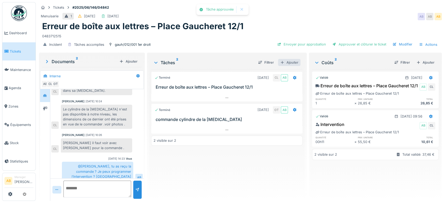
click at [290, 64] on div "Ajouter" at bounding box center [289, 62] width 22 height 7
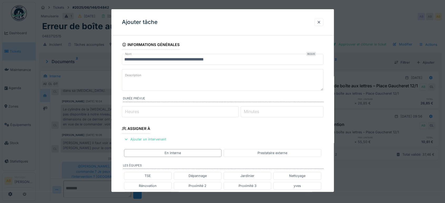
click at [255, 53] on fieldset "**********" at bounding box center [222, 193] width 201 height 306
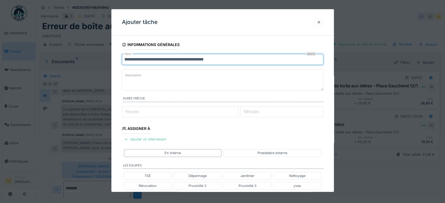
drag, startPoint x: 250, startPoint y: 56, endPoint x: 58, endPoint y: 71, distance: 192.1
click at [58, 71] on div "**********" at bounding box center [240, 101] width 409 height 203
click at [178, 61] on input "**********" at bounding box center [222, 59] width 201 height 11
drag, startPoint x: 176, startPoint y: 61, endPoint x: 74, endPoint y: 56, distance: 102.5
click at [74, 56] on div "**********" at bounding box center [240, 101] width 409 height 203
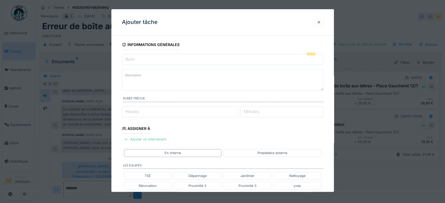
type input "*"
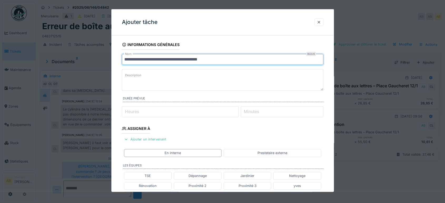
scroll to position [164, 0]
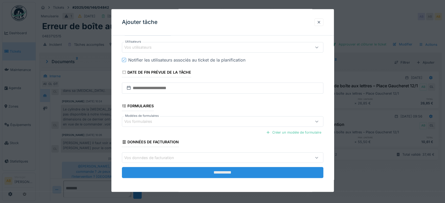
type input "**********"
click at [243, 170] on input "**********" at bounding box center [222, 172] width 201 height 11
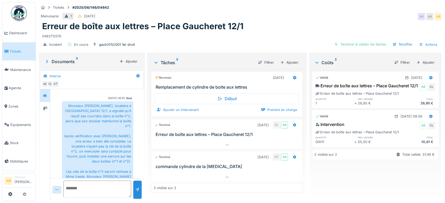
scroll to position [12, 0]
copy div "Monsieur Miloud BELKHARROUBI"
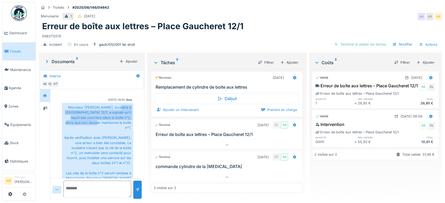
drag, startPoint x: 128, startPoint y: 107, endPoint x: 125, endPoint y: 127, distance: 20.6
click at [125, 127] on div "Monsieur Miloud BELKHARROUBI, locataire à Place Gaucheret 12/1, a signalé qu’il…" at bounding box center [97, 150] width 71 height 95
click at [109, 115] on div "Monsieur Miloud BELKHARROUBI, locataire à Place Gaucheret 12/1, a signalé qu’il…" at bounding box center [97, 150] width 71 height 95
drag, startPoint x: 128, startPoint y: 107, endPoint x: 72, endPoint y: 105, distance: 55.3
click at [72, 105] on div "Monsieur Miloud BELKHARROUBI, locataire à Place Gaucheret 12/1, a signalé qu’il…" at bounding box center [97, 150] width 71 height 95
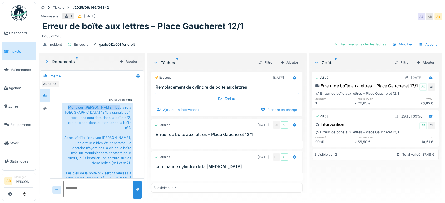
click at [75, 107] on div "Monsieur Miloud BELKHARROUBI, locataire à Place Gaucheret 12/1, a signalé qu’il…" at bounding box center [97, 150] width 71 height 95
drag, startPoint x: 74, startPoint y: 107, endPoint x: 129, endPoint y: 107, distance: 54.7
click at [129, 107] on div "Monsieur Miloud BELKHARROUBI, locataire à Place Gaucheret 12/1, a signalé qu’il…" at bounding box center [97, 150] width 71 height 95
copy div "Monsieur Miloud BELKHARROUBI"
click at [295, 75] on div at bounding box center [294, 78] width 9 height 8
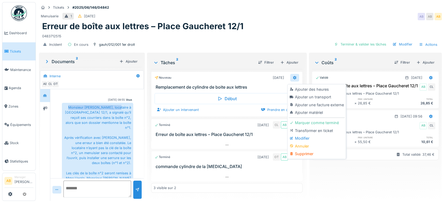
click at [294, 76] on div at bounding box center [294, 78] width 9 height 8
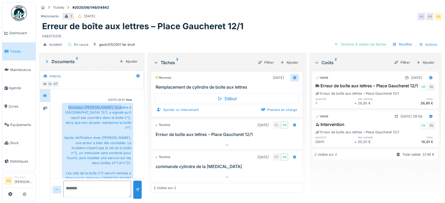
click at [294, 76] on div at bounding box center [294, 78] width 9 height 8
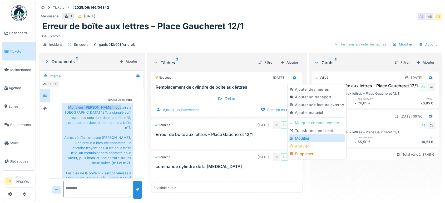
click at [304, 137] on div "Modifier" at bounding box center [316, 138] width 56 height 8
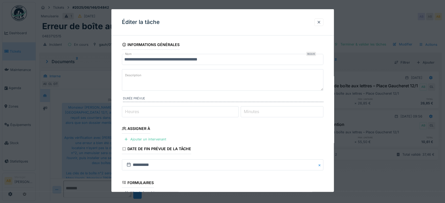
click at [175, 78] on textarea "Description" at bounding box center [222, 80] width 201 height 22
paste textarea "**********"
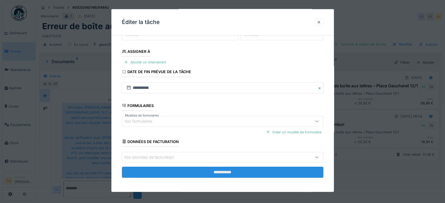
type textarea "**********"
click at [236, 175] on input "**********" at bounding box center [222, 172] width 201 height 11
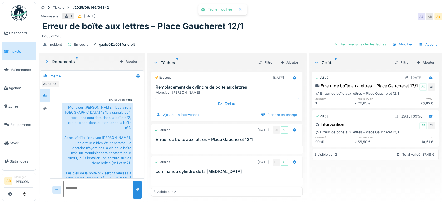
scroll to position [167, 0]
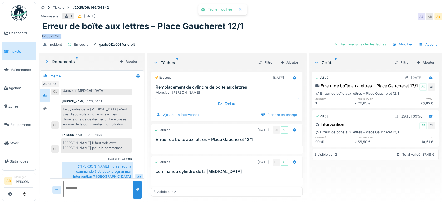
drag, startPoint x: 64, startPoint y: 34, endPoint x: 40, endPoint y: 37, distance: 24.7
click at [40, 37] on div "Erreur de boîte aux lettres – Place Gaucheret 12/1 0483712515" at bounding box center [240, 29] width 403 height 17
copy div "0483712515"
click at [290, 80] on div at bounding box center [294, 78] width 9 height 8
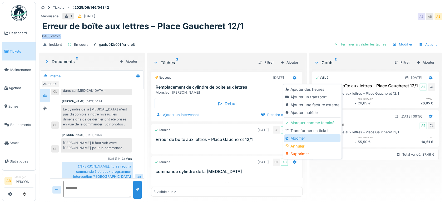
click at [292, 139] on div "Modifier" at bounding box center [312, 138] width 56 height 8
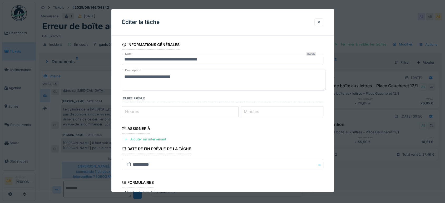
click at [211, 77] on textarea "**********" at bounding box center [223, 80] width 203 height 22
paste textarea "**********"
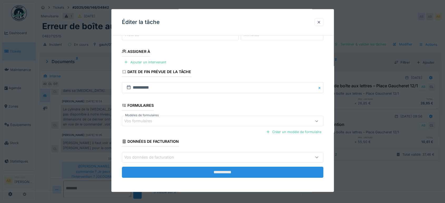
type textarea "**********"
click at [206, 169] on input "**********" at bounding box center [222, 172] width 201 height 11
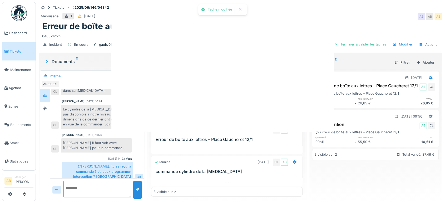
scroll to position [0, 0]
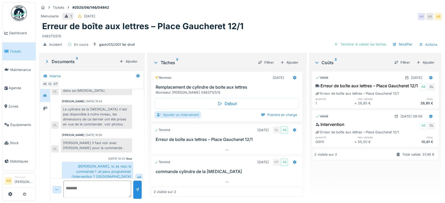
click at [179, 115] on div "Ajouter un intervenant" at bounding box center [177, 114] width 46 height 7
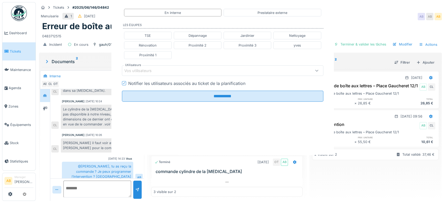
scroll to position [4, 0]
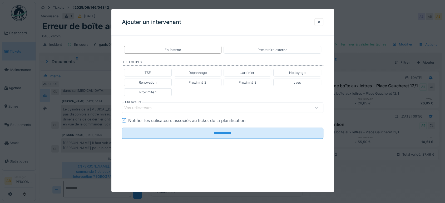
click at [167, 108] on div "Vos utilisateurs" at bounding box center [210, 108] width 173 height 6
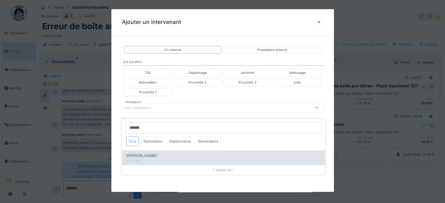
type input "******"
click at [151, 153] on span "[PERSON_NAME]" at bounding box center [141, 156] width 31 height 6
type input "****"
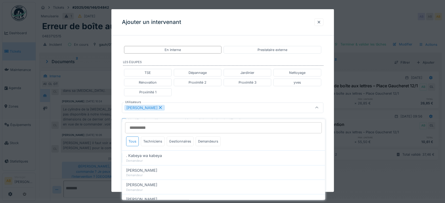
click at [209, 89] on div "TSE Dépannage Jardinier Nettoyage Rénovation Proximité 2 Proximité 3 yves Proxi…" at bounding box center [222, 83] width 201 height 32
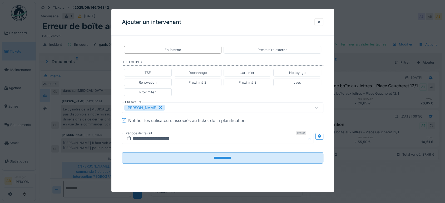
click at [191, 145] on div "**********" at bounding box center [222, 138] width 201 height 19
click at [193, 139] on input "**********" at bounding box center [217, 138] width 191 height 11
click at [322, 19] on div at bounding box center [318, 22] width 9 height 8
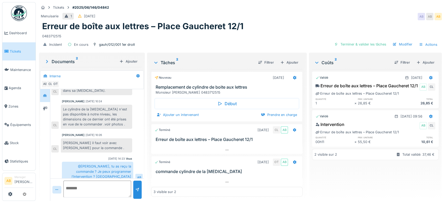
click at [91, 187] on textarea at bounding box center [97, 189] width 68 height 17
type textarea "**********"
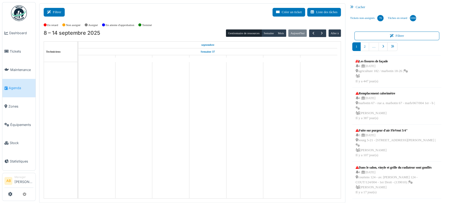
click at [51, 10] on button "Filtrer" at bounding box center [54, 12] width 21 height 9
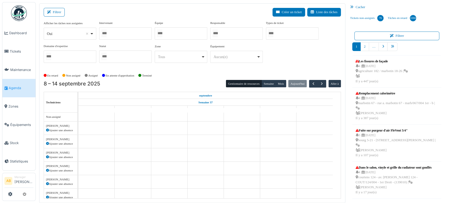
click at [73, 31] on div "Oui Remove item" at bounding box center [68, 34] width 43 height 6
select select "**"
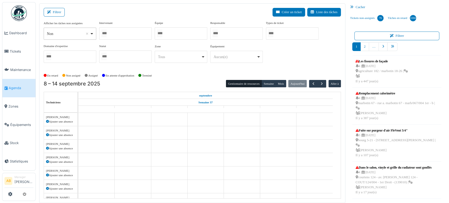
click at [108, 38] on div at bounding box center [125, 33] width 53 height 12
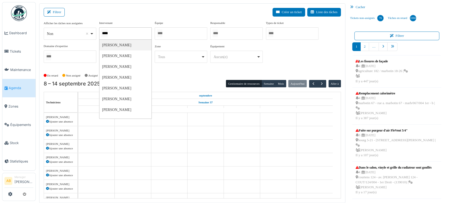
type input "******"
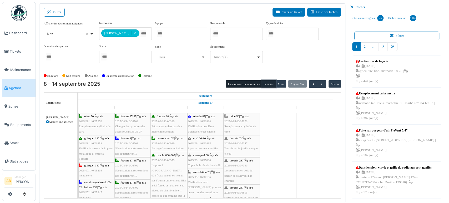
click at [263, 82] on button "Semaine" at bounding box center [269, 83] width 14 height 7
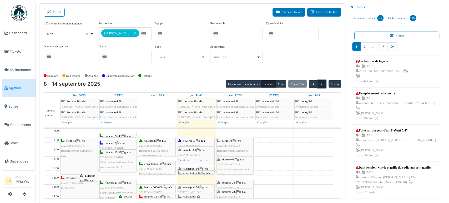
click at [322, 83] on button "button" at bounding box center [322, 84] width 9 height 8
